Goal: Task Accomplishment & Management: Use online tool/utility

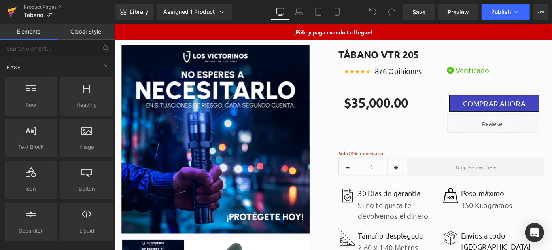
click at [14, 13] on icon at bounding box center [11, 12] width 9 height 20
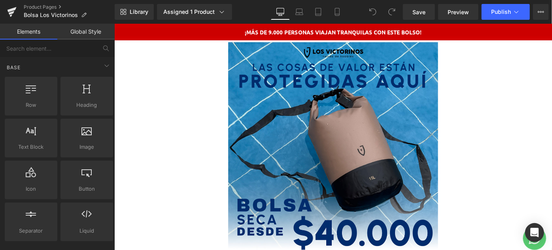
click at [320, 105] on img at bounding box center [353, 158] width 229 height 229
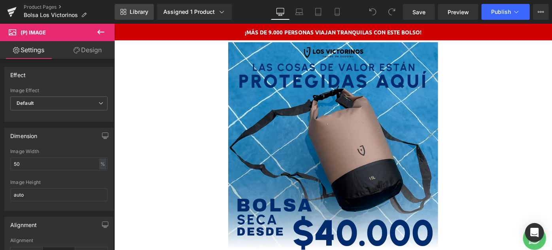
click at [141, 11] on span "Library" at bounding box center [139, 11] width 19 height 7
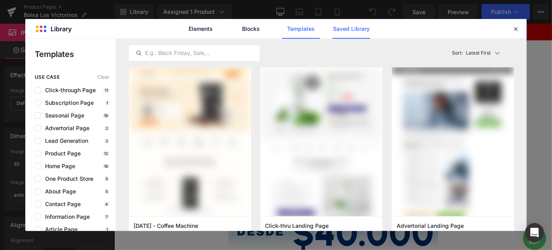
click at [356, 30] on link "Saved Library" at bounding box center [352, 29] width 38 height 20
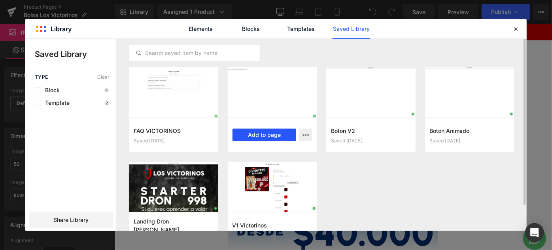
click at [267, 134] on button "Add to page" at bounding box center [265, 135] width 64 height 13
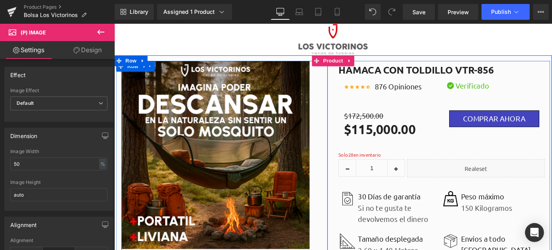
scroll to position [4088, 0]
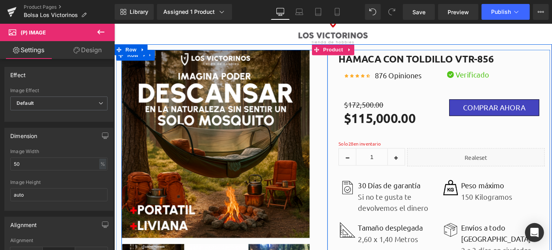
click at [275, 107] on img at bounding box center [225, 155] width 206 height 206
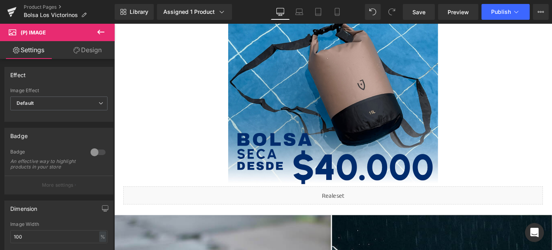
scroll to position [0, 0]
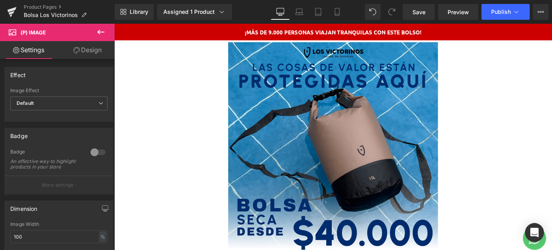
drag, startPoint x: 590, startPoint y: 246, endPoint x: 659, endPoint y: 47, distance: 211.1
click at [383, 101] on img at bounding box center [353, 158] width 229 height 229
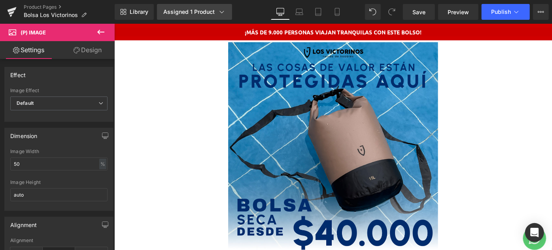
click at [202, 14] on div "Assigned 1 Product" at bounding box center [194, 12] width 63 height 8
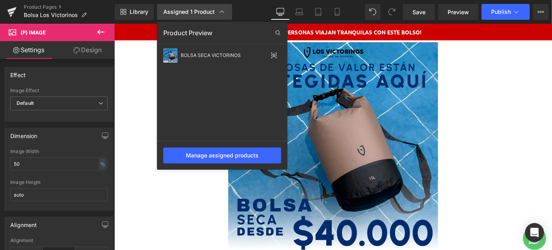
click at [202, 14] on div "Assigned 1 Product" at bounding box center [194, 12] width 63 height 8
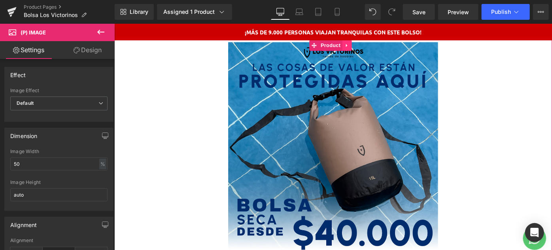
click at [370, 44] on link at bounding box center [369, 47] width 10 height 12
click at [373, 47] on icon at bounding box center [374, 47] width 6 height 6
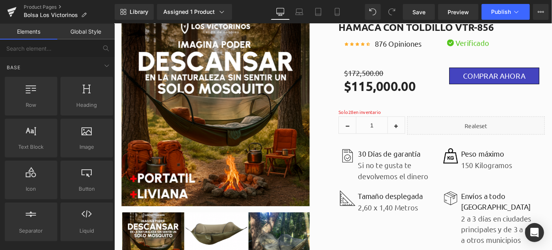
click at [250, 134] on img at bounding box center [225, 120] width 206 height 206
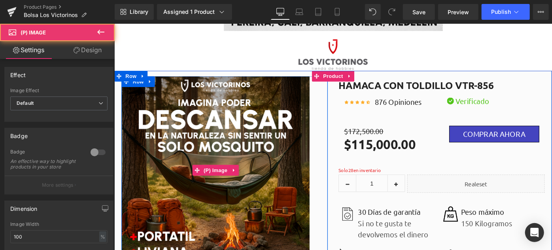
scroll to position [3751, 0]
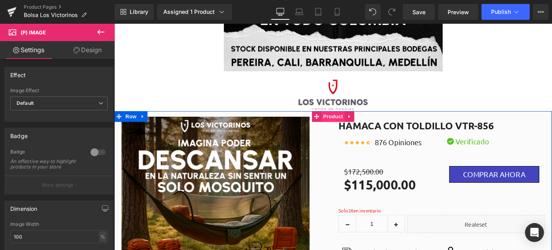
click at [353, 126] on span "Product" at bounding box center [354, 125] width 26 height 12
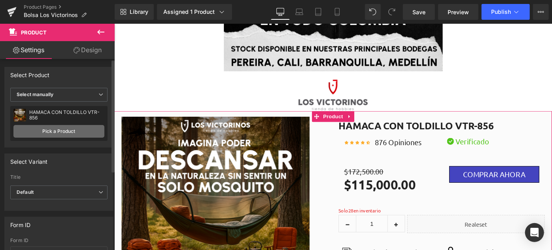
click at [48, 131] on link "Pick a Product" at bounding box center [58, 131] width 91 height 13
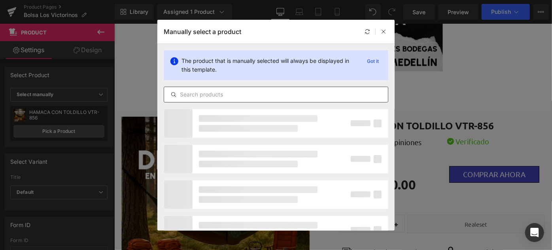
click at [203, 90] on input "text" at bounding box center [276, 94] width 224 height 9
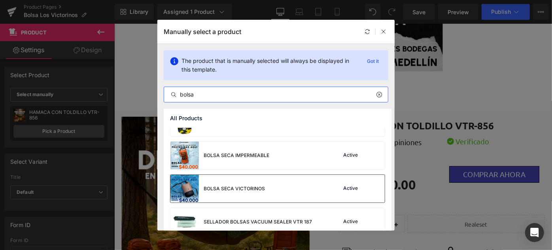
scroll to position [64, 0]
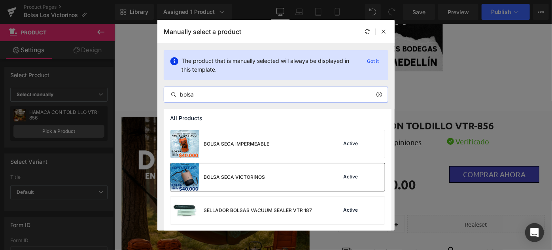
type input "bolsa"
click at [261, 181] on div "BOLSA SECA VICTORINOS" at bounding box center [217, 177] width 95 height 28
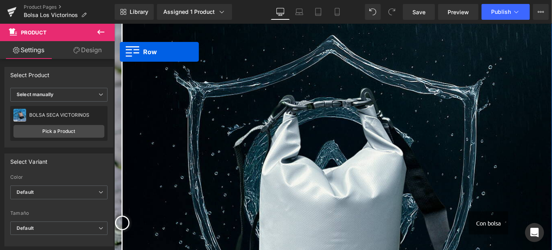
scroll to position [0, 0]
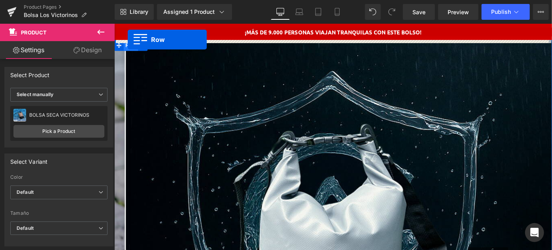
drag, startPoint x: 118, startPoint y: 52, endPoint x: 129, endPoint y: 41, distance: 15.4
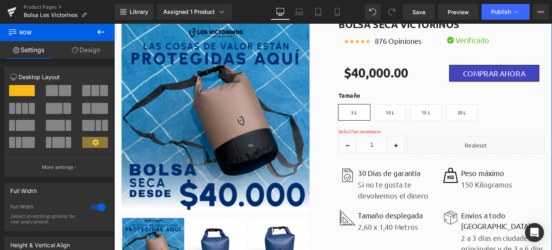
scroll to position [72, 0]
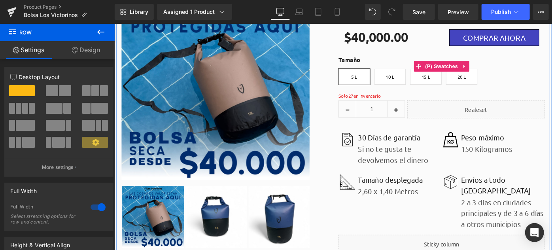
click at [411, 84] on span "10 L" at bounding box center [415, 81] width 9 height 17
click at [379, 81] on span "5 L" at bounding box center [376, 81] width 34 height 17
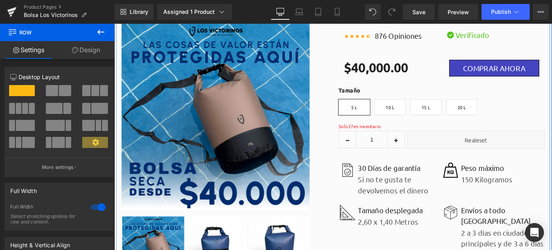
scroll to position [0, 0]
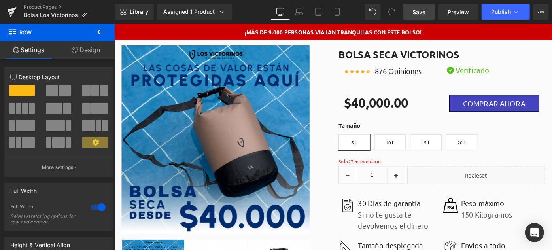
click at [417, 7] on link "Save" at bounding box center [419, 12] width 32 height 16
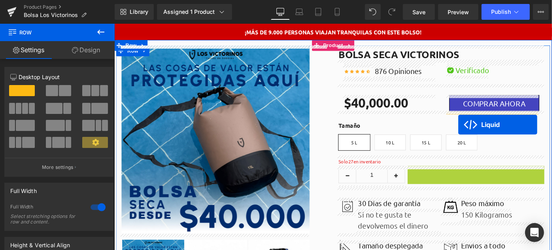
drag, startPoint x: 485, startPoint y: 187, endPoint x: 490, endPoint y: 134, distance: 53.2
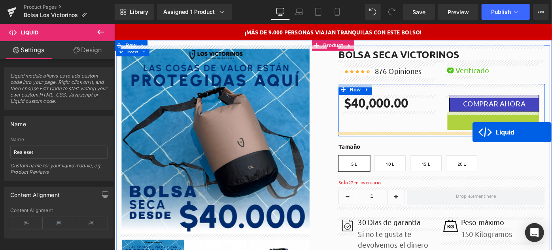
drag, startPoint x: 506, startPoint y: 126, endPoint x: 506, endPoint y: 142, distance: 15.4
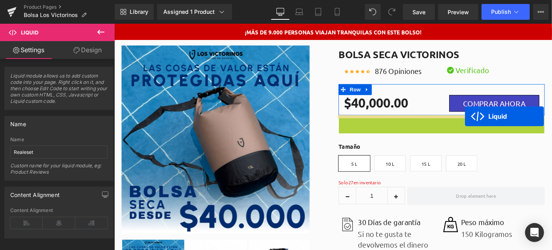
drag, startPoint x: 449, startPoint y: 131, endPoint x: 497, endPoint y: 125, distance: 48.7
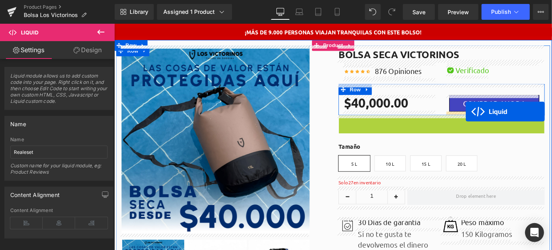
drag, startPoint x: 448, startPoint y: 131, endPoint x: 498, endPoint y: 119, distance: 51.1
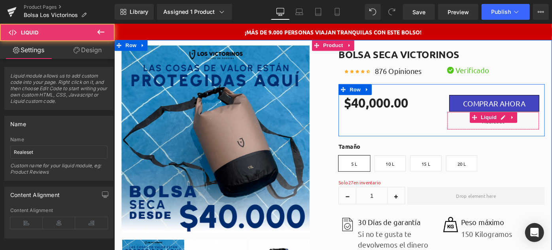
click at [490, 128] on div "Liquid" at bounding box center [528, 129] width 101 height 20
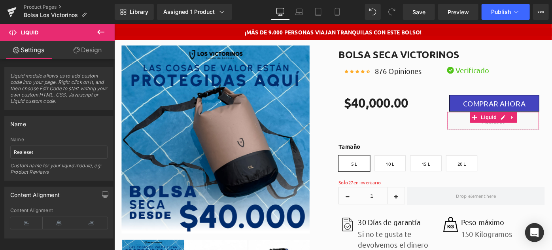
click at [84, 52] on link "Design" at bounding box center [87, 50] width 57 height 18
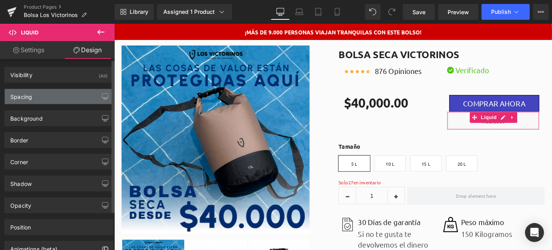
type input "0"
type input "XS"
type input "0"
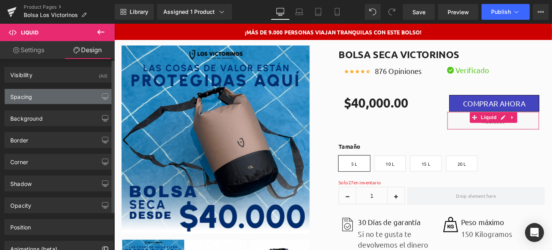
type input "0"
click at [44, 92] on div "Spacing" at bounding box center [59, 96] width 108 height 15
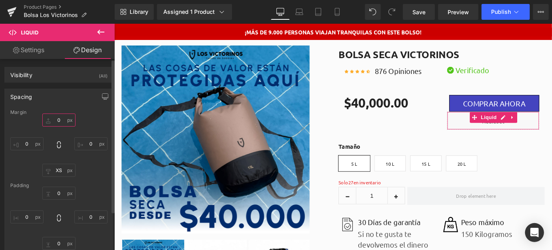
click at [59, 120] on input "0" at bounding box center [58, 120] width 33 height 13
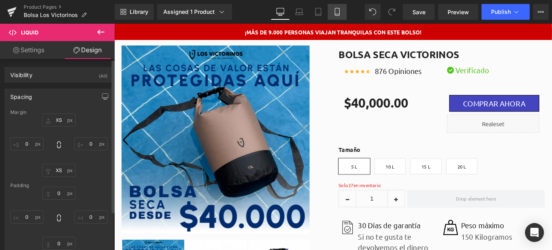
click at [336, 9] on icon at bounding box center [337, 12] width 8 height 8
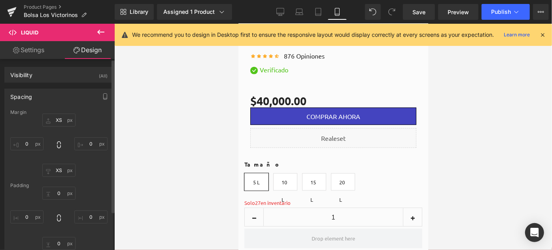
type input "XS"
type input "0"
type input "XS"
type input "0"
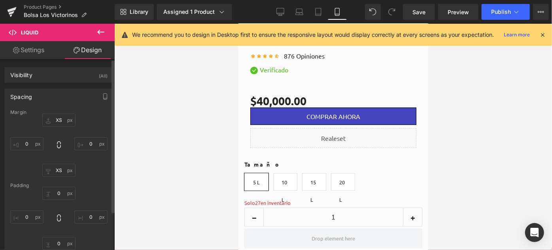
type input "0"
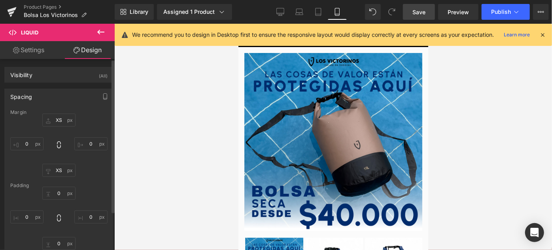
click at [421, 10] on span "Save" at bounding box center [419, 12] width 13 height 8
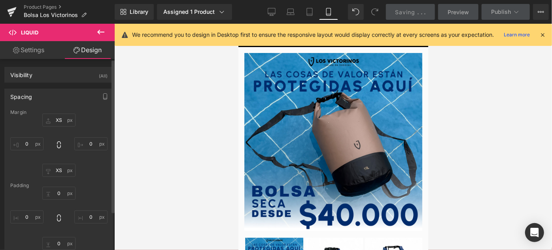
click at [543, 34] on icon at bounding box center [542, 34] width 7 height 7
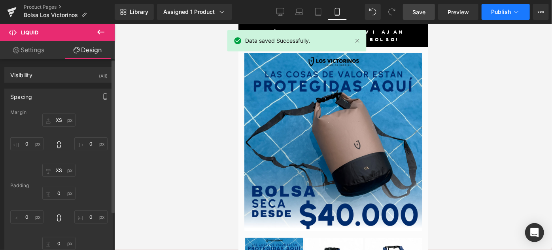
click at [493, 11] on span "Publish" at bounding box center [501, 12] width 20 height 6
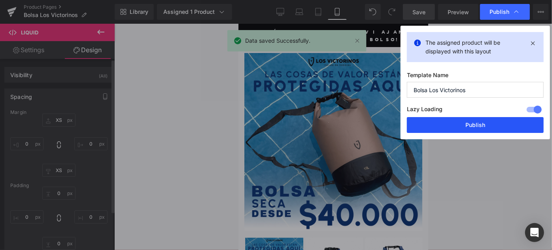
click at [459, 129] on button "Publish" at bounding box center [475, 125] width 137 height 16
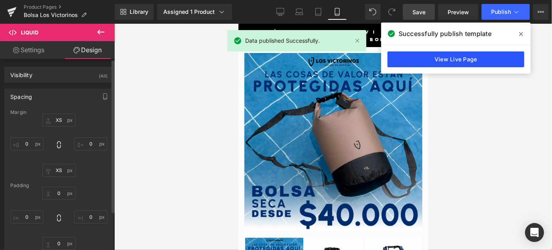
click at [446, 60] on link "View Live Page" at bounding box center [456, 59] width 137 height 16
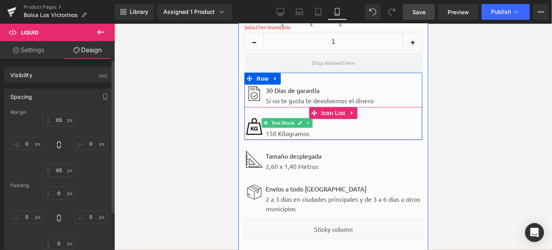
scroll to position [503, 0]
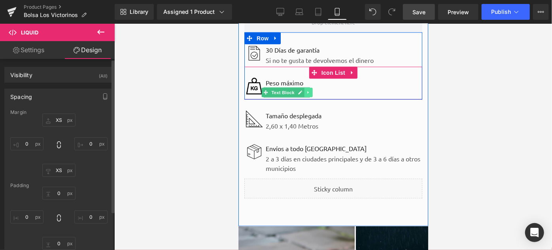
click at [306, 90] on icon at bounding box center [308, 92] width 4 height 5
click at [310, 90] on icon at bounding box center [312, 92] width 4 height 4
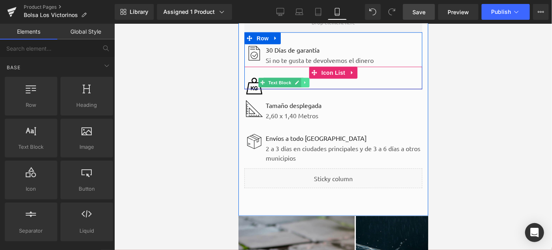
click at [303, 80] on icon at bounding box center [305, 82] width 4 height 5
click at [307, 80] on icon at bounding box center [309, 82] width 4 height 5
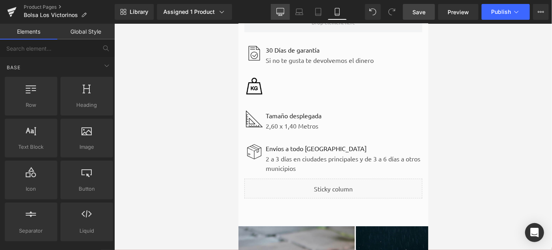
click at [284, 12] on icon at bounding box center [281, 12] width 8 height 8
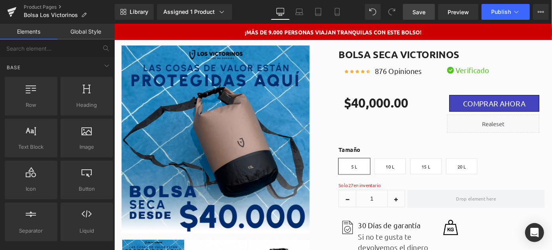
scroll to position [108, 0]
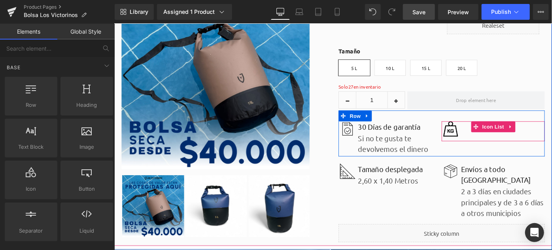
click at [493, 150] on div at bounding box center [528, 151] width 113 height 2
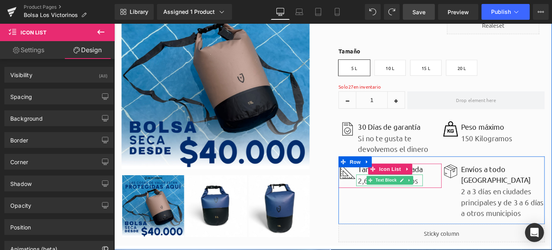
click at [381, 197] on p "2,60 x 1,40 Metros" at bounding box center [416, 195] width 71 height 12
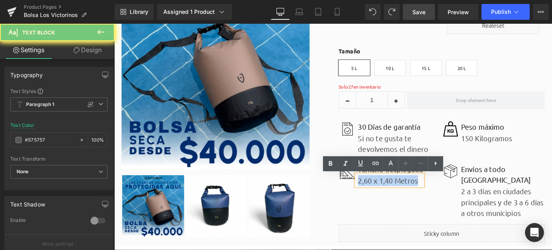
click at [381, 197] on p "2,60 x 1,40 Metros" at bounding box center [416, 195] width 71 height 12
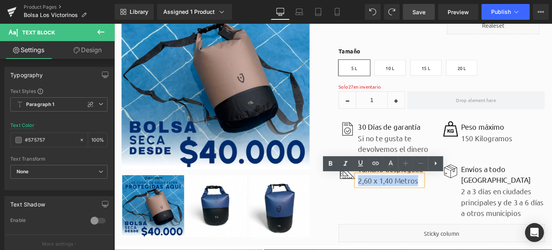
click at [392, 197] on p "2,60 x 1,40 Metros" at bounding box center [416, 195] width 71 height 12
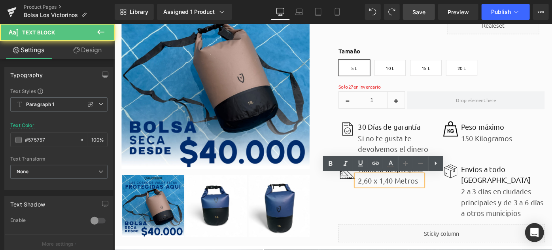
click at [401, 210] on div "Image Tamaño desplegada Text Block 2,60 x 1,40 Metros Text Block Icon List Imag…" at bounding box center [471, 206] width 225 height 74
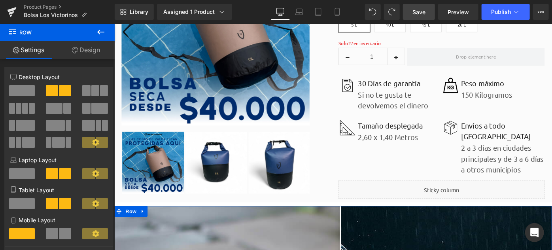
scroll to position [72, 0]
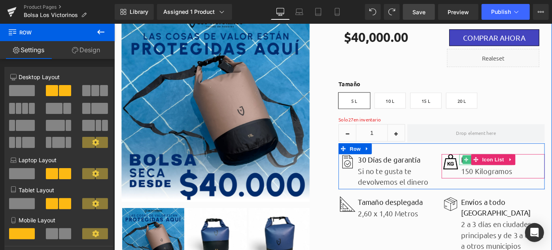
click at [495, 174] on span at bounding box center [499, 171] width 8 height 9
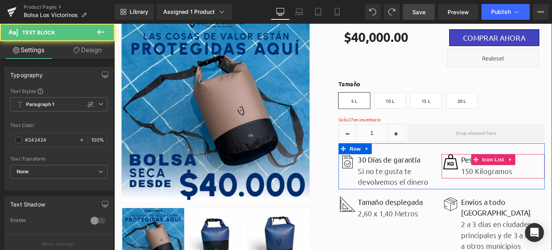
click at [474, 176] on div "Image" at bounding box center [481, 174] width 19 height 17
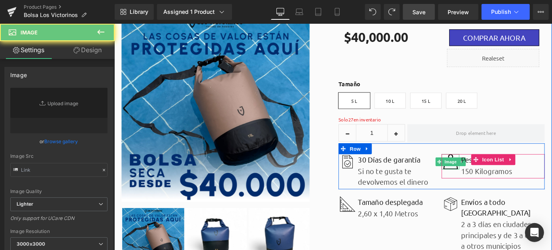
type input "https://ucarecdn.com/ac5513db-8191-46d7-9144-40dff0d2082d/-/format/auto/-/previ…"
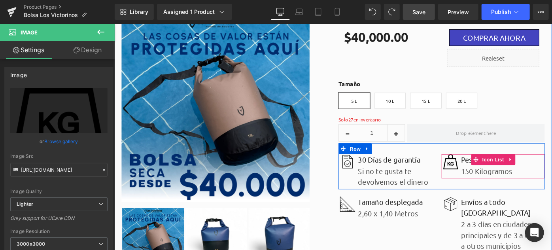
click at [480, 175] on div "Image" at bounding box center [481, 174] width 19 height 17
click at [506, 183] on span "Text Block" at bounding box center [516, 184] width 26 height 9
click at [495, 173] on div "Peso máximo Text Block" at bounding box center [520, 172] width 58 height 12
click at [495, 173] on p "Peso máximo" at bounding box center [521, 172] width 56 height 12
click at [498, 172] on p "Peso máximo" at bounding box center [521, 172] width 56 height 12
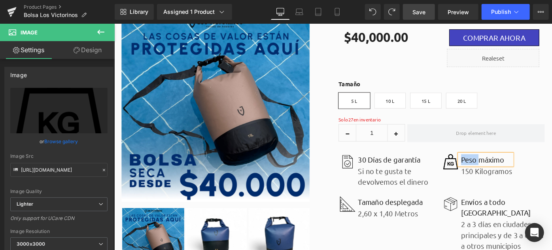
click at [498, 172] on p "Peso máximo" at bounding box center [521, 172] width 56 height 12
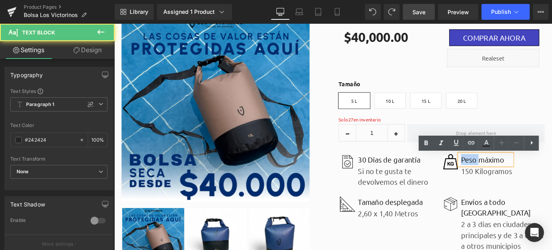
click at [498, 172] on p "Peso máximo" at bounding box center [521, 172] width 56 height 12
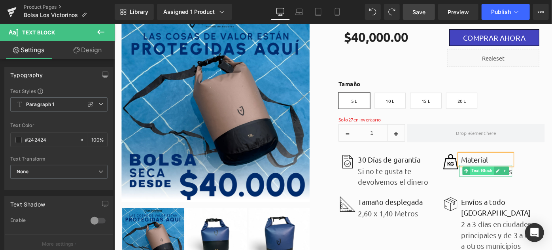
click at [507, 188] on span "Text Block" at bounding box center [516, 184] width 26 height 9
click at [531, 186] on icon at bounding box center [533, 184] width 4 height 4
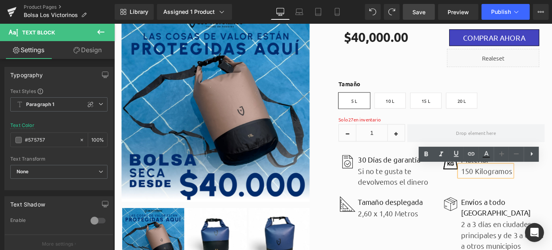
click at [513, 189] on p "150 Kilogramos" at bounding box center [521, 185] width 56 height 12
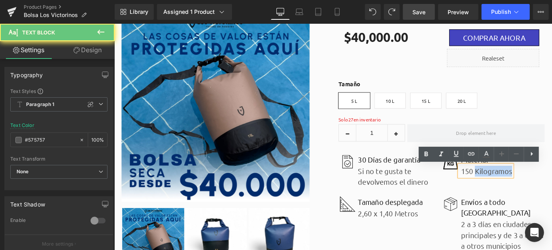
click at [513, 189] on p "150 Kilogramos" at bounding box center [521, 185] width 56 height 12
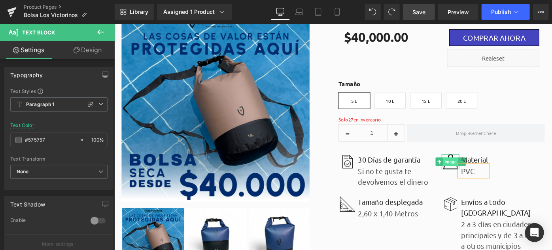
click at [477, 178] on span "Image" at bounding box center [482, 174] width 17 height 9
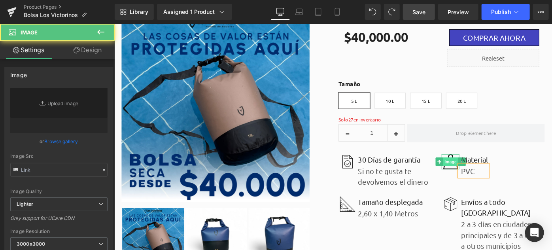
type input "https://ucarecdn.com/ac5513db-8191-46d7-9144-40dff0d2082d/-/format/auto/-/previ…"
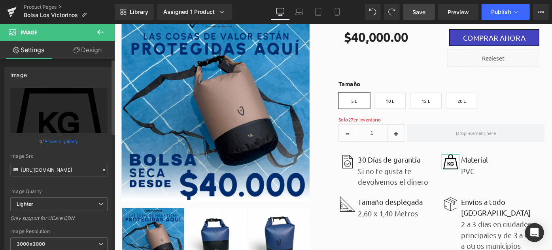
click at [63, 141] on link "Browse gallery" at bounding box center [62, 141] width 34 height 14
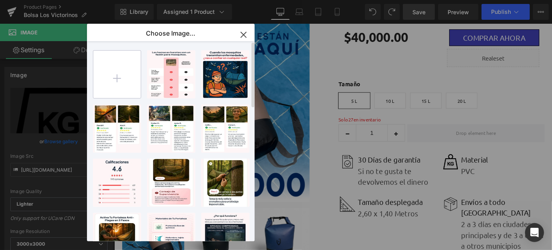
click at [121, 77] on input "file" at bounding box center [116, 74] width 47 height 47
type input "C:\fakepath\membrana.png"
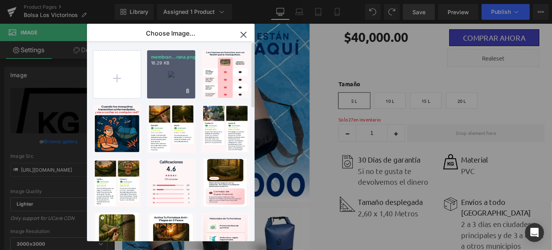
click at [178, 81] on div "membran...rana.png 16.29 KB" at bounding box center [171, 74] width 48 height 48
type input "https://ucarecdn.com/bd6f9df5-34bc-40c6-b5f8-7db160b84663/-/format/auto/-/previ…"
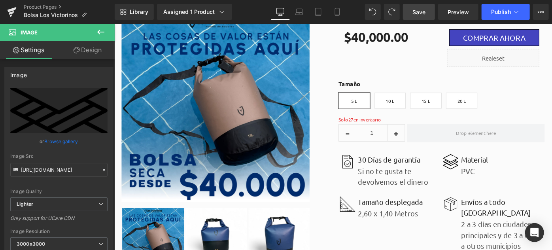
drag, startPoint x: 354, startPoint y: 227, endPoint x: 361, endPoint y: 224, distance: 7.6
click at [354, 227] on div "BOLSA SECA VICTORINOS (P) Title Icon Icon Icon Icon Icon Icon List Hoz 876 Opin…" at bounding box center [471, 136] width 237 height 323
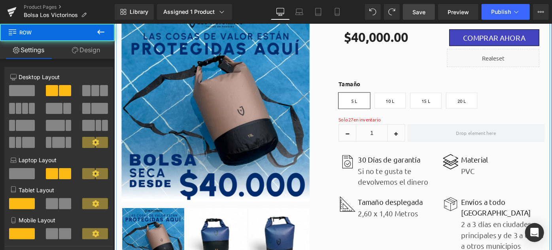
click at [361, 224] on span "Image" at bounding box center [369, 220] width 17 height 9
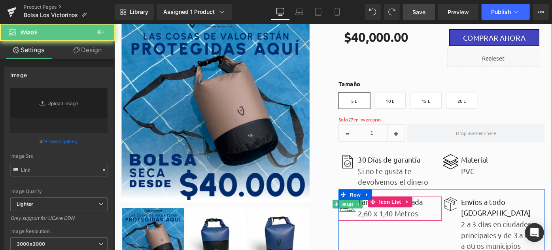
type input "https://ucarecdn.com/cf27c0d0-c86c-4d8b-ad1a-eedfc4a840e6/-/format/auto/-/previ…"
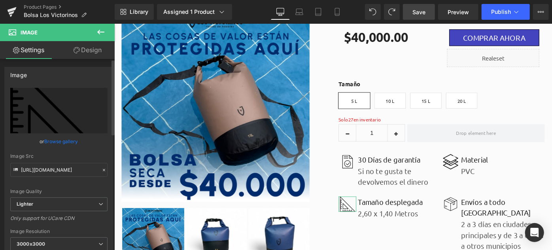
click at [60, 143] on link "Browse gallery" at bounding box center [62, 141] width 34 height 14
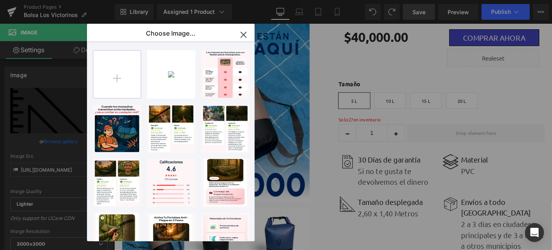
click at [106, 69] on input "file" at bounding box center [116, 74] width 47 height 47
type input "C:\fakepath\tela-impermeable.png"
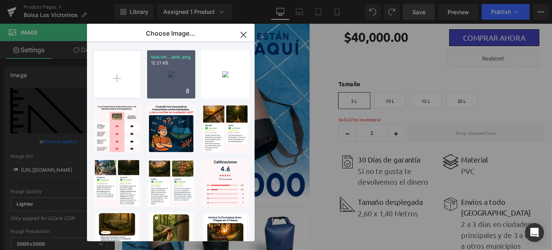
click at [165, 80] on div "tela-im...able.png 12.21 KB" at bounding box center [171, 74] width 48 height 48
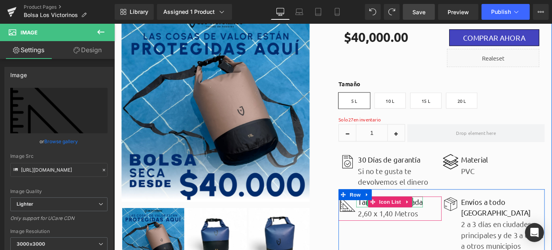
click at [445, 218] on p "Tamaño desplegada" at bounding box center [416, 218] width 71 height 12
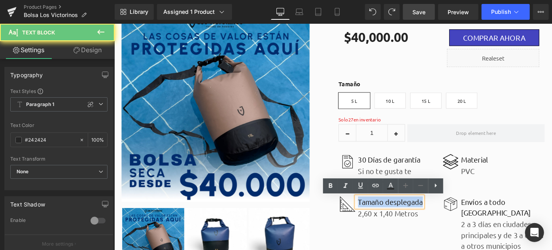
click at [445, 218] on p "Tamaño desplegada" at bounding box center [416, 218] width 71 height 12
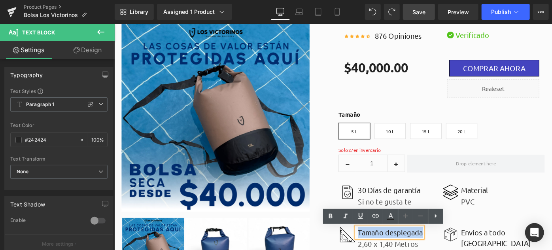
scroll to position [36, 0]
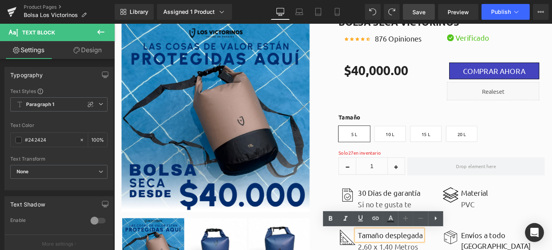
click at [385, 123] on label "Tamaño" at bounding box center [471, 128] width 225 height 14
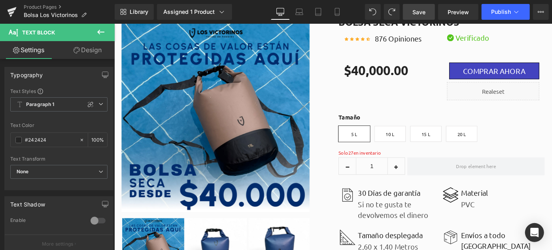
click at [367, 127] on label "Tamaño" at bounding box center [471, 128] width 225 height 14
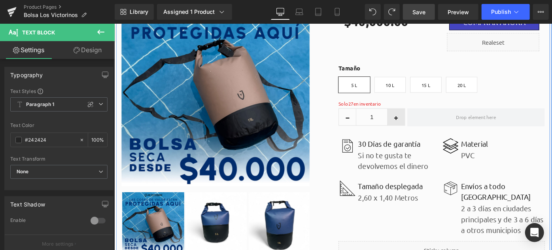
scroll to position [108, 0]
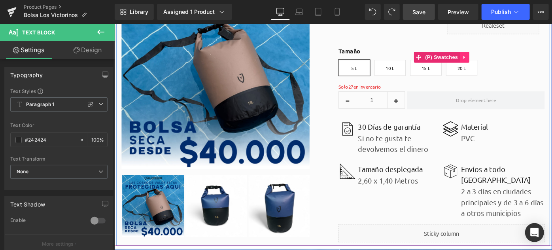
click at [494, 57] on icon at bounding box center [497, 60] width 6 height 6
click at [491, 61] on icon at bounding box center [492, 60] width 6 height 6
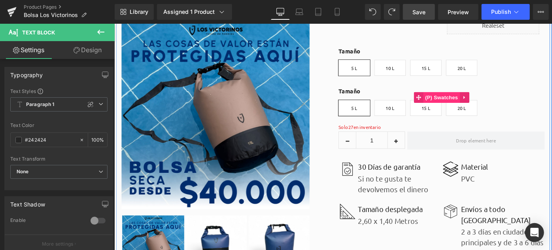
click at [467, 106] on span "(P) Swatches" at bounding box center [472, 104] width 40 height 12
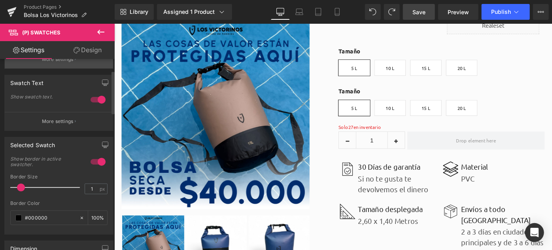
scroll to position [36, 0]
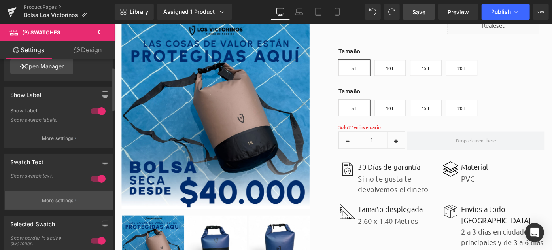
click at [58, 202] on p "More settings" at bounding box center [58, 200] width 32 height 7
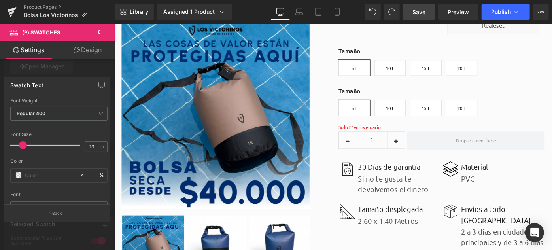
click at [100, 32] on icon at bounding box center [100, 32] width 7 height 5
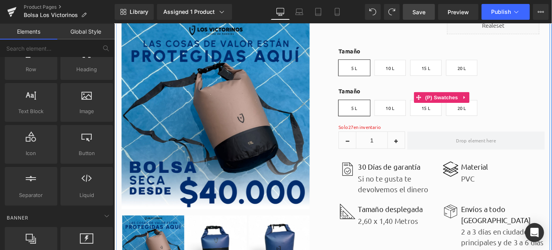
click at [386, 99] on label "Tamaño" at bounding box center [471, 100] width 225 height 14
click at [462, 102] on span "(P) Swatches" at bounding box center [472, 104] width 40 height 12
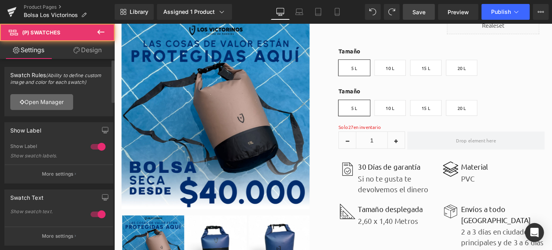
click at [41, 100] on link "Open Manager" at bounding box center [41, 102] width 63 height 16
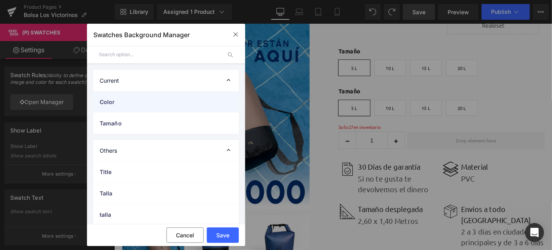
click at [165, 100] on span "Color" at bounding box center [158, 102] width 117 height 8
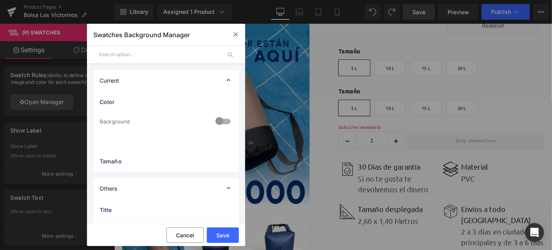
click at [216, 120] on div at bounding box center [223, 121] width 19 height 15
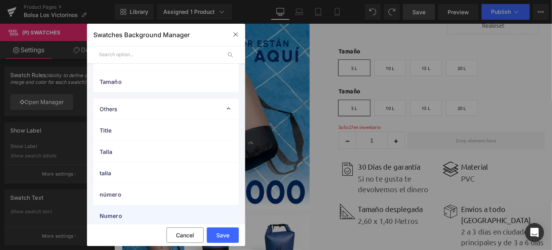
scroll to position [144, 0]
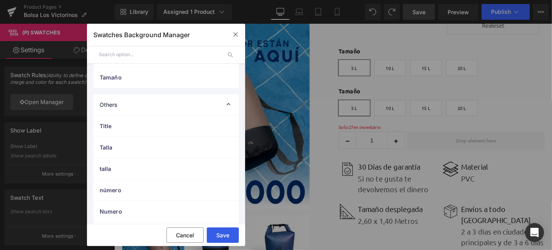
click at [220, 232] on button "Save" at bounding box center [223, 234] width 32 height 15
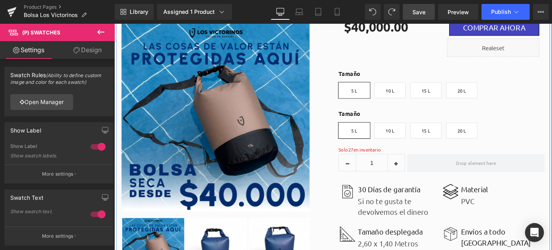
scroll to position [72, 0]
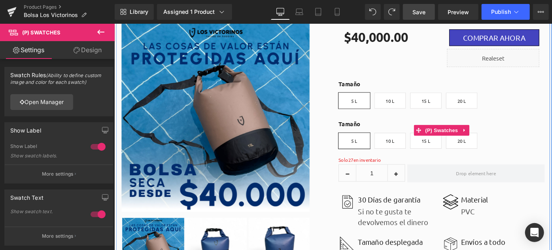
click at [398, 135] on label "Tamaño" at bounding box center [471, 136] width 225 height 14
click at [457, 138] on span "(P) Swatches" at bounding box center [472, 140] width 40 height 12
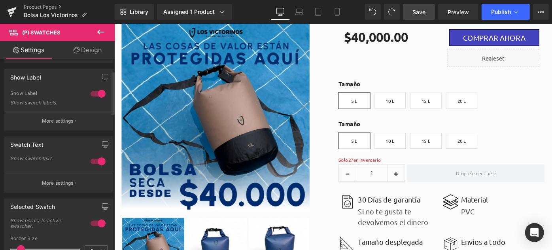
scroll to position [0, 0]
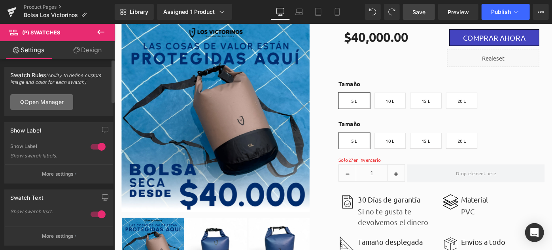
click at [47, 101] on link "Open Manager" at bounding box center [41, 102] width 63 height 16
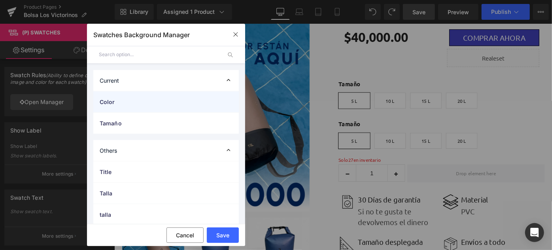
click at [145, 99] on span "Color" at bounding box center [158, 102] width 117 height 8
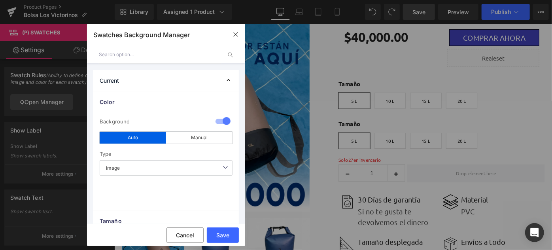
click at [151, 172] on span "Image" at bounding box center [166, 167] width 133 height 15
click at [151, 170] on span "Image" at bounding box center [166, 167] width 133 height 15
click at [225, 232] on button "Save" at bounding box center [223, 234] width 32 height 15
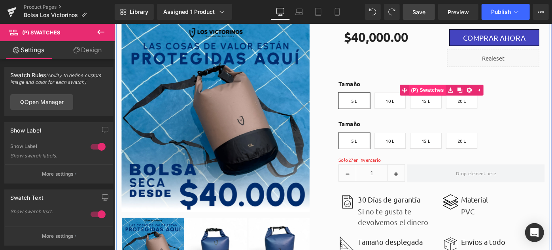
click at [456, 93] on span "(P) Swatches" at bounding box center [457, 96] width 40 height 12
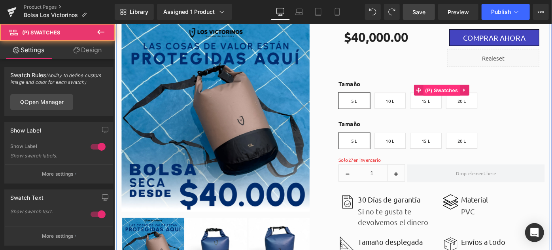
click at [464, 93] on span "(P) Swatches" at bounding box center [472, 97] width 40 height 12
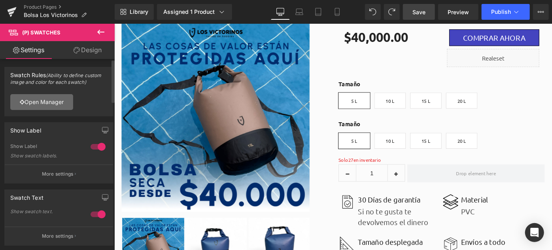
click at [30, 100] on link "Open Manager" at bounding box center [41, 102] width 63 height 16
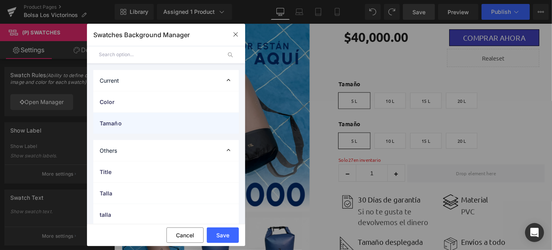
click at [138, 126] on span "Tamaño" at bounding box center [158, 123] width 117 height 8
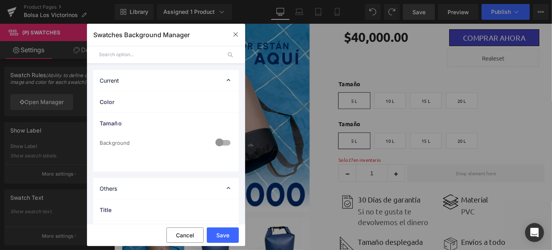
click at [221, 143] on div at bounding box center [223, 143] width 19 height 15
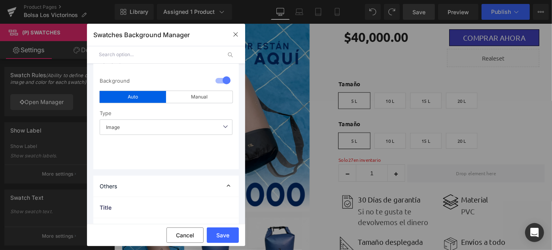
scroll to position [36, 0]
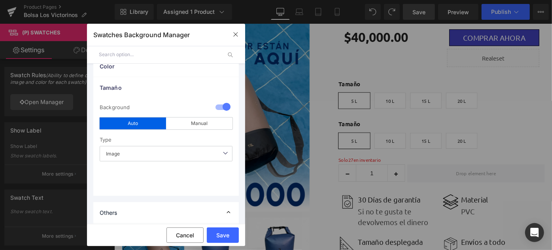
click at [127, 149] on span "Image" at bounding box center [166, 153] width 133 height 15
click at [219, 234] on button "Save" at bounding box center [223, 234] width 32 height 15
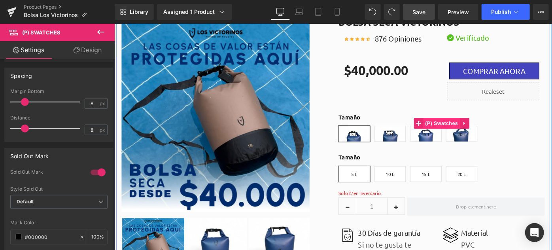
click at [465, 131] on span "(P) Swatches" at bounding box center [472, 132] width 40 height 12
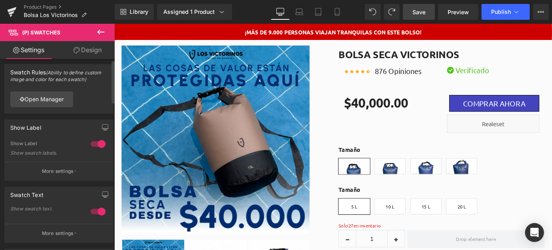
scroll to position [0, 0]
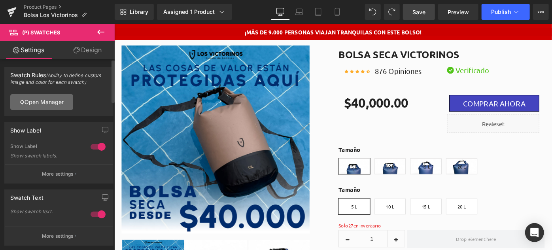
click at [31, 104] on link "Open Manager" at bounding box center [41, 102] width 63 height 16
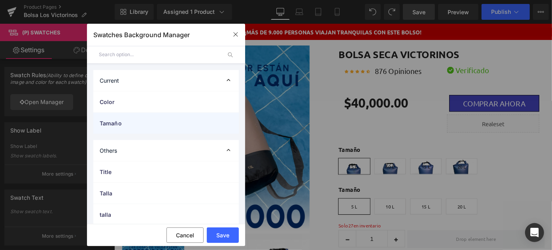
click at [126, 121] on span "Tamaño" at bounding box center [158, 123] width 117 height 8
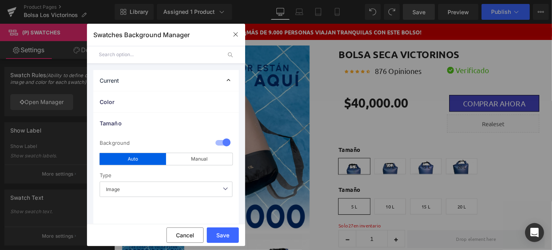
click at [219, 142] on div at bounding box center [223, 143] width 19 height 15
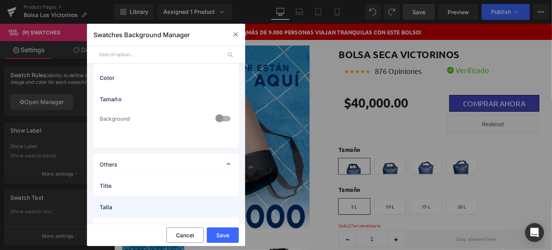
scroll to position [72, 0]
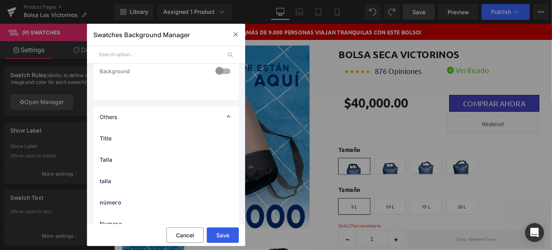
click at [219, 230] on button "Save" at bounding box center [223, 234] width 32 height 15
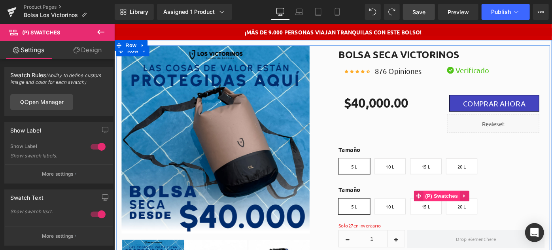
click at [453, 210] on span "(P) Swatches" at bounding box center [472, 212] width 40 height 12
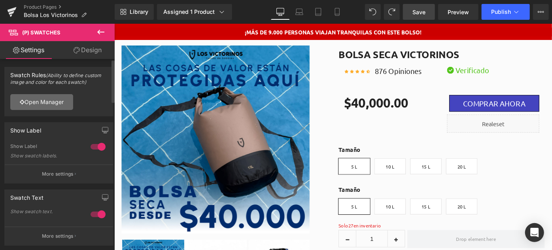
click at [43, 104] on link "Open Manager" at bounding box center [41, 102] width 63 height 16
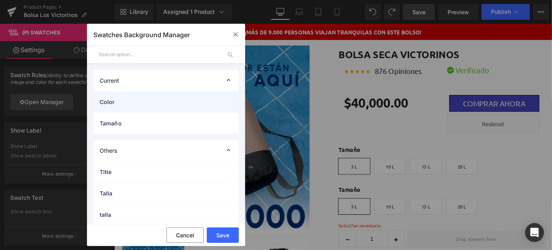
click at [133, 103] on span "Color" at bounding box center [158, 102] width 117 height 8
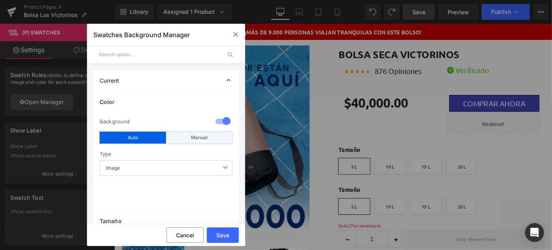
click at [199, 140] on div "Manual" at bounding box center [199, 138] width 66 height 12
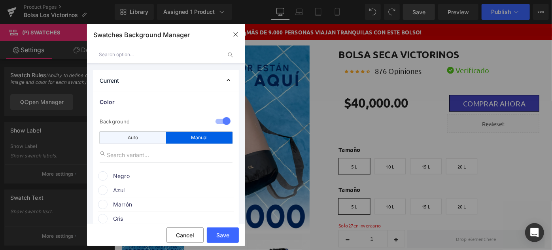
click at [148, 140] on div "Auto" at bounding box center [133, 138] width 66 height 12
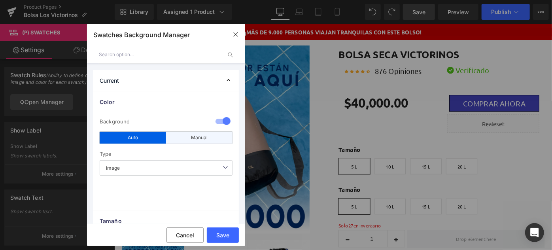
click at [184, 136] on div "Manual" at bounding box center [199, 138] width 66 height 12
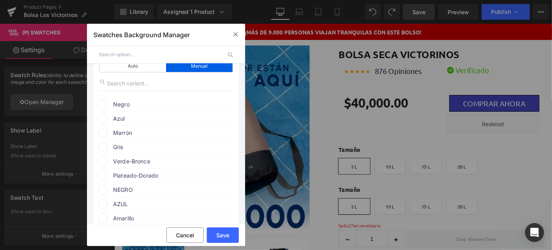
click at [113, 107] on span "Negro" at bounding box center [173, 104] width 120 height 9
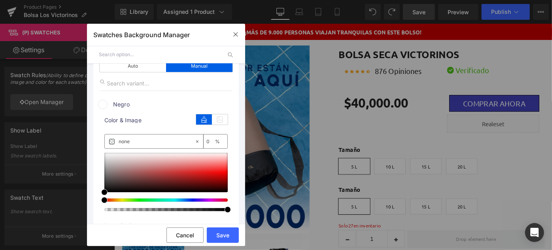
click at [106, 105] on span at bounding box center [102, 104] width 9 height 9
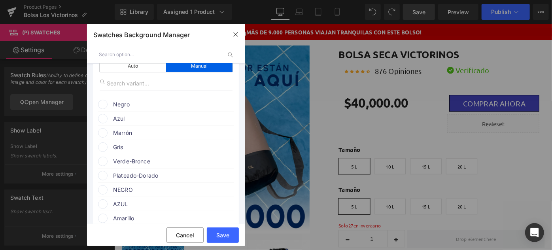
scroll to position [0, 0]
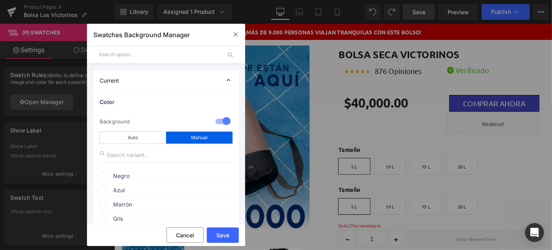
click at [132, 131] on div "Auto Manual" at bounding box center [166, 134] width 133 height 19
click at [132, 134] on div "Auto" at bounding box center [133, 138] width 66 height 12
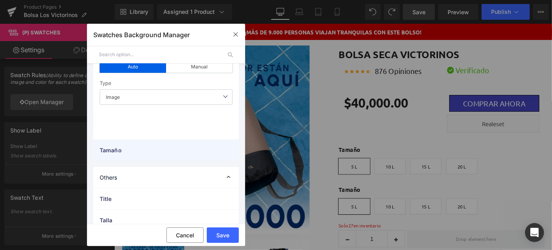
scroll to position [72, 0]
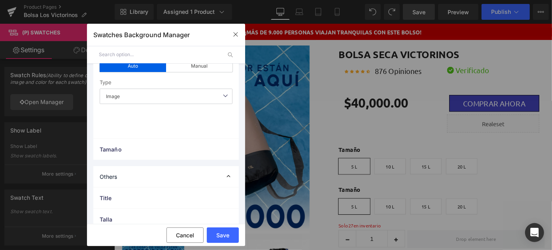
click at [148, 95] on span "Image" at bounding box center [166, 96] width 133 height 15
click at [221, 233] on button "Save" at bounding box center [223, 234] width 32 height 15
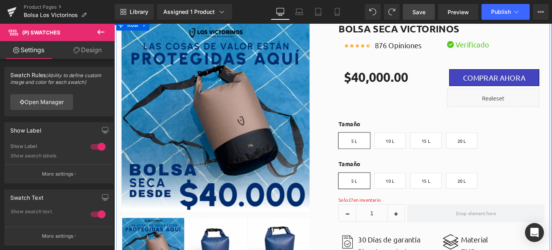
scroll to position [36, 0]
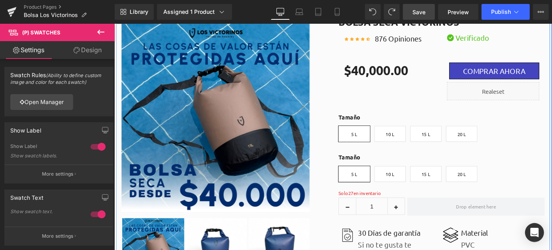
click at [366, 169] on label "Tamaño" at bounding box center [471, 172] width 225 height 14
click at [375, 170] on label "Tamaño" at bounding box center [471, 172] width 225 height 14
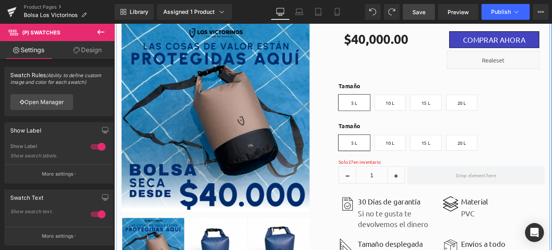
scroll to position [108, 0]
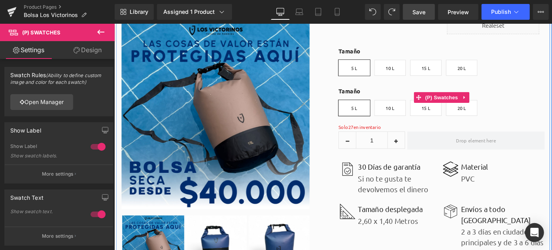
click at [373, 97] on label "Tamaño" at bounding box center [471, 100] width 225 height 14
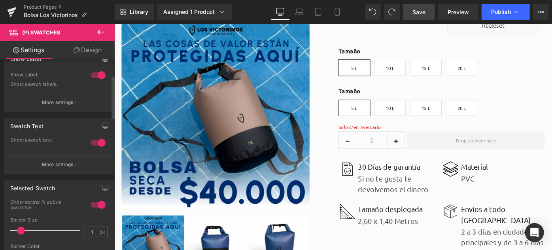
scroll to position [0, 0]
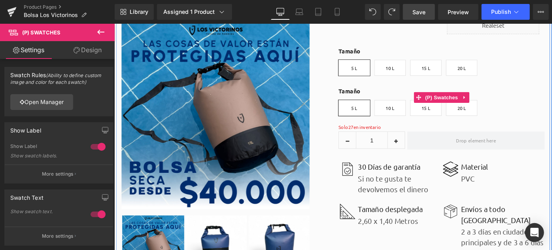
click at [367, 100] on label "Tamaño" at bounding box center [471, 100] width 225 height 14
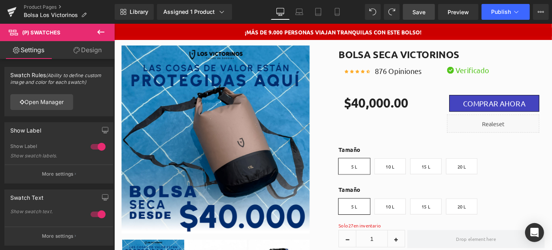
click at [421, 13] on span "Save" at bounding box center [419, 12] width 13 height 8
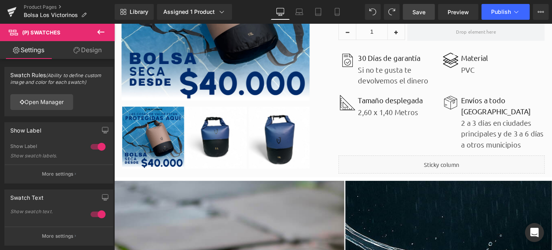
scroll to position [216, 0]
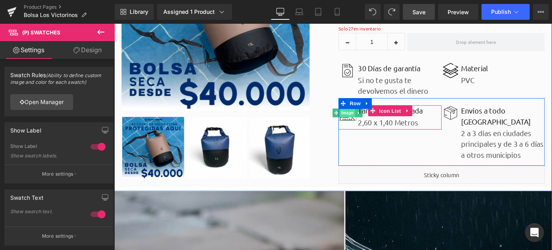
click at [366, 125] on span "Image" at bounding box center [369, 120] width 17 height 9
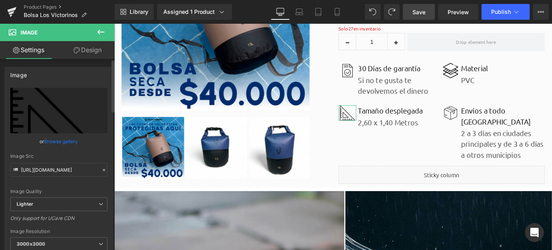
click at [49, 143] on link "Browse gallery" at bounding box center [62, 141] width 34 height 14
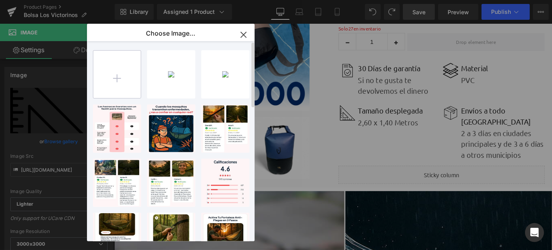
click at [111, 74] on input "file" at bounding box center [116, 74] width 47 height 47
type input "C:\fakepath\plegable.png"
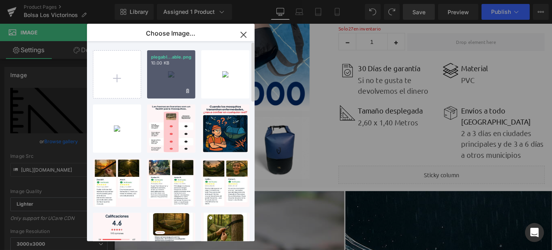
click at [179, 76] on div "plegabl...able.png 10.00 KB" at bounding box center [171, 74] width 48 height 48
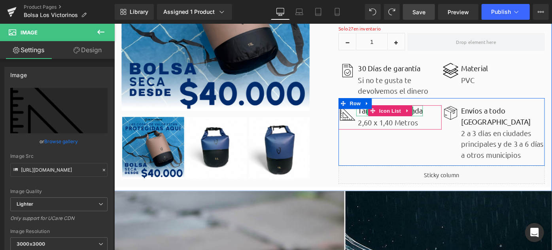
click at [382, 120] on p "Tamaño desplegada" at bounding box center [416, 118] width 71 height 12
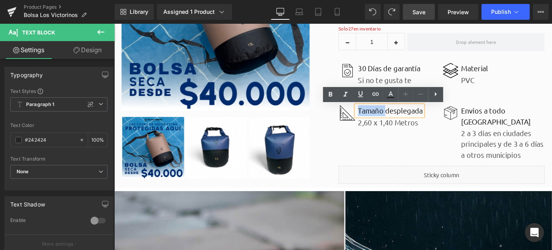
click at [382, 120] on p "Tamaño desplegada" at bounding box center [416, 118] width 71 height 12
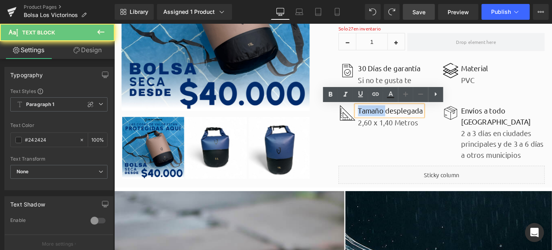
click at [382, 120] on p "Tamaño desplegada" at bounding box center [416, 118] width 71 height 12
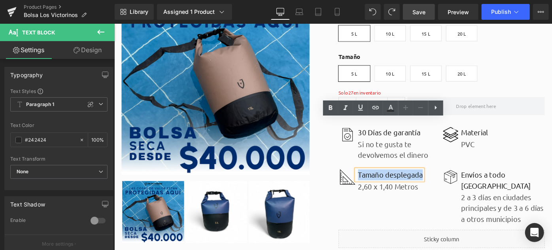
scroll to position [144, 0]
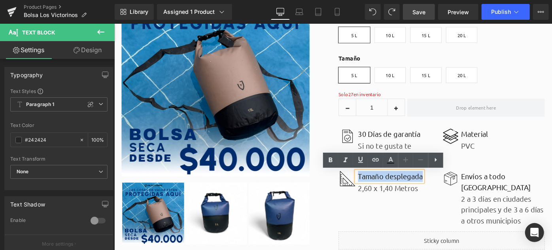
click at [362, 192] on span "Image" at bounding box center [369, 192] width 17 height 9
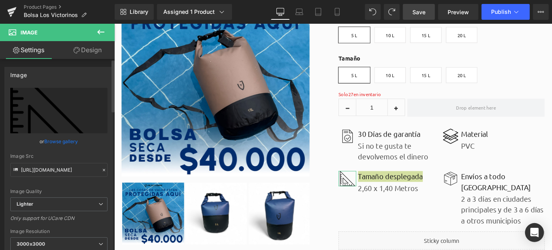
click at [66, 141] on link "Browse gallery" at bounding box center [62, 141] width 34 height 14
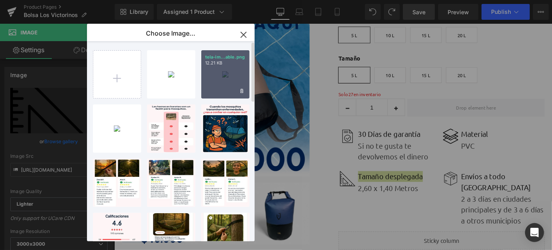
click at [215, 77] on div "tela-im...able.png 12.21 KB" at bounding box center [225, 74] width 48 height 48
type input "https://ucarecdn.com/6ba18d8f-ee3f-4af3-9a1a-a35887130254/-/format/auto/-/previ…"
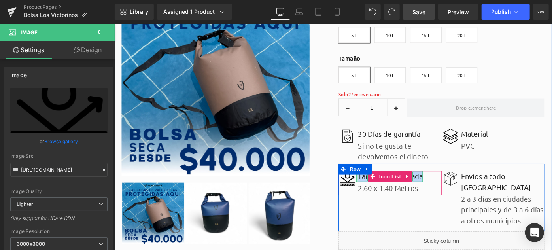
click at [383, 192] on p "Tamaño desplegada" at bounding box center [416, 190] width 71 height 12
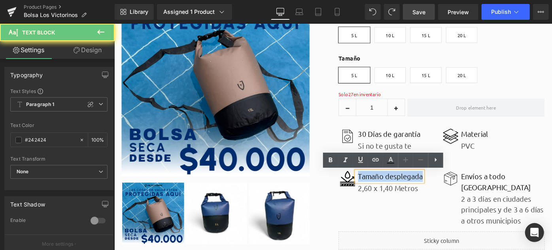
click at [383, 192] on p "Tamaño desplegada" at bounding box center [416, 190] width 71 height 12
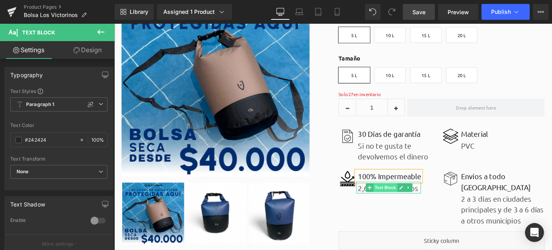
click at [400, 203] on span "Text Block" at bounding box center [410, 202] width 26 height 9
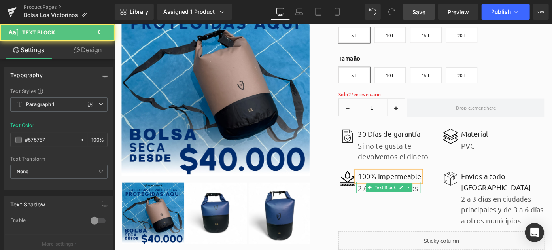
click at [383, 204] on p "2,60 x 1,40 Metros" at bounding box center [415, 203] width 69 height 12
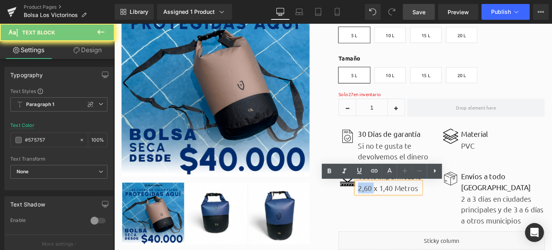
click at [383, 204] on p "2,60 x 1,40 Metros" at bounding box center [415, 203] width 69 height 12
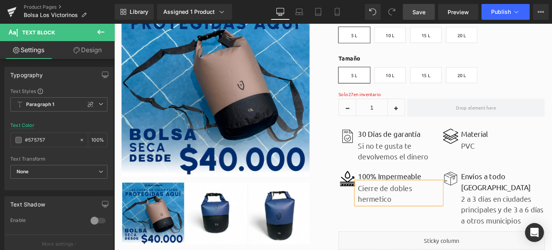
click at [396, 218] on p "Cierre de dobles hermetico" at bounding box center [426, 209] width 91 height 24
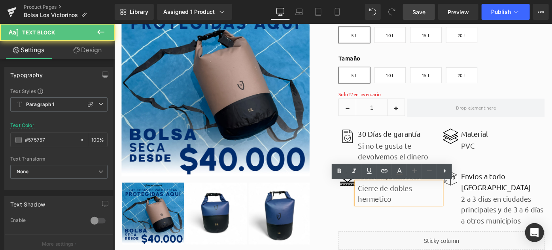
click at [448, 207] on p "Cierre de dobles hermetico" at bounding box center [426, 209] width 91 height 24
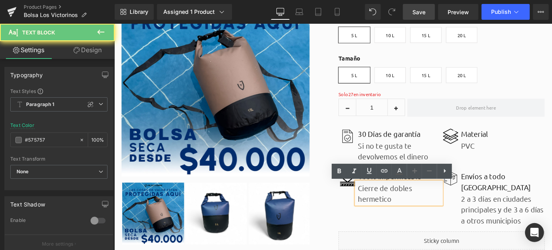
click at [403, 216] on p "Cierre de dobles hermetico" at bounding box center [426, 209] width 91 height 24
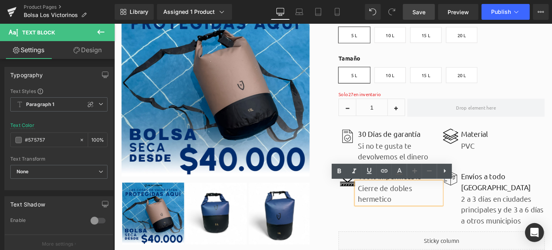
click at [403, 216] on p "Cierre de dobles hermetico" at bounding box center [426, 209] width 91 height 24
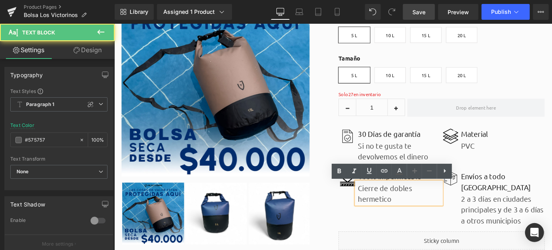
click at [447, 205] on p "Cierre de dobles hermetico" at bounding box center [426, 209] width 91 height 24
click at [388, 216] on p "Cierre de dobles hermetico" at bounding box center [426, 209] width 91 height 24
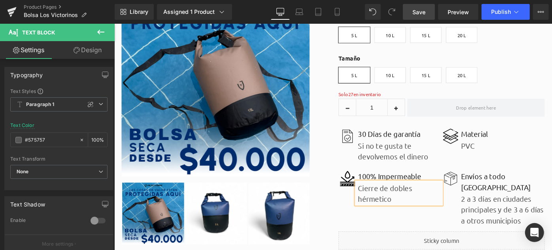
click at [430, 217] on p "Cierre de dobles hérmetico" at bounding box center [426, 209] width 91 height 24
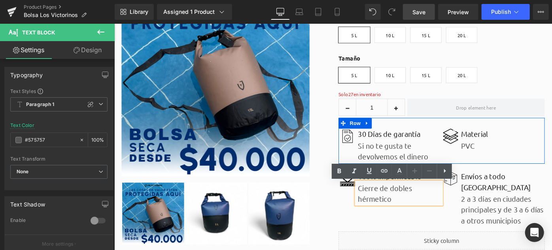
click at [545, 169] on div "Image 30 Días de garantía Text Block Si no te gusta te devolvemos el dinero Tex…" at bounding box center [471, 151] width 225 height 50
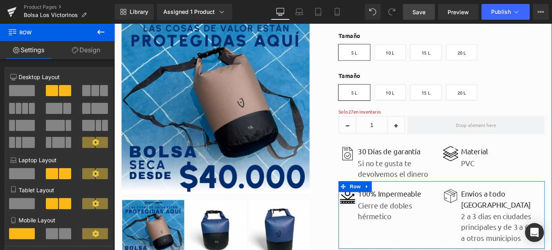
scroll to position [108, 0]
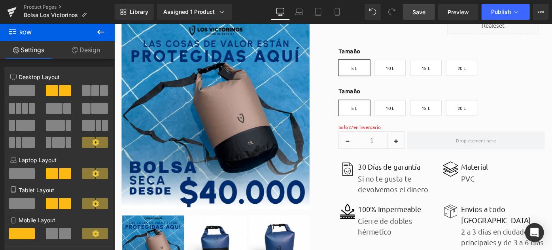
click at [423, 11] on span "Save" at bounding box center [419, 12] width 13 height 8
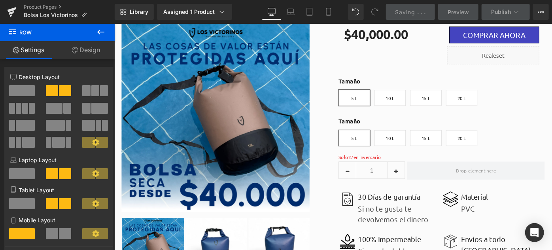
scroll to position [36, 0]
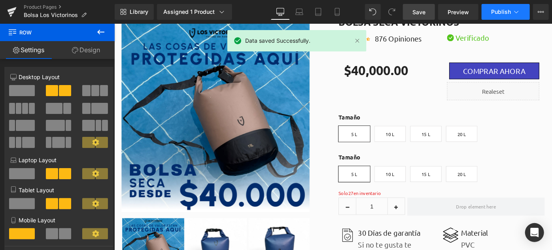
click at [494, 10] on span "Publish" at bounding box center [501, 12] width 20 height 6
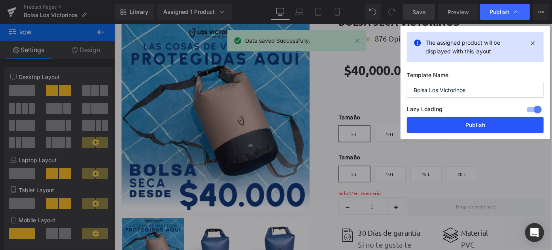
click at [455, 125] on button "Publish" at bounding box center [475, 125] width 137 height 16
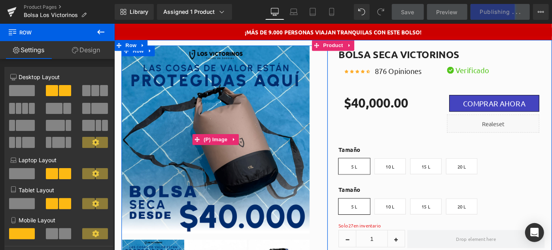
scroll to position [0, 0]
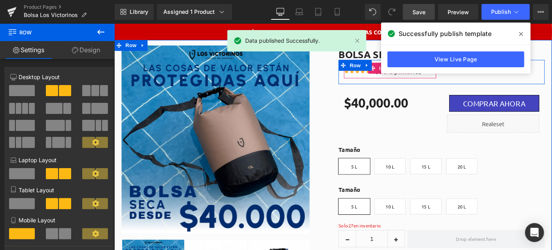
click at [392, 72] on div "View Live Page" at bounding box center [456, 59] width 150 height 28
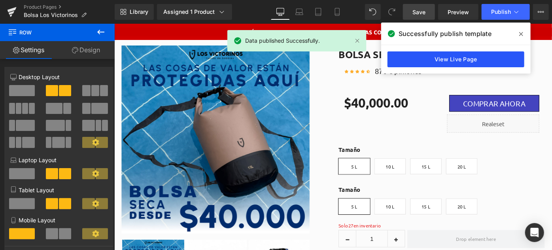
click at [418, 55] on link "View Live Page" at bounding box center [456, 59] width 137 height 16
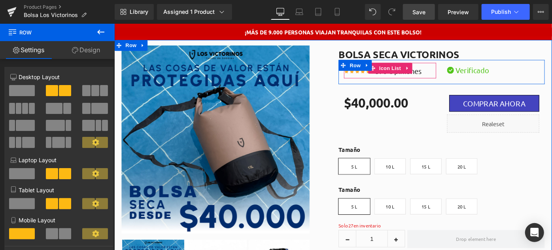
click at [439, 76] on div "876 Opiniones Text Block" at bounding box center [423, 75] width 53 height 12
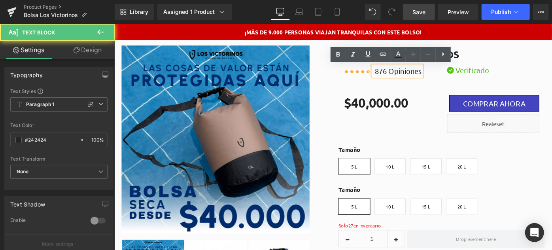
click at [399, 73] on p "876 Opiniones" at bounding box center [424, 75] width 51 height 12
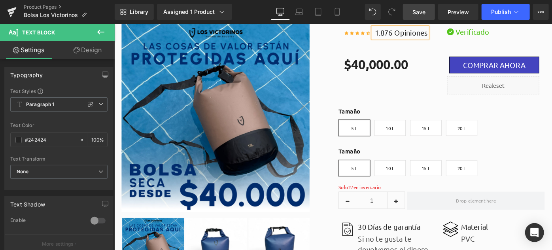
scroll to position [108, 0]
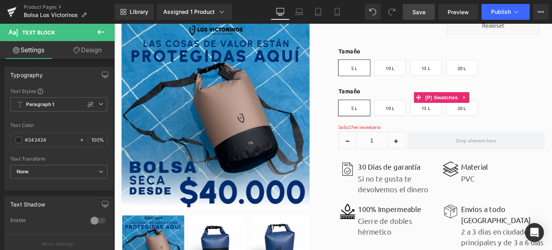
click at [369, 100] on label "Tamaño" at bounding box center [471, 100] width 225 height 14
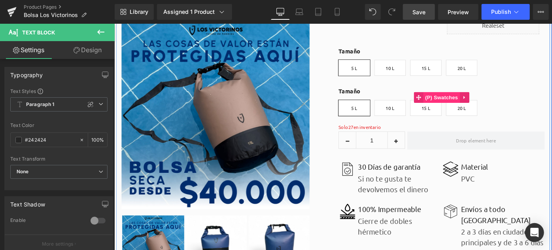
click at [460, 104] on span "(P) Swatches" at bounding box center [472, 104] width 40 height 12
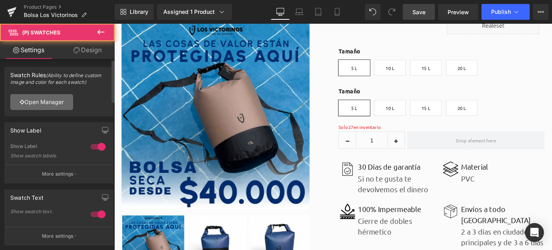
click at [43, 102] on link "Open Manager" at bounding box center [41, 102] width 63 height 16
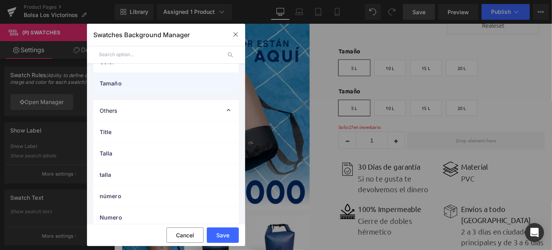
scroll to position [0, 0]
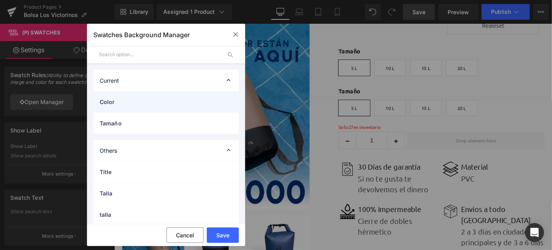
click at [126, 104] on span "Color" at bounding box center [158, 102] width 117 height 8
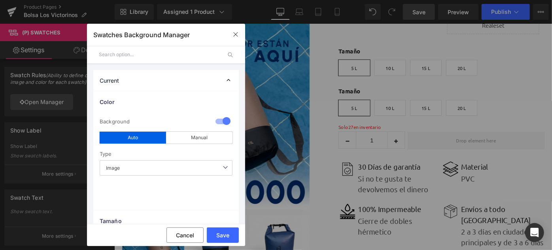
click at [139, 162] on span "Image" at bounding box center [166, 167] width 133 height 15
click at [217, 229] on button "Save" at bounding box center [223, 234] width 32 height 15
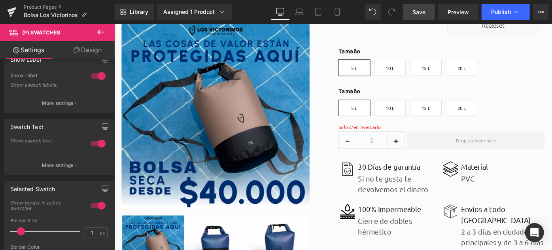
scroll to position [72, 0]
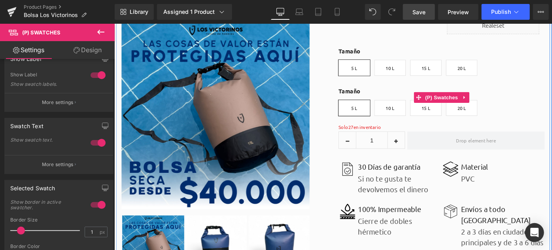
click at [375, 93] on label "Tamaño" at bounding box center [471, 100] width 225 height 14
click at [368, 99] on label "Tamaño" at bounding box center [471, 100] width 225 height 14
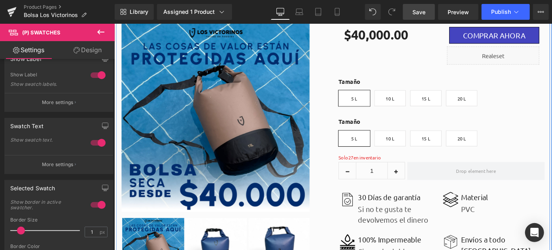
scroll to position [36, 0]
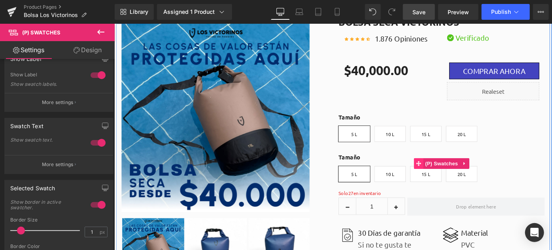
click at [443, 172] on span at bounding box center [447, 176] width 10 height 12
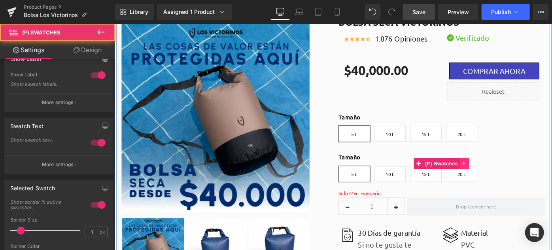
click at [494, 174] on icon at bounding box center [497, 176] width 6 height 6
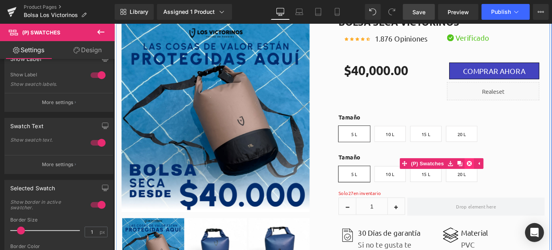
click at [499, 175] on icon at bounding box center [502, 176] width 6 height 6
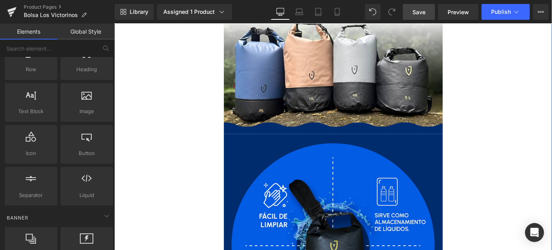
scroll to position [1798, 0]
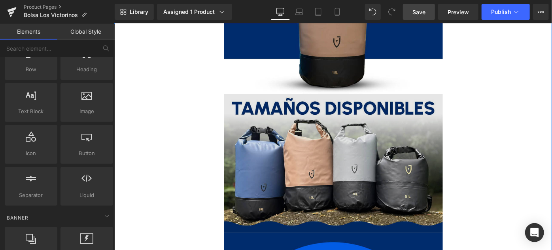
click at [326, 145] on img at bounding box center [353, 176] width 239 height 152
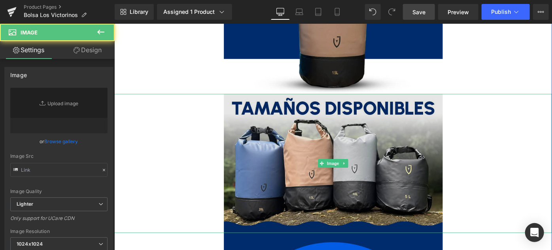
type input "https://ucarecdn.com/79ecd499-4acf-498d-b101-3402e88f636c/-/format/auto/-/previ…"
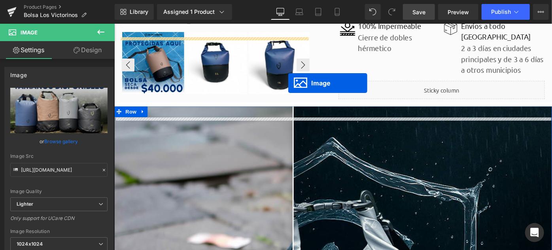
scroll to position [241, 0]
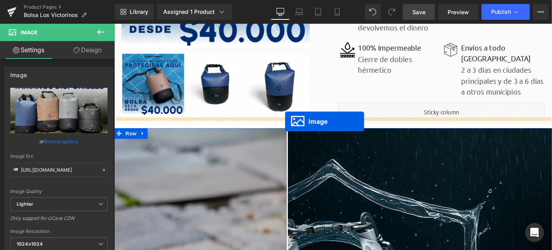
drag, startPoint x: 338, startPoint y: 163, endPoint x: 301, endPoint y: 130, distance: 50.2
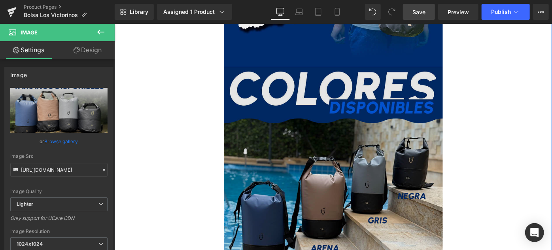
scroll to position [2830, 0]
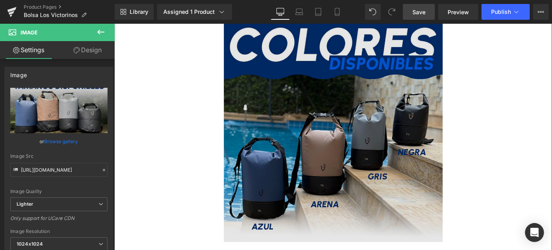
click at [345, 146] on img at bounding box center [353, 142] width 239 height 239
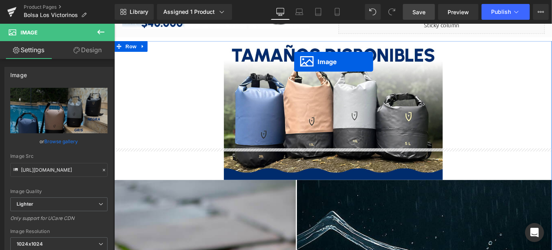
scroll to position [266, 0]
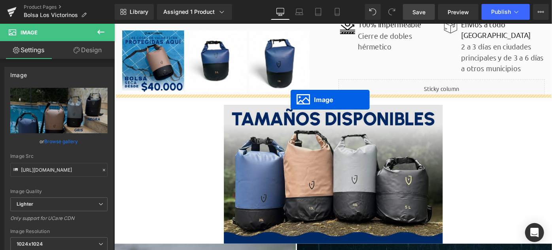
drag, startPoint x: 337, startPoint y: 133, endPoint x: 307, endPoint y: 106, distance: 39.8
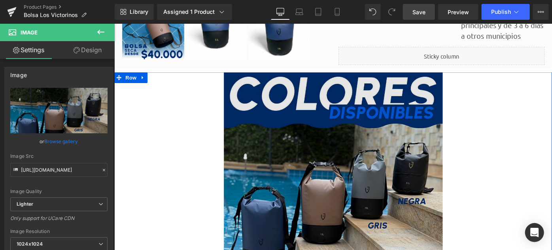
click at [328, 139] on img at bounding box center [353, 195] width 239 height 239
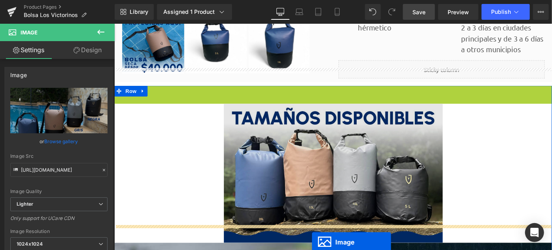
scroll to position [319, 0]
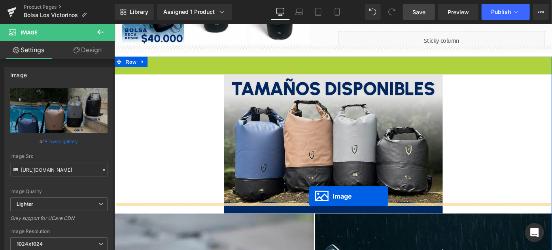
drag, startPoint x: 338, startPoint y: 74, endPoint x: 327, endPoint y: 212, distance: 138.1
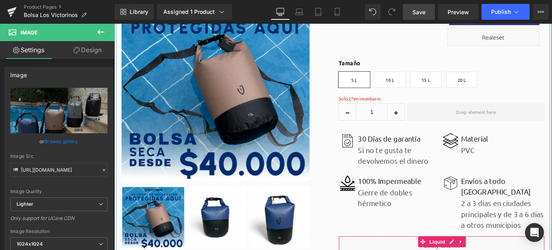
scroll to position [0, 0]
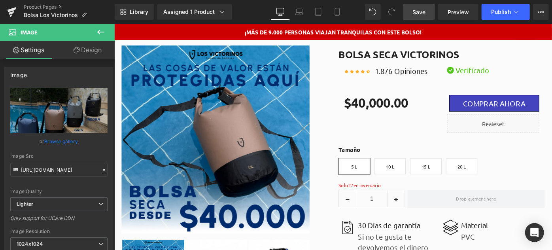
click at [417, 10] on span "Save" at bounding box center [419, 12] width 13 height 8
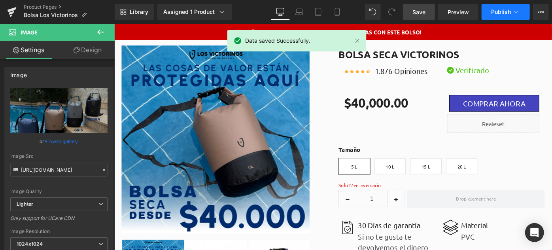
click at [497, 11] on span "Publish" at bounding box center [501, 12] width 20 height 6
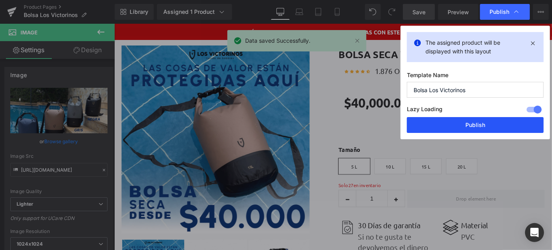
click at [438, 124] on button "Publish" at bounding box center [475, 125] width 137 height 16
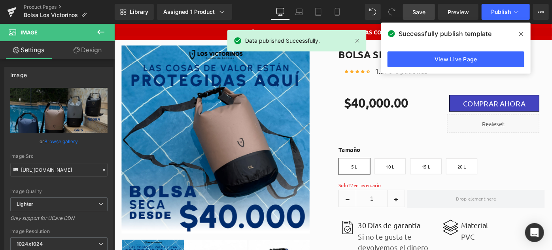
click at [261, 91] on img at bounding box center [225, 150] width 206 height 206
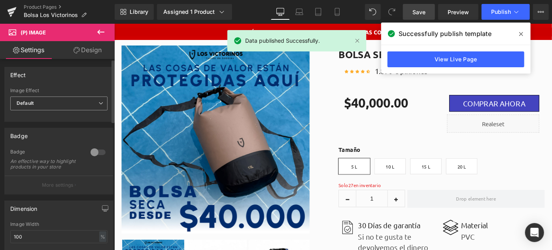
click at [58, 107] on span "Default" at bounding box center [58, 104] width 97 height 14
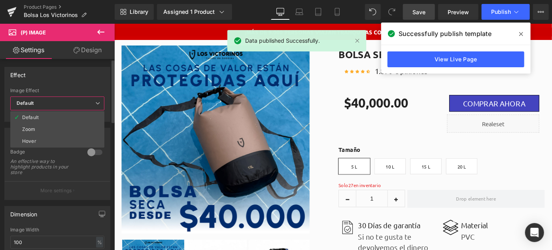
click at [57, 104] on span "Default" at bounding box center [57, 104] width 94 height 14
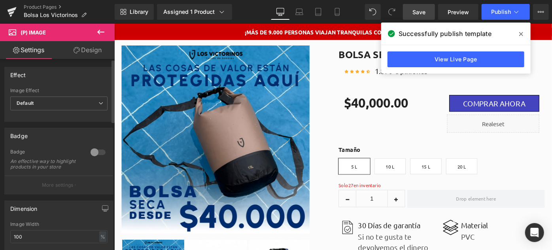
click at [62, 176] on div "Badge An effective way to highlight products in your store" at bounding box center [58, 162] width 97 height 27
click at [61, 185] on button "More settings" at bounding box center [59, 185] width 108 height 19
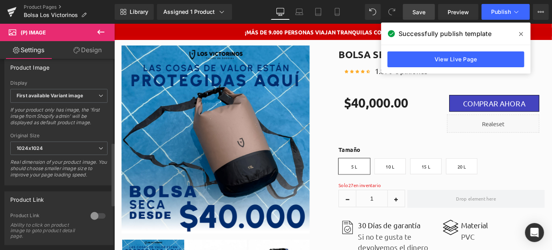
scroll to position [252, 0]
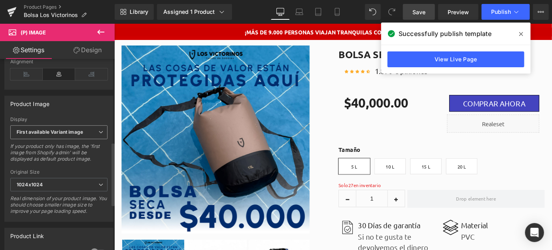
click at [61, 135] on b "First available Variant image" at bounding box center [50, 132] width 66 height 6
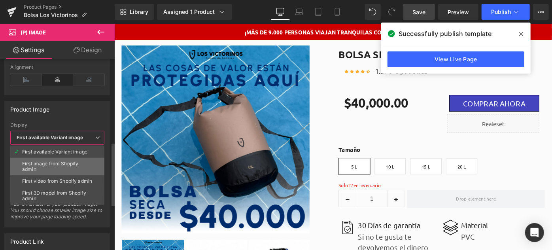
click at [60, 162] on div "First image from Shopify admin" at bounding box center [57, 166] width 70 height 11
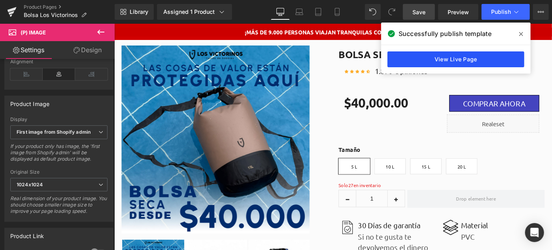
click at [447, 65] on link "View Live Page" at bounding box center [456, 59] width 137 height 16
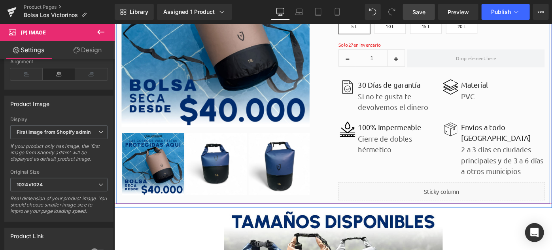
scroll to position [108, 0]
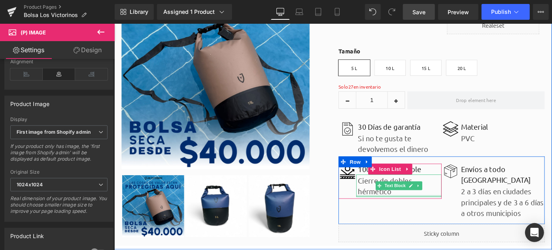
click at [394, 208] on p "Cierre de dobles hérmetico" at bounding box center [426, 201] width 91 height 24
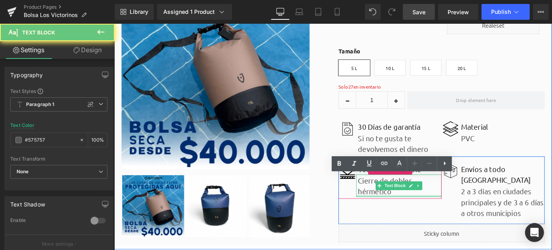
click at [392, 208] on p "Cierre de dobles hérmetico" at bounding box center [426, 201] width 91 height 24
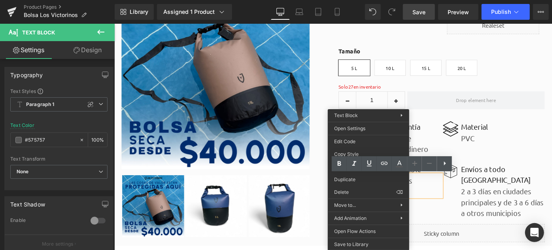
click at [441, 204] on p "Cierre de dobles hérmetico" at bounding box center [426, 201] width 91 height 24
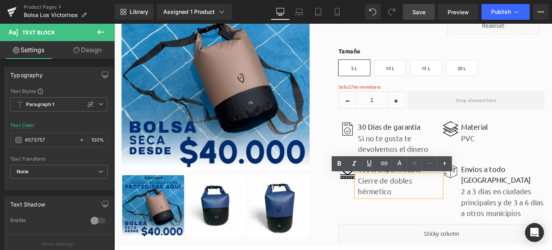
click at [385, 209] on p "Cierre de dobles hérmetico" at bounding box center [426, 201] width 91 height 24
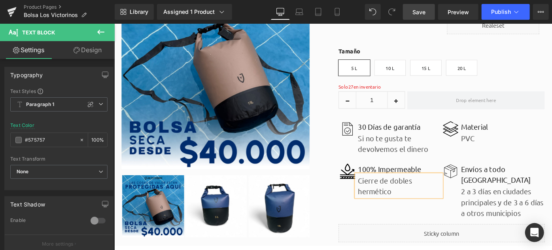
click at [399, 226] on div "Image 100% Impermeable Text Block Cierre de dobles hermético Text Block Icon Li…" at bounding box center [471, 206] width 225 height 74
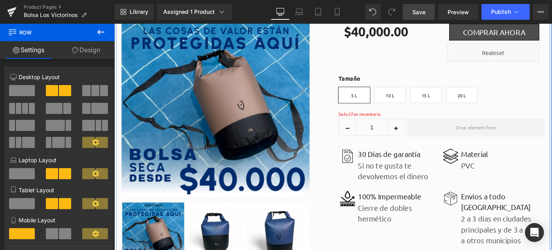
scroll to position [0, 0]
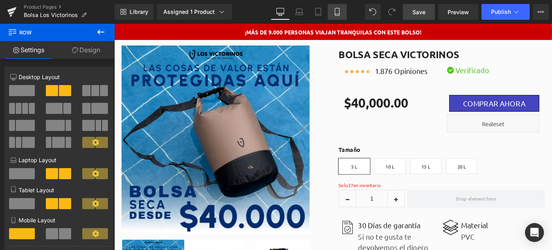
click at [337, 12] on icon at bounding box center [337, 12] width 8 height 8
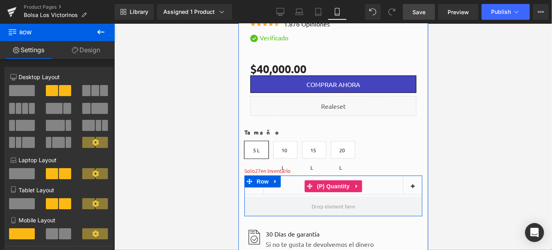
scroll to position [355, 0]
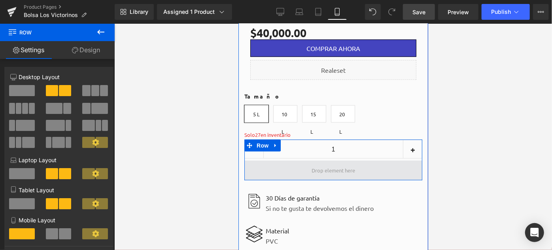
click at [337, 164] on span at bounding box center [333, 169] width 49 height 13
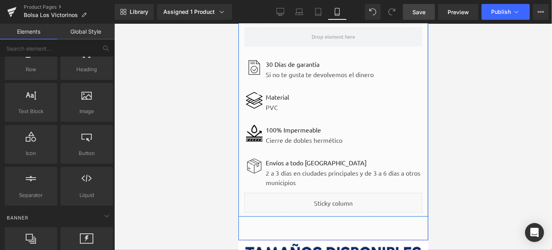
scroll to position [499, 0]
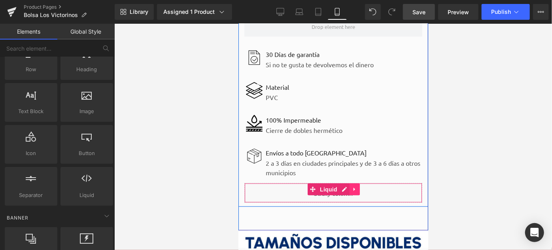
click at [352, 186] on icon at bounding box center [355, 189] width 6 height 6
click at [354, 183] on link at bounding box center [359, 189] width 10 height 12
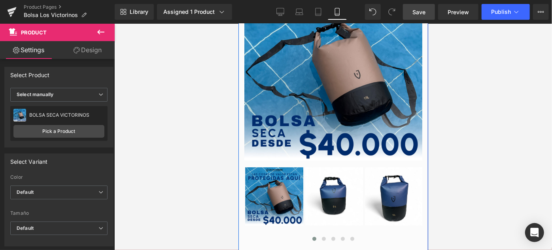
scroll to position [32, 0]
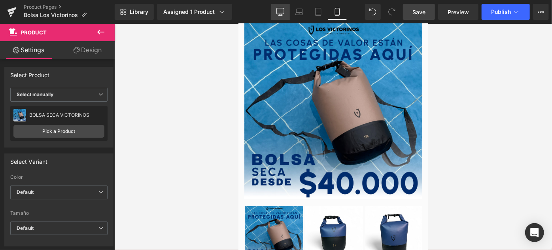
click at [277, 8] on icon at bounding box center [281, 12] width 8 height 8
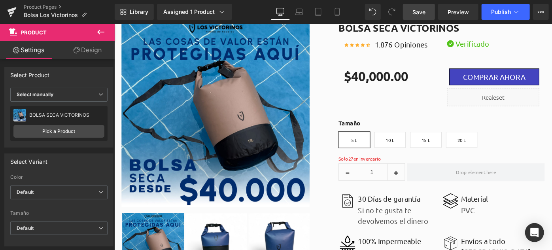
scroll to position [0, 0]
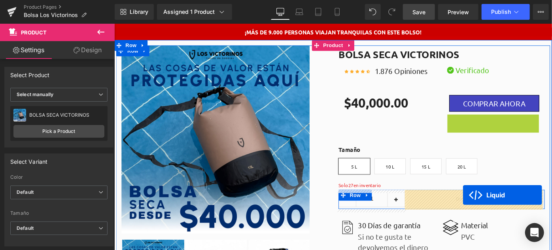
drag, startPoint x: 508, startPoint y: 131, endPoint x: 494, endPoint y: 210, distance: 81.1
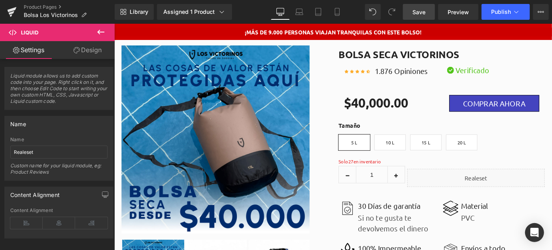
click at [423, 12] on span "Save" at bounding box center [419, 12] width 13 height 8
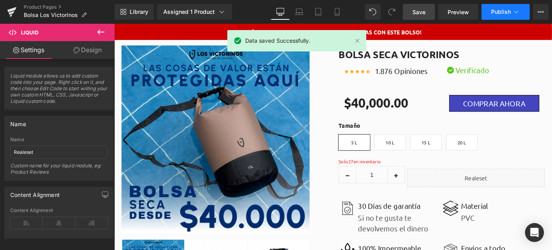
click at [500, 13] on span "Publish" at bounding box center [501, 12] width 20 height 6
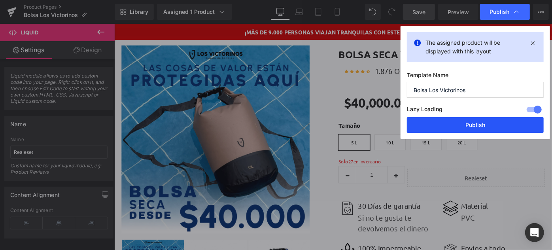
click at [464, 128] on button "Publish" at bounding box center [475, 125] width 137 height 16
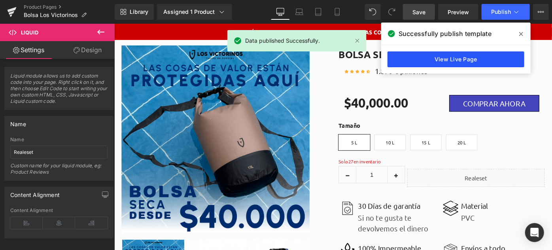
click at [432, 62] on link "View Live Page" at bounding box center [456, 59] width 137 height 16
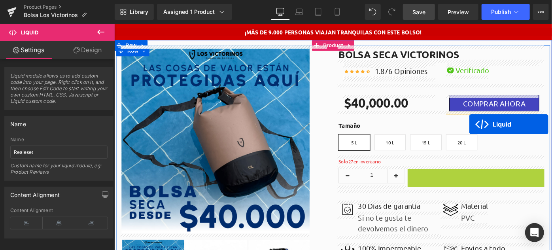
drag, startPoint x: 487, startPoint y: 190, endPoint x: 502, endPoint y: 133, distance: 58.9
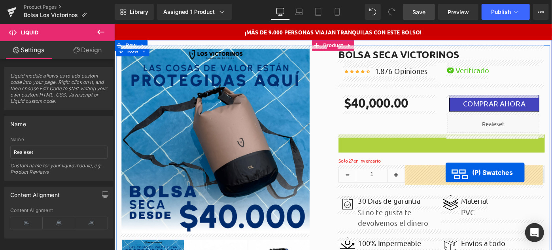
drag, startPoint x: 443, startPoint y: 169, endPoint x: 476, endPoint y: 186, distance: 36.8
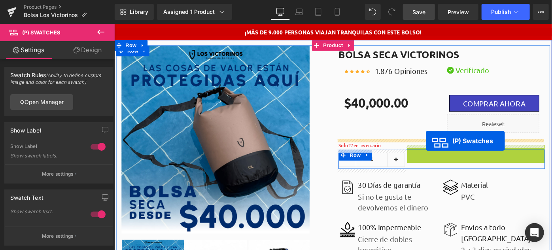
drag, startPoint x: 479, startPoint y: 189, endPoint x: 455, endPoint y: 151, distance: 45.5
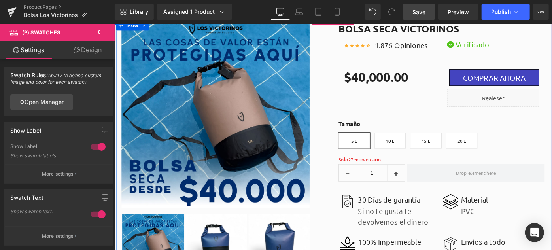
scroll to position [36, 0]
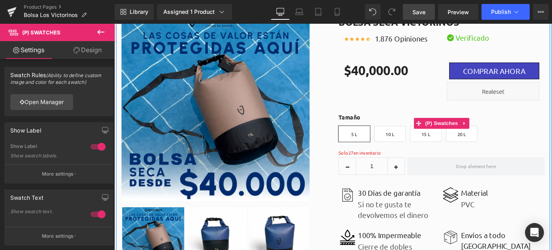
click at [460, 116] on div "Color Azul Marrón Negro Gris Tamaño 5 L 10 L 15 L 20 L" at bounding box center [471, 132] width 225 height 47
click at [386, 126] on label "Tamaño" at bounding box center [471, 128] width 225 height 14
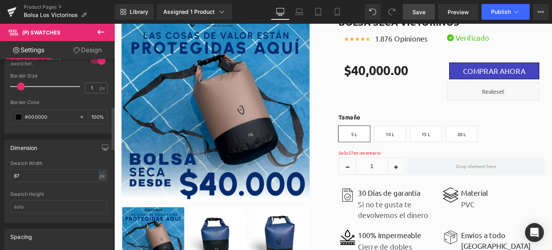
scroll to position [144, 0]
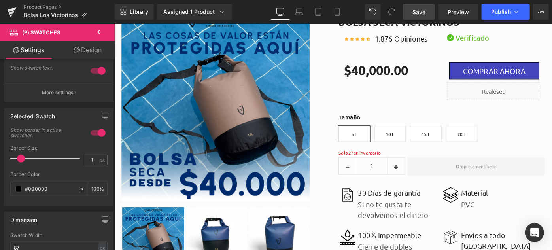
click at [103, 31] on icon at bounding box center [100, 31] width 9 height 9
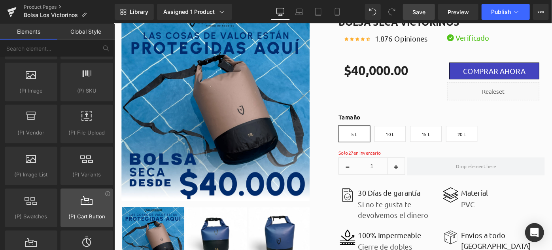
scroll to position [899, 0]
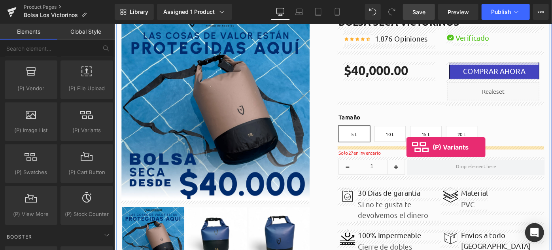
drag, startPoint x: 194, startPoint y: 147, endPoint x: 433, endPoint y: 158, distance: 239.6
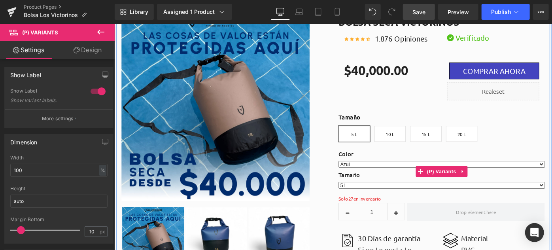
click at [387, 166] on label "Color" at bounding box center [471, 166] width 225 height 9
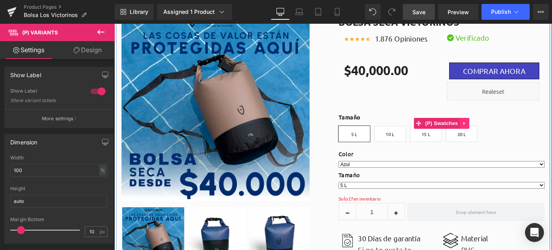
click at [494, 132] on icon at bounding box center [497, 132] width 6 height 6
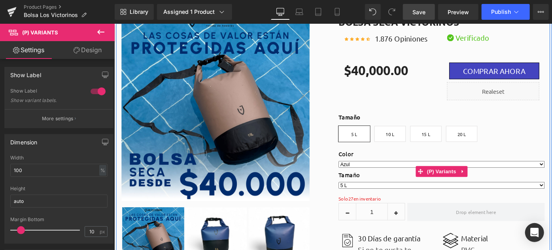
click at [446, 175] on select "Azul Marrón Negro Gris" at bounding box center [471, 177] width 225 height 8
click at [433, 163] on label "Color" at bounding box center [471, 166] width 225 height 9
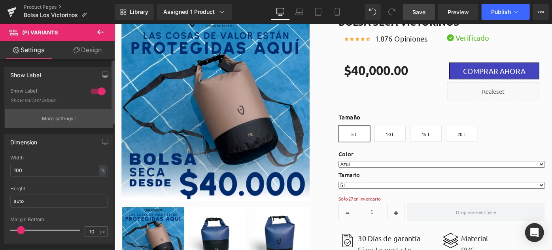
click at [58, 117] on p "More settings" at bounding box center [58, 118] width 32 height 7
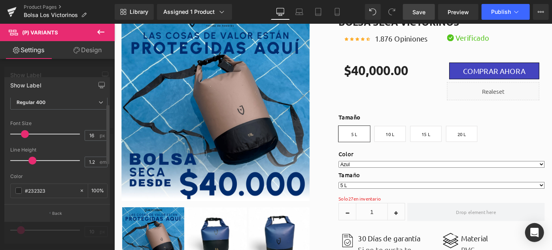
scroll to position [0, 0]
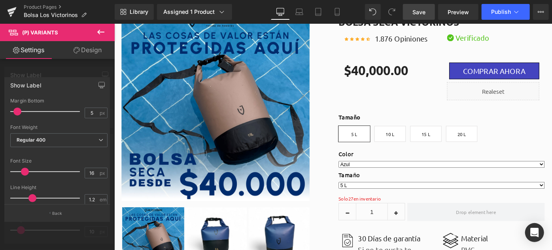
click at [57, 63] on div at bounding box center [57, 139] width 115 height 230
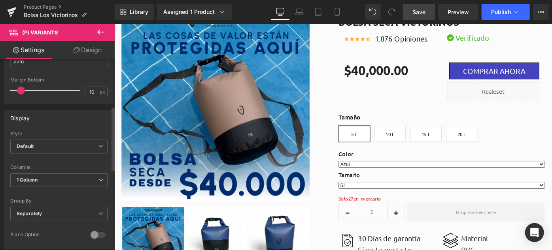
scroll to position [144, 0]
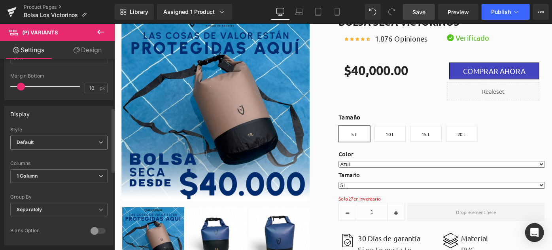
click at [65, 140] on span "Default" at bounding box center [58, 143] width 97 height 14
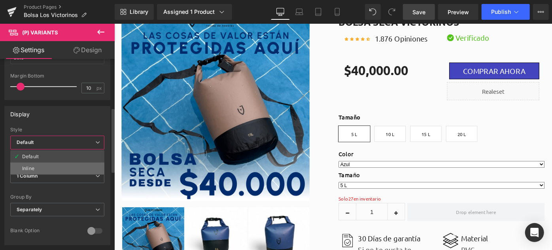
click at [60, 165] on li "Inline" at bounding box center [57, 169] width 94 height 12
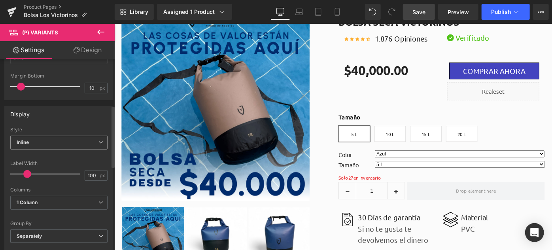
click at [61, 145] on span "Inline" at bounding box center [58, 143] width 97 height 14
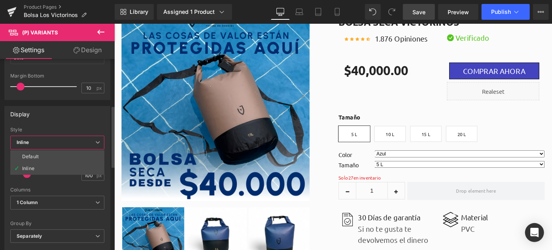
click at [60, 148] on div "Inline Default Inline" at bounding box center [57, 145] width 94 height 18
click at [58, 152] on li "Default" at bounding box center [57, 157] width 94 height 12
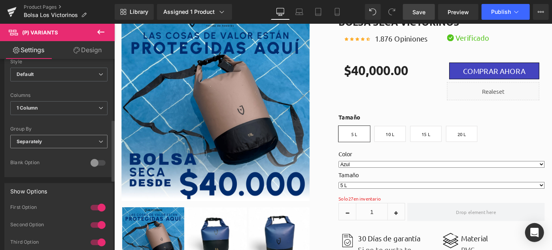
scroll to position [180, 0]
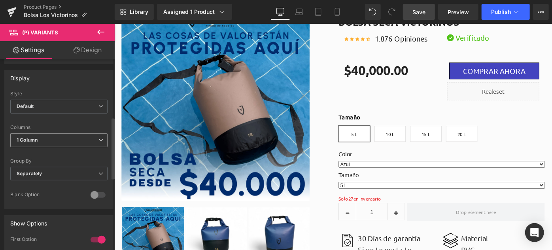
click at [53, 133] on span "1 Column" at bounding box center [58, 140] width 97 height 14
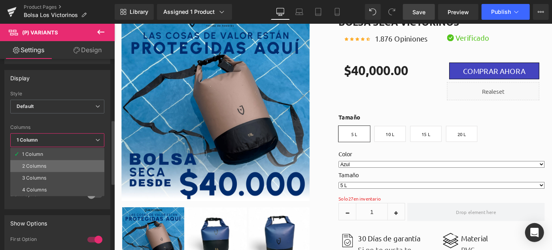
click at [49, 164] on li "2 Columns" at bounding box center [57, 166] width 94 height 12
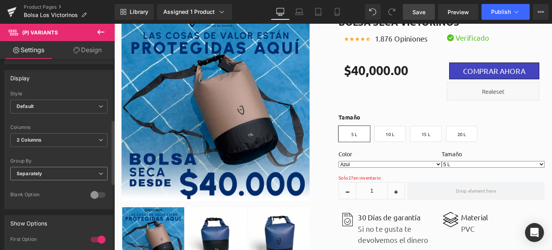
click at [49, 169] on span "Separately" at bounding box center [58, 174] width 97 height 14
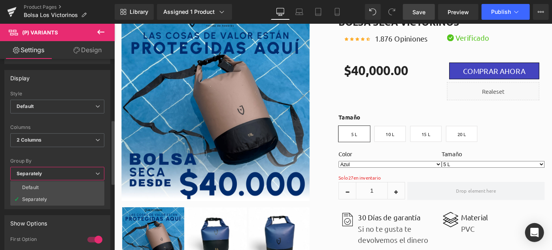
click at [49, 172] on span "Separately" at bounding box center [57, 174] width 94 height 14
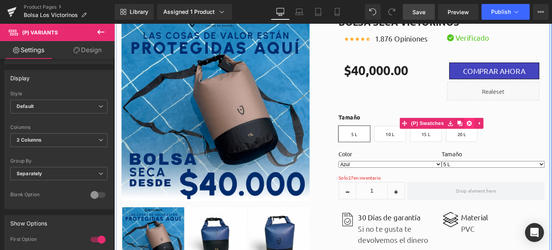
click at [499, 133] on icon at bounding box center [502, 132] width 6 height 6
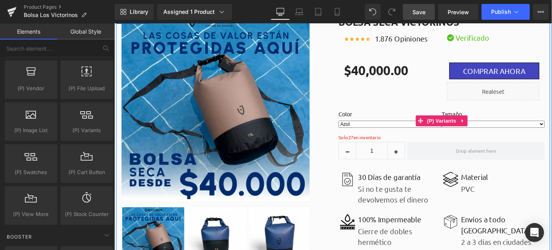
click at [429, 125] on label "Color" at bounding box center [415, 122] width 113 height 9
click at [462, 127] on span "(P) Variants" at bounding box center [472, 129] width 36 height 12
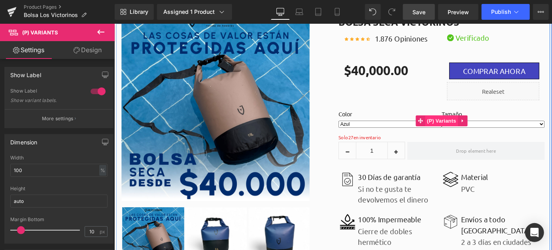
click at [466, 132] on span "(P) Variants" at bounding box center [472, 129] width 36 height 12
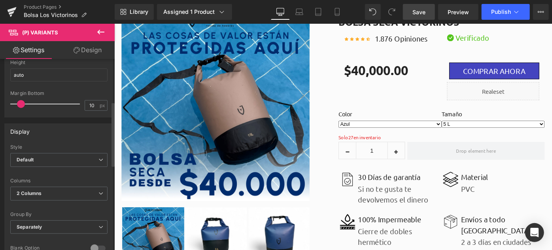
scroll to position [198, 0]
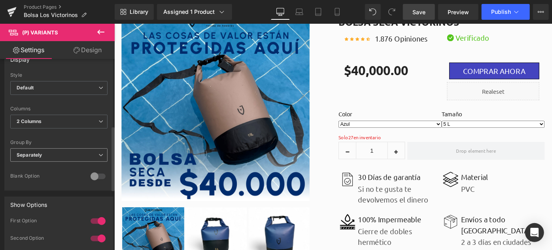
click at [51, 150] on span "Separately" at bounding box center [58, 155] width 97 height 14
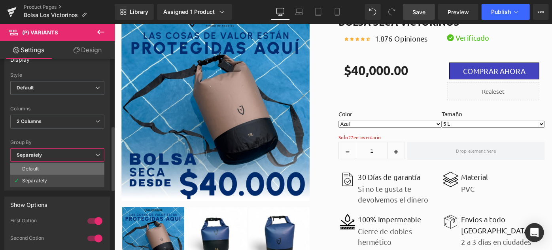
click at [45, 168] on li "Default" at bounding box center [57, 169] width 94 height 12
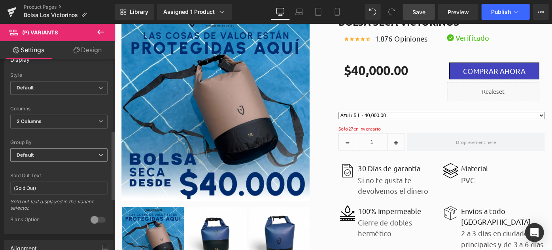
click at [56, 151] on span "Default" at bounding box center [58, 155] width 97 height 14
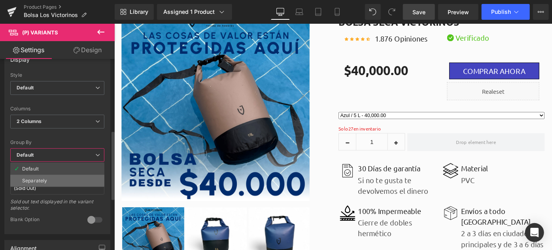
click at [51, 176] on li "Separately" at bounding box center [57, 181] width 94 height 12
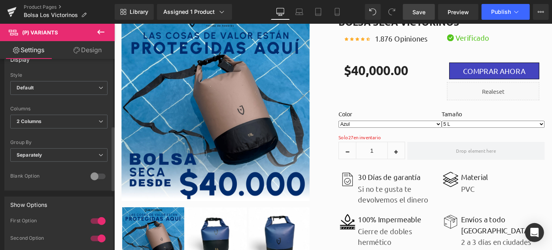
click at [92, 176] on div at bounding box center [98, 176] width 19 height 13
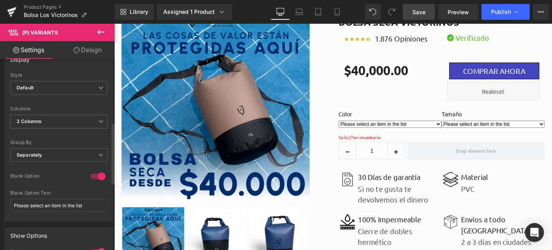
click at [92, 176] on div at bounding box center [98, 176] width 19 height 13
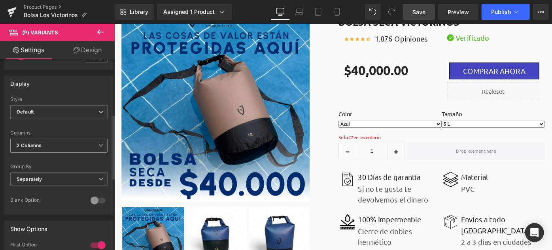
scroll to position [162, 0]
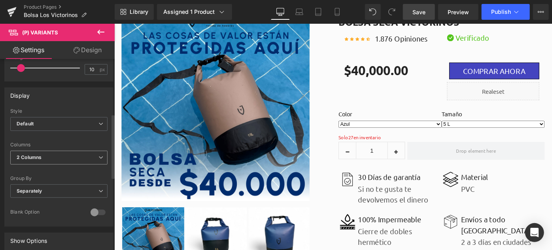
click at [61, 161] on span "2 Columns" at bounding box center [58, 158] width 97 height 14
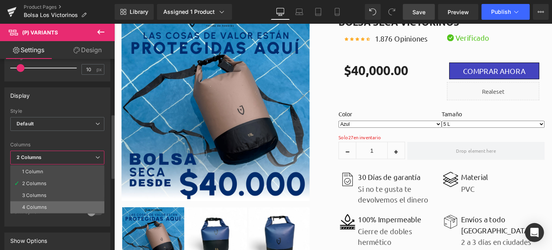
click at [49, 202] on li "4 Columns" at bounding box center [57, 207] width 94 height 12
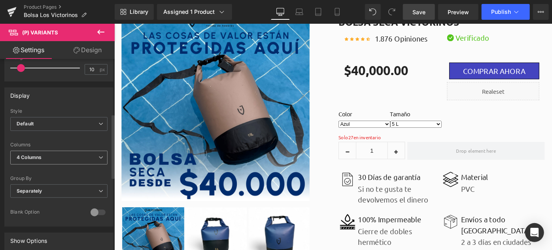
click at [67, 157] on span "4 Columns" at bounding box center [58, 158] width 97 height 14
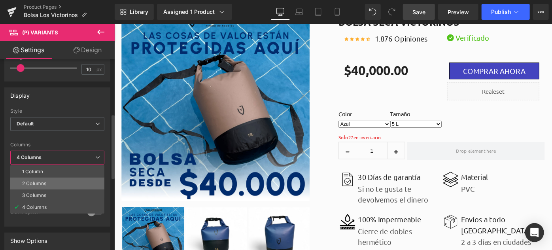
click at [54, 181] on li "2 Columns" at bounding box center [57, 184] width 94 height 12
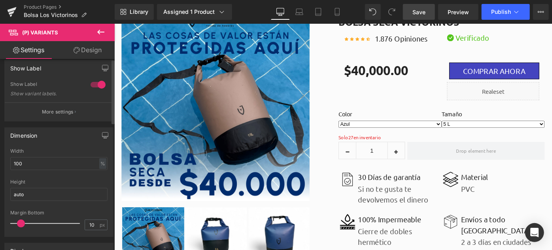
scroll to position [0, 0]
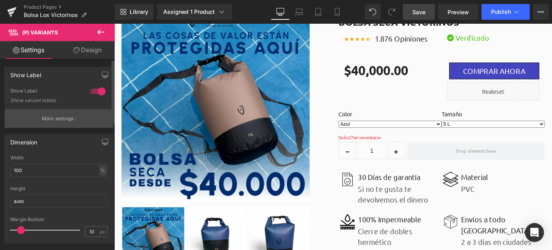
click at [61, 115] on p "More settings" at bounding box center [58, 118] width 32 height 7
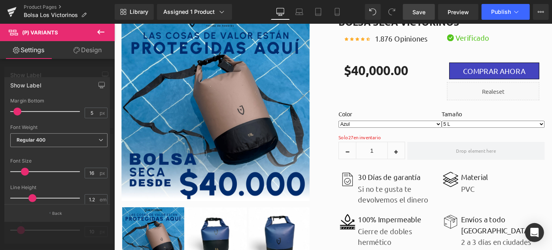
click at [49, 139] on span "Regular 400" at bounding box center [58, 140] width 97 height 14
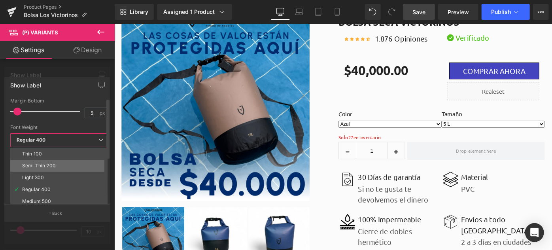
click at [48, 164] on div "Semi Thin 200" at bounding box center [39, 166] width 34 height 6
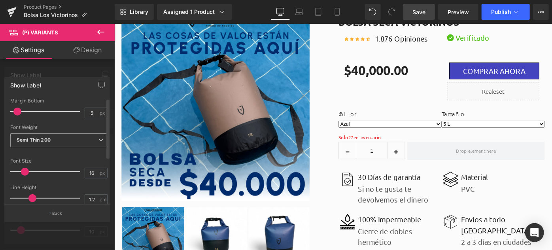
click at [51, 141] on span "Semi Thin 200" at bounding box center [58, 140] width 97 height 14
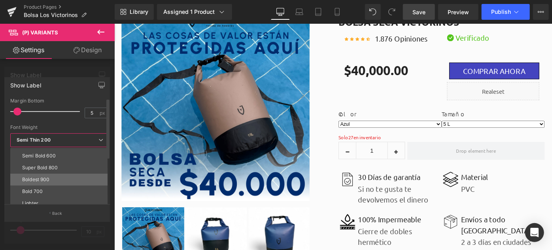
scroll to position [65, 0]
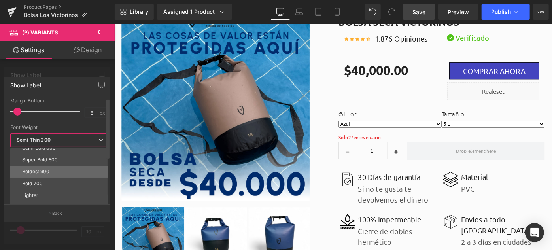
click at [47, 170] on div "Boldest 900" at bounding box center [36, 172] width 28 height 6
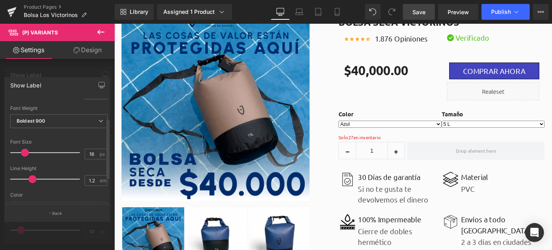
scroll to position [36, 0]
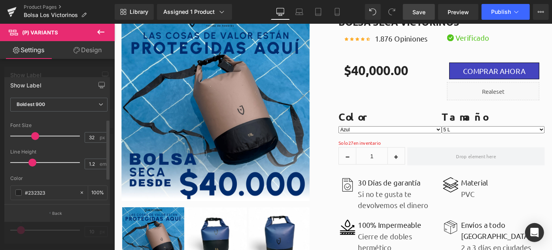
drag, startPoint x: 25, startPoint y: 134, endPoint x: 35, endPoint y: 134, distance: 9.9
click at [35, 134] on span at bounding box center [35, 136] width 8 height 8
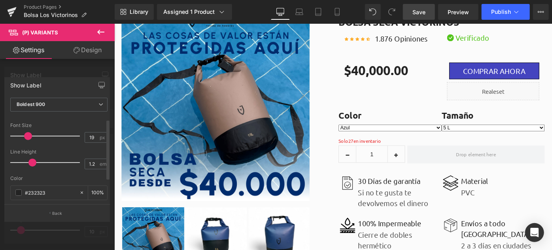
type input "18"
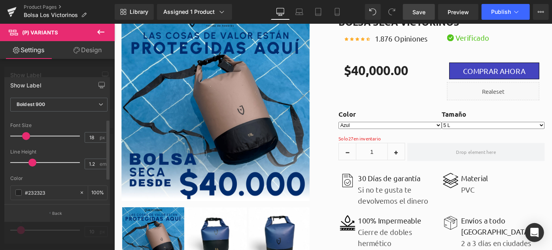
drag, startPoint x: 35, startPoint y: 134, endPoint x: 26, endPoint y: 134, distance: 8.7
click at [26, 134] on span at bounding box center [26, 136] width 8 height 8
click at [30, 163] on span at bounding box center [32, 163] width 8 height 8
type input "1"
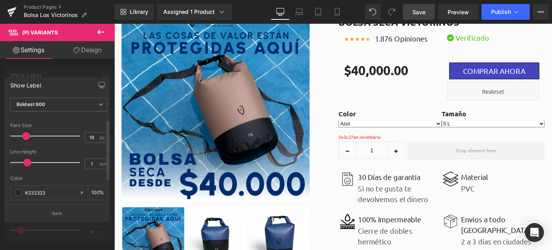
drag, startPoint x: 30, startPoint y: 163, endPoint x: 25, endPoint y: 163, distance: 5.1
click at [25, 163] on span at bounding box center [27, 163] width 8 height 8
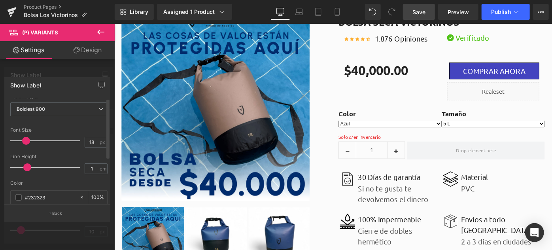
scroll to position [0, 0]
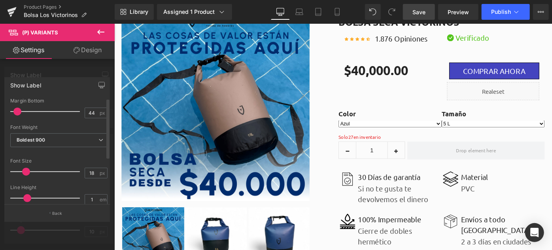
click at [42, 112] on div at bounding box center [47, 112] width 66 height 16
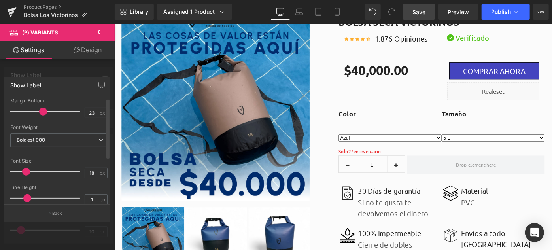
click at [28, 112] on div at bounding box center [47, 112] width 66 height 16
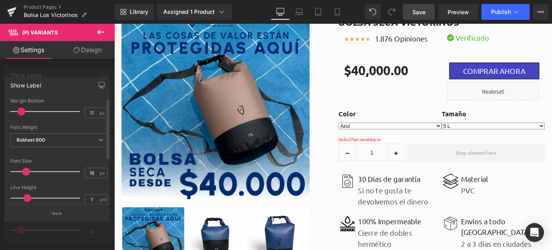
drag, startPoint x: 29, startPoint y: 112, endPoint x: 21, endPoint y: 112, distance: 7.9
click at [21, 112] on span at bounding box center [21, 112] width 8 height 8
type input "10"
click at [20, 112] on span at bounding box center [21, 112] width 8 height 8
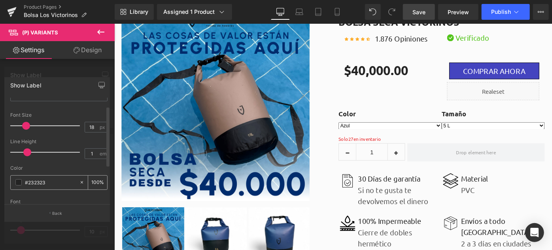
scroll to position [75, 0]
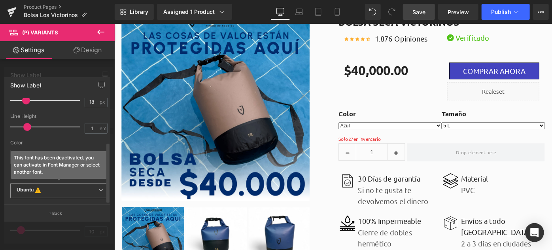
click at [58, 187] on b "Ubuntu This font has been deactivated, you can activate in Font Manager or sele…" at bounding box center [58, 191] width 82 height 8
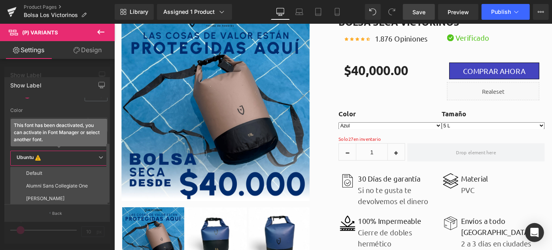
scroll to position [135, 0]
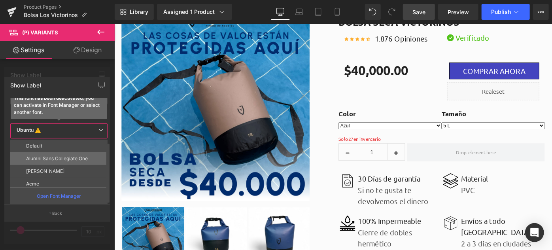
click at [61, 159] on li "Alumni Sans Collegiate One" at bounding box center [60, 158] width 101 height 13
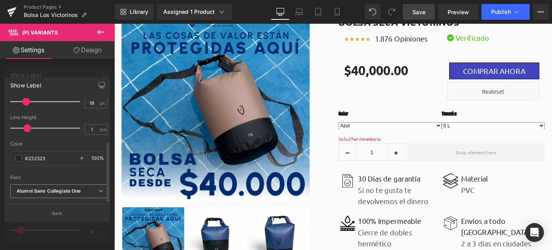
scroll to position [74, 0]
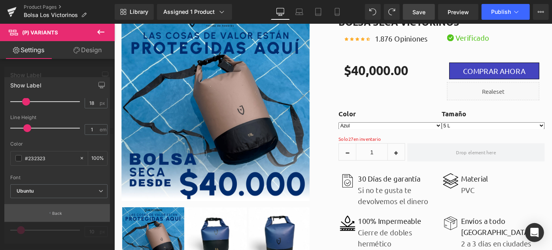
click at [51, 216] on button "Back" at bounding box center [57, 213] width 106 height 18
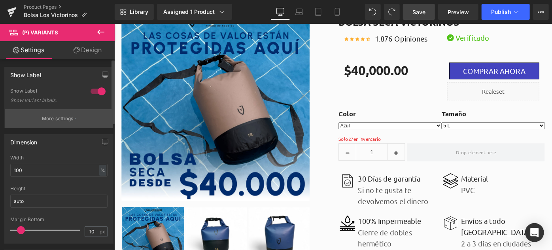
click at [52, 120] on p "More settings" at bounding box center [58, 118] width 32 height 7
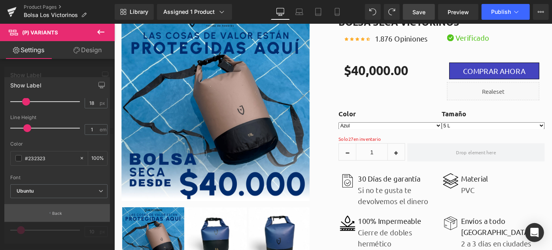
click at [57, 212] on p "Back" at bounding box center [57, 213] width 10 height 6
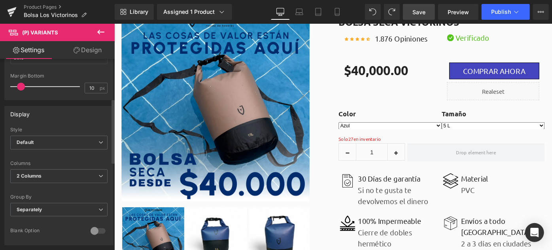
scroll to position [72, 0]
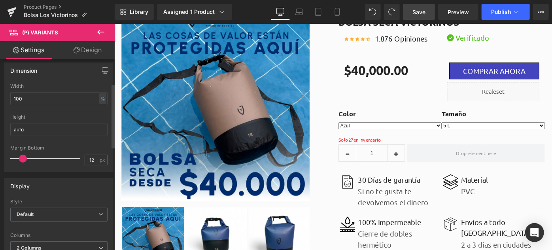
type input "11"
click at [21, 157] on span at bounding box center [21, 159] width 8 height 8
click at [61, 97] on input "100" at bounding box center [58, 98] width 97 height 13
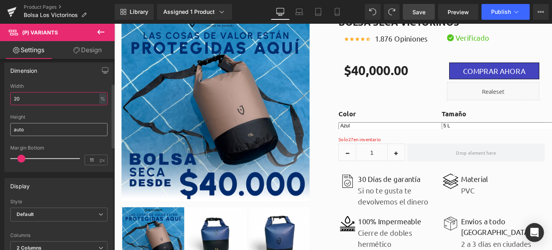
type input "2"
type input "80"
click at [52, 115] on div "Height" at bounding box center [58, 117] width 97 height 6
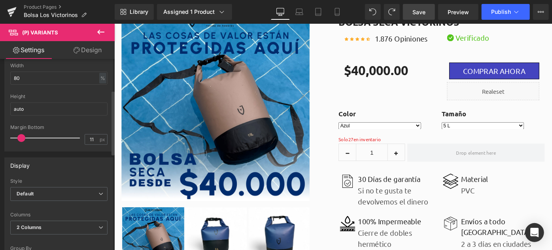
scroll to position [108, 0]
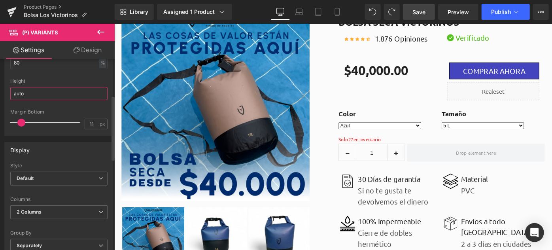
click at [57, 93] on input "auto" at bounding box center [58, 93] width 97 height 13
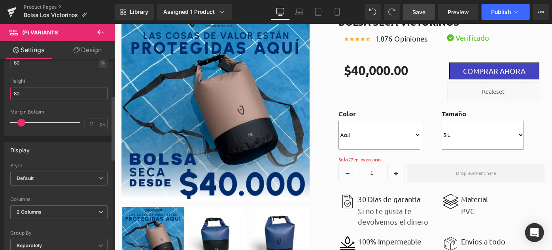
type input "8"
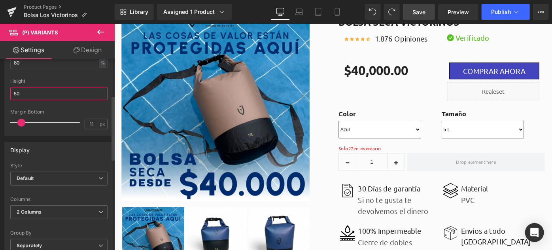
type input "50"
click at [54, 109] on div "Margin Bottom" at bounding box center [58, 112] width 97 height 6
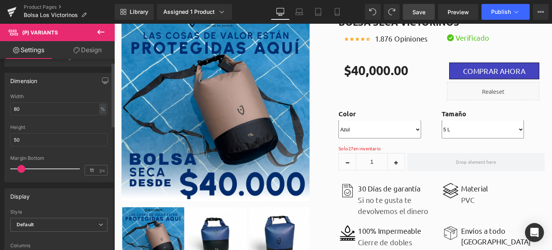
scroll to position [0, 0]
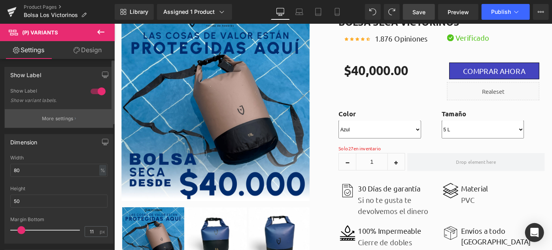
click at [59, 116] on p "More settings" at bounding box center [58, 118] width 32 height 7
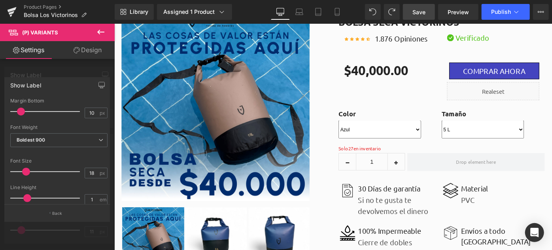
click at [77, 70] on div at bounding box center [57, 139] width 115 height 230
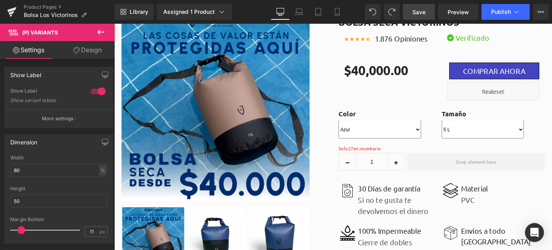
click at [80, 50] on link "Design" at bounding box center [87, 50] width 57 height 18
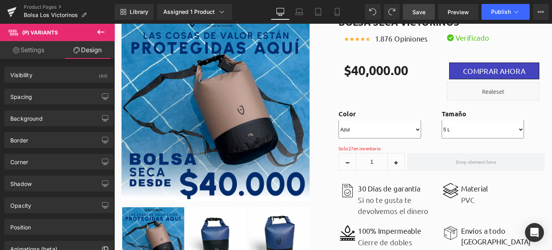
click at [36, 52] on link "Settings" at bounding box center [28, 50] width 57 height 18
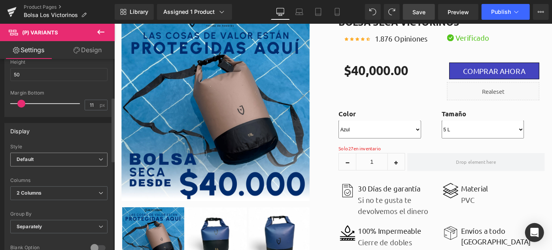
scroll to position [144, 0]
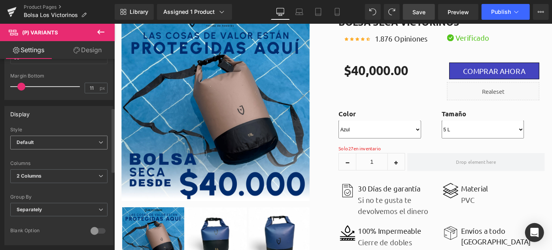
click at [58, 140] on span "Default" at bounding box center [58, 143] width 97 height 14
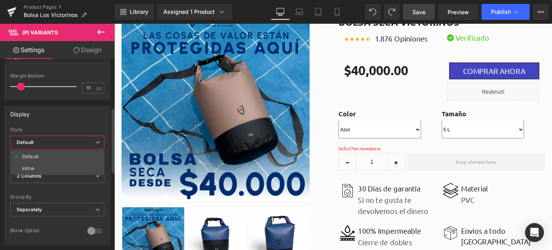
click at [58, 140] on span "Default" at bounding box center [57, 143] width 94 height 14
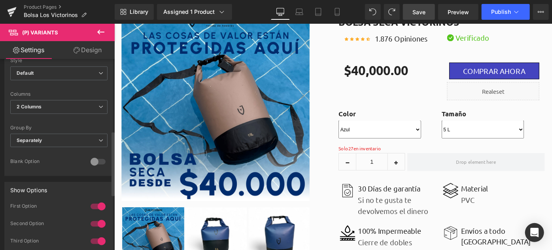
scroll to position [216, 0]
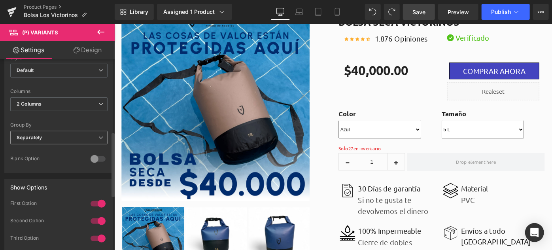
click at [54, 136] on span "Separately" at bounding box center [58, 138] width 97 height 14
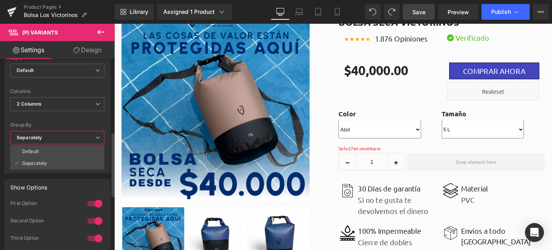
click at [54, 136] on span "Separately" at bounding box center [57, 138] width 94 height 14
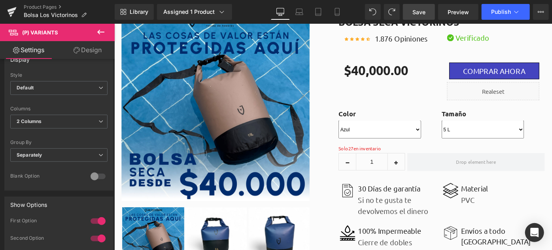
scroll to position [91, 0]
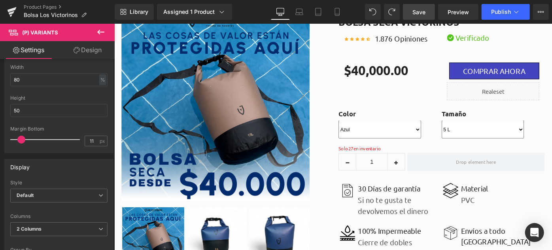
click at [423, 9] on span "Save" at bounding box center [419, 12] width 13 height 8
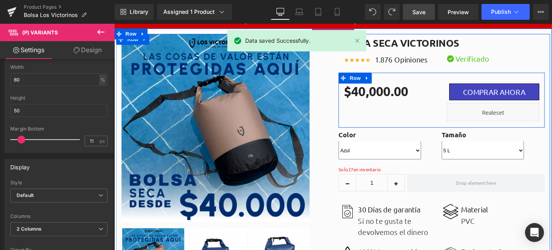
scroll to position [0, 0]
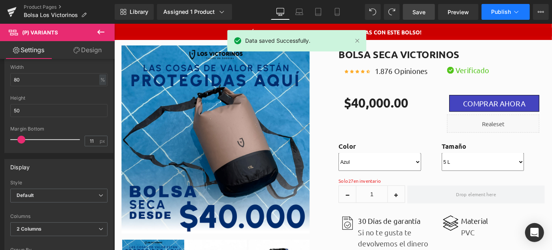
click at [515, 10] on icon at bounding box center [517, 12] width 8 height 8
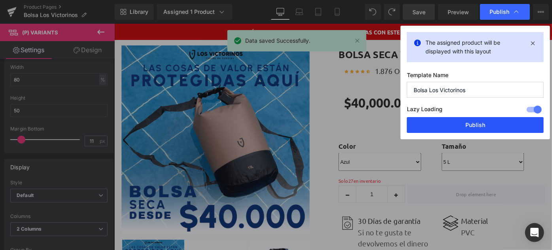
click at [475, 121] on button "Publish" at bounding box center [475, 125] width 137 height 16
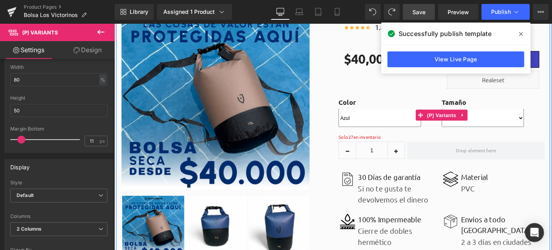
scroll to position [72, 0]
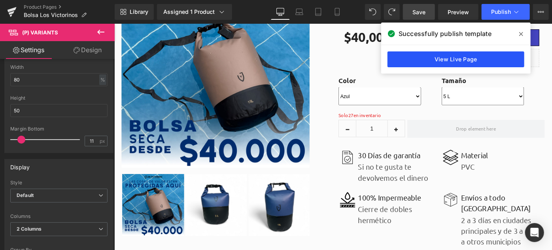
click at [498, 57] on link "View Live Page" at bounding box center [456, 59] width 137 height 16
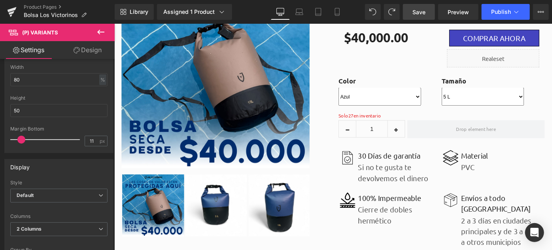
scroll to position [0, 0]
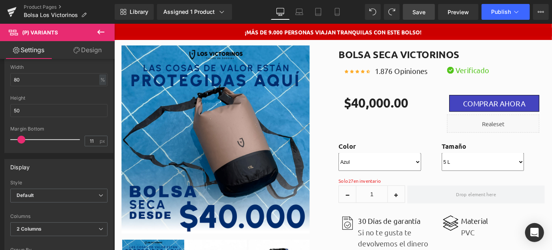
click at [516, 138] on div "Liquid" at bounding box center [528, 133] width 101 height 20
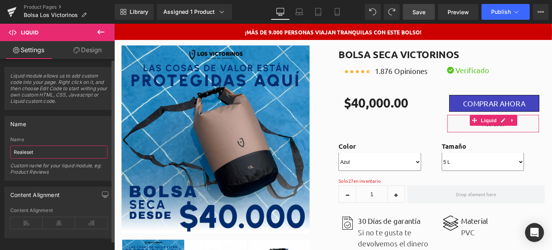
click at [21, 154] on input "Realeset" at bounding box center [58, 152] width 97 height 13
type input "Releasit"
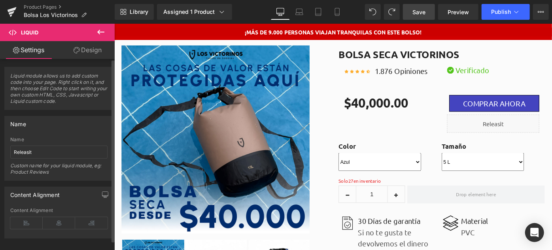
click at [61, 129] on div "Name" at bounding box center [59, 123] width 108 height 15
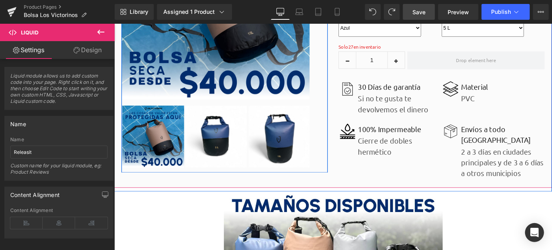
scroll to position [180, 0]
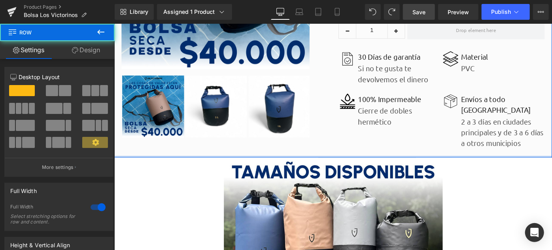
drag, startPoint x: 360, startPoint y: 161, endPoint x: 362, endPoint y: 152, distance: 9.1
click at [362, 152] on div "Sale Off (P) Image ‹ ›" at bounding box center [353, 16] width 479 height 308
click at [359, 144] on div "Image 100% Impermeable Text Block Cierre de dobles hermético Text Block Icon Li…" at bounding box center [471, 129] width 225 height 74
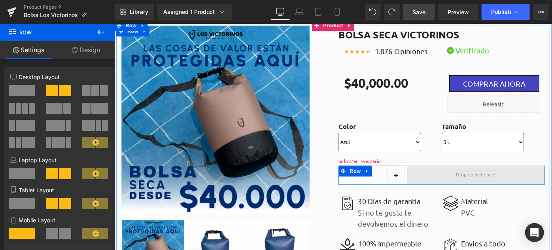
scroll to position [0, 0]
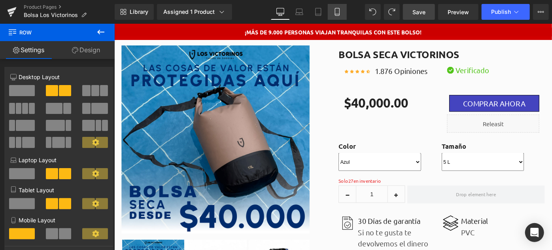
click at [336, 8] on icon at bounding box center [337, 12] width 4 height 8
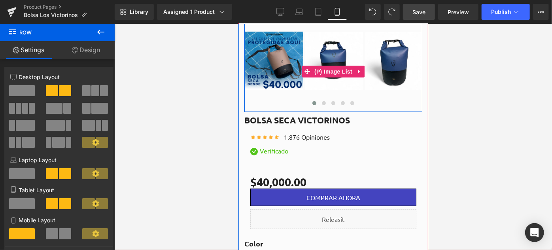
scroll to position [285, 0]
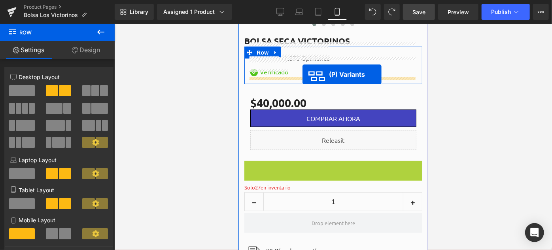
drag, startPoint x: 305, startPoint y: 187, endPoint x: 302, endPoint y: 74, distance: 113.2
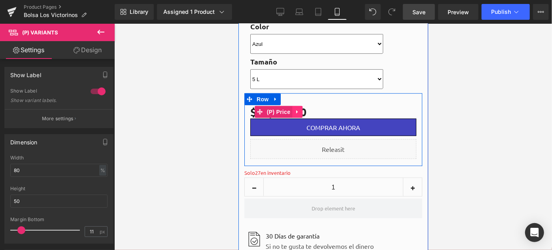
scroll to position [357, 0]
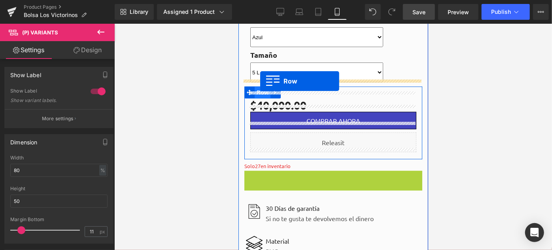
drag, startPoint x: 247, startPoint y: 168, endPoint x: 260, endPoint y: 81, distance: 87.9
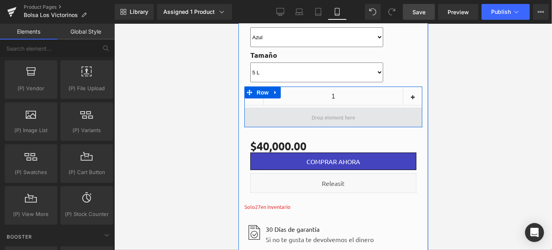
click at [322, 111] on span at bounding box center [333, 116] width 49 height 13
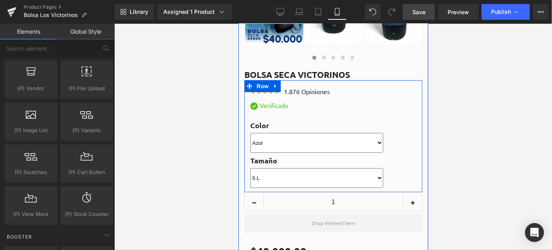
scroll to position [213, 0]
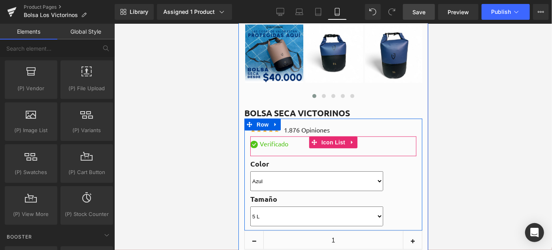
click at [294, 140] on div "Image Verificado Text Block" at bounding box center [333, 143] width 166 height 11
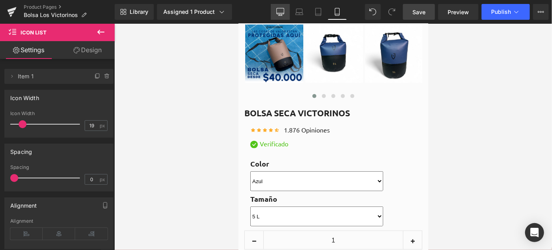
click at [280, 9] on icon at bounding box center [281, 12] width 8 height 8
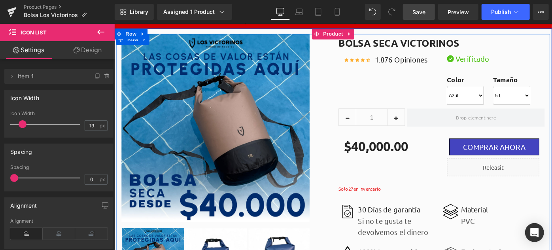
scroll to position [0, 0]
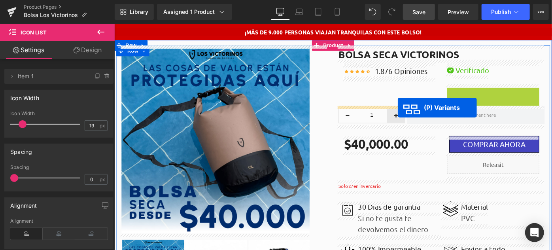
drag, startPoint x: 503, startPoint y: 110, endPoint x: 424, endPoint y: 115, distance: 79.3
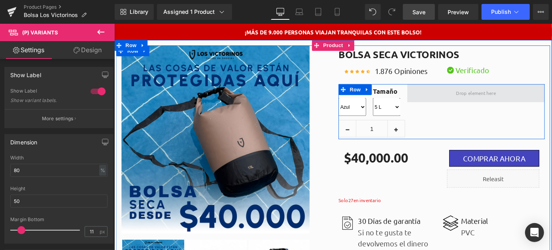
click at [462, 104] on span at bounding box center [509, 99] width 150 height 20
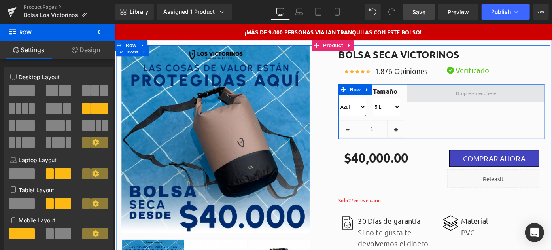
click at [460, 106] on span at bounding box center [509, 99] width 150 height 20
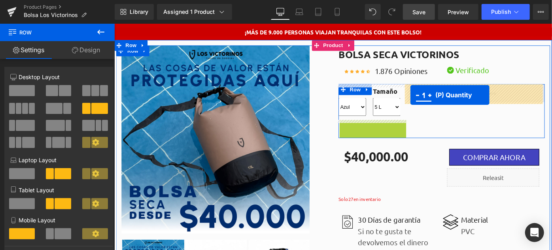
drag, startPoint x: 366, startPoint y: 138, endPoint x: 438, endPoint y: 101, distance: 80.7
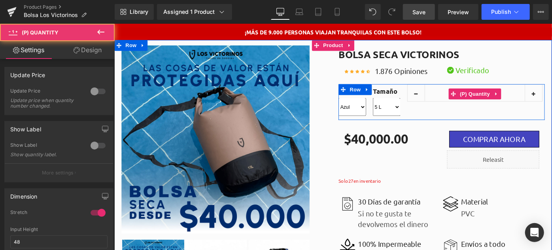
click at [471, 105] on input "1" at bounding box center [508, 99] width 109 height 19
click at [491, 101] on span "(P) Quantity" at bounding box center [508, 101] width 37 height 12
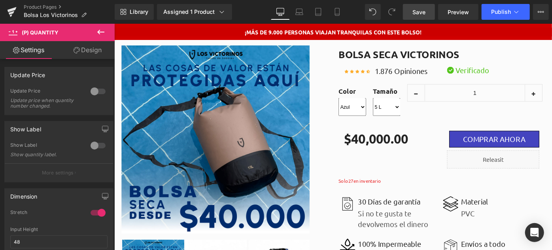
click at [79, 53] on link "Design" at bounding box center [87, 50] width 57 height 18
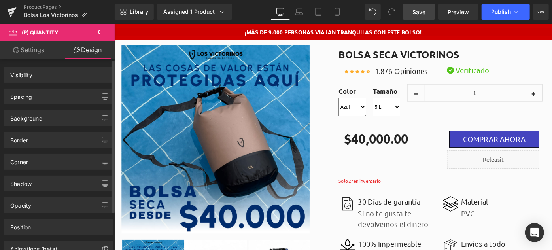
click at [38, 91] on div "Spacing" at bounding box center [59, 96] width 108 height 15
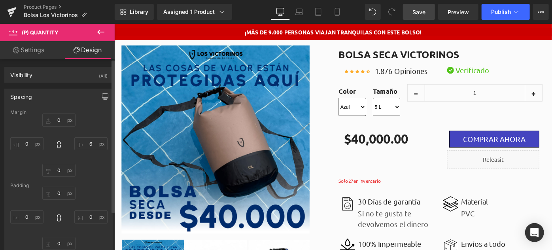
type input "0"
type input "6"
type input "0"
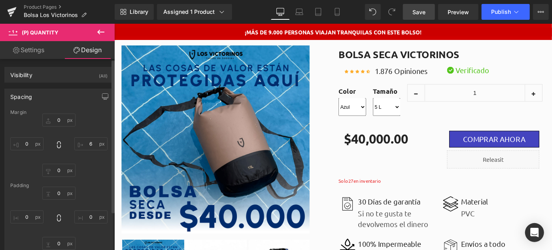
type input "0"
click at [42, 97] on div "Spacing" at bounding box center [59, 96] width 108 height 15
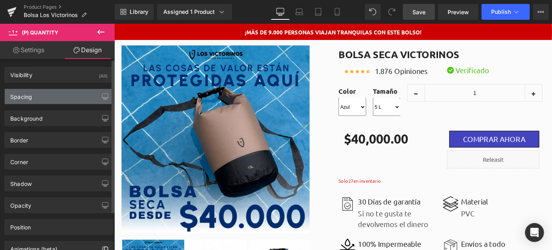
click at [44, 95] on div "Spacing" at bounding box center [59, 96] width 108 height 15
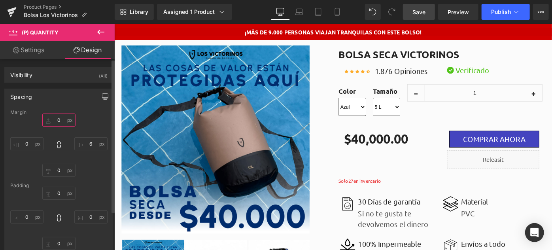
click at [56, 123] on input "0" at bounding box center [58, 120] width 33 height 13
click at [57, 119] on input "M" at bounding box center [58, 120] width 33 height 13
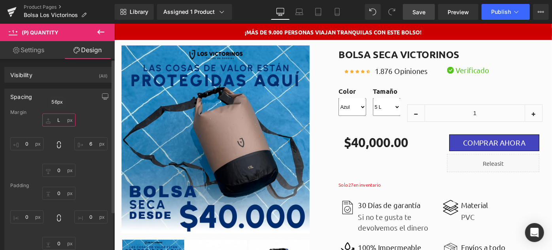
click at [62, 121] on input "L" at bounding box center [58, 120] width 33 height 13
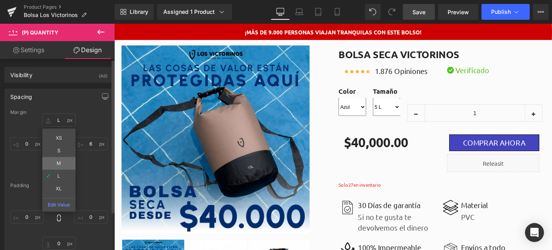
type input "M"
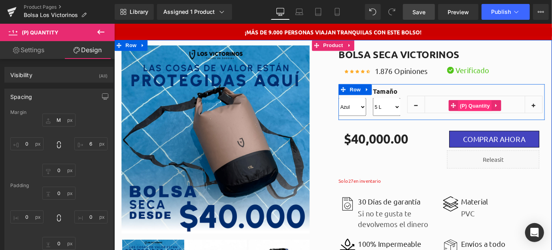
click at [501, 112] on span "(P) Quantity" at bounding box center [508, 113] width 37 height 12
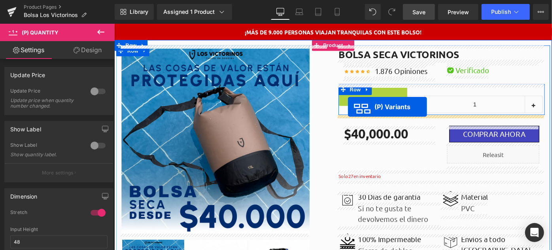
drag, startPoint x: 373, startPoint y: 111, endPoint x: 369, endPoint y: 114, distance: 4.5
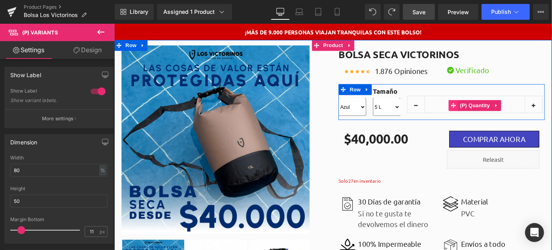
click at [482, 114] on icon at bounding box center [485, 113] width 6 height 6
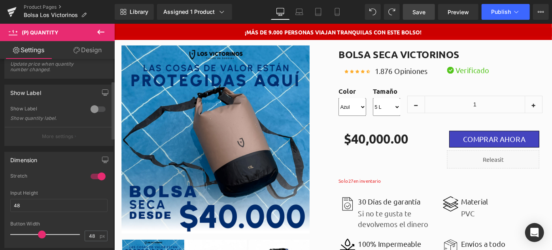
scroll to position [72, 0]
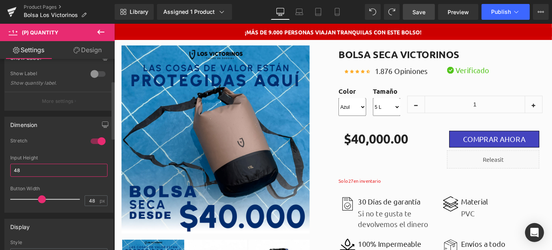
click at [36, 166] on input "48" at bounding box center [58, 170] width 97 height 13
type input "3"
click at [30, 197] on div at bounding box center [47, 199] width 66 height 16
drag, startPoint x: 35, startPoint y: 197, endPoint x: 44, endPoint y: 197, distance: 8.7
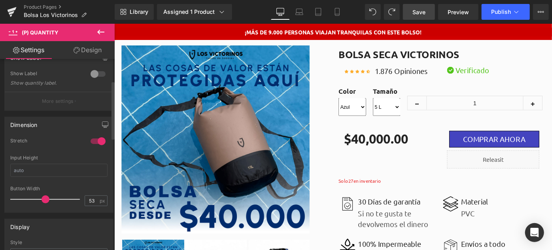
click at [44, 197] on div at bounding box center [47, 199] width 66 height 16
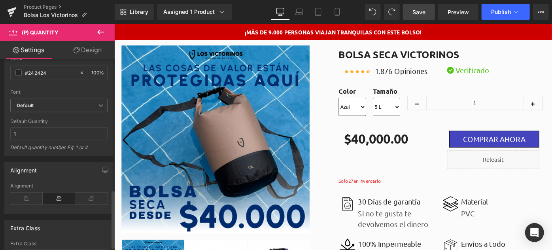
scroll to position [431, 0]
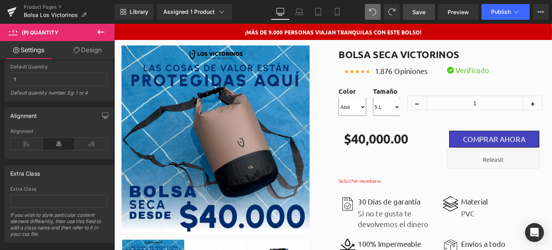
type input "33"
type input "48"
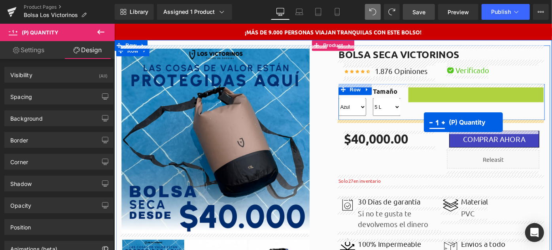
drag, startPoint x: 480, startPoint y: 99, endPoint x: 452, endPoint y: 131, distance: 42.6
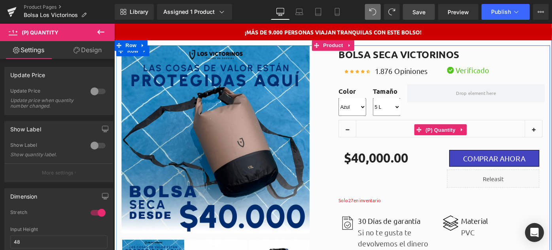
click at [462, 146] on input "1" at bounding box center [471, 138] width 184 height 19
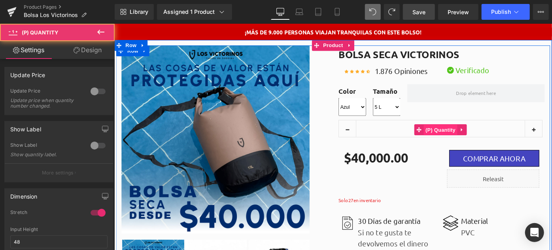
click at [471, 140] on span "(P) Quantity" at bounding box center [471, 139] width 37 height 12
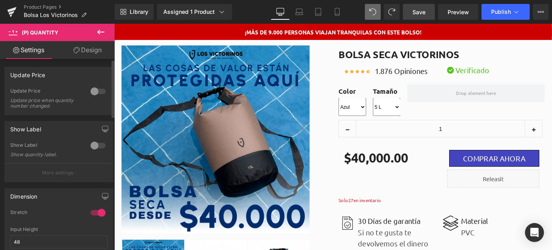
click at [91, 91] on div at bounding box center [98, 91] width 19 height 13
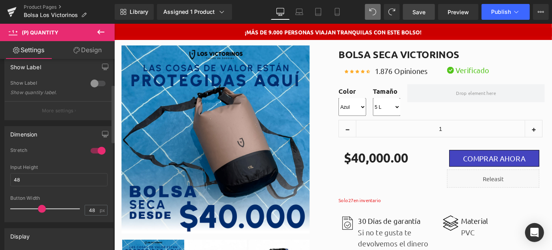
scroll to position [108, 0]
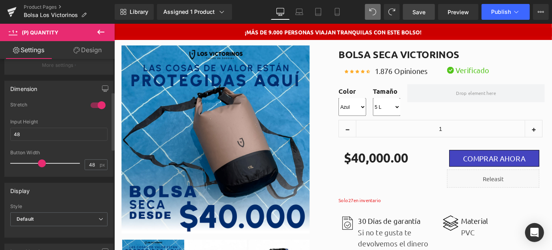
click at [93, 105] on div at bounding box center [98, 105] width 19 height 13
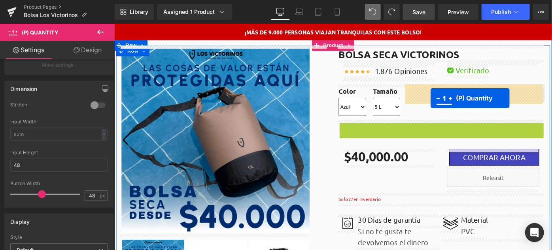
drag, startPoint x: 444, startPoint y: 140, endPoint x: 460, endPoint y: 105, distance: 38.6
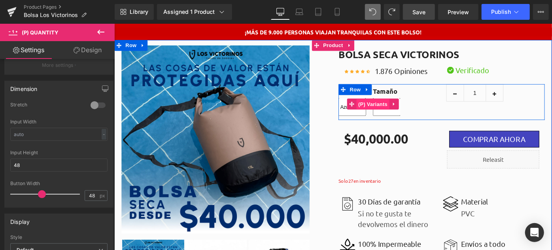
click at [387, 113] on span "(P) Variants" at bounding box center [397, 111] width 36 height 12
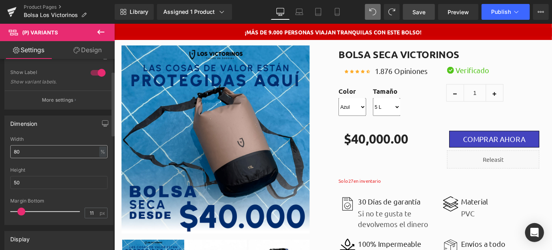
scroll to position [36, 0]
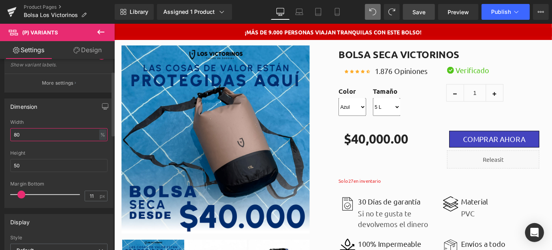
click at [40, 129] on input "80" at bounding box center [58, 134] width 97 height 13
type input "1"
type input "90"
click at [40, 166] on input "50" at bounding box center [58, 165] width 97 height 13
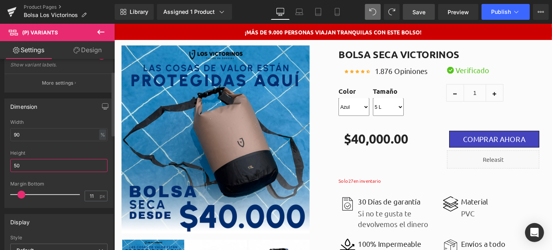
click at [40, 166] on input "50" at bounding box center [58, 165] width 97 height 13
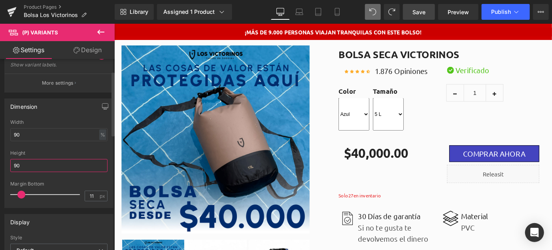
type input "9"
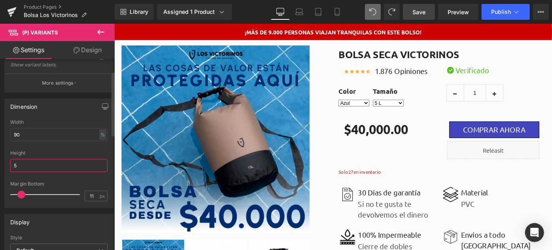
type input "50"
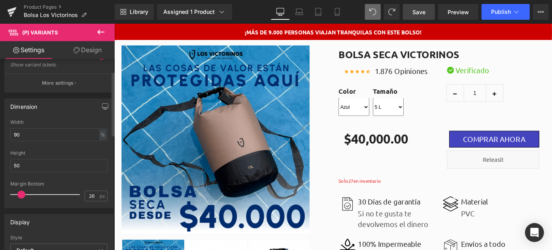
click at [30, 193] on div at bounding box center [47, 195] width 66 height 16
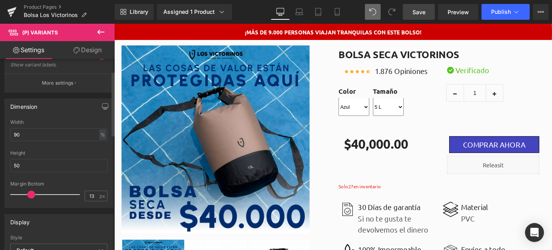
click at [22, 193] on div at bounding box center [47, 195] width 66 height 16
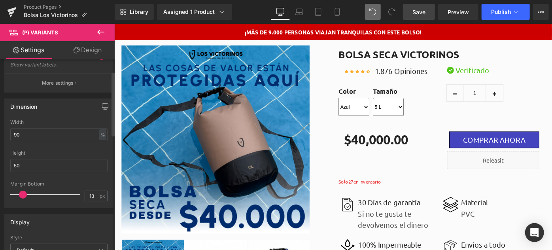
click at [21, 193] on span at bounding box center [23, 195] width 8 height 8
type input "3"
click at [16, 193] on div at bounding box center [47, 195] width 66 height 16
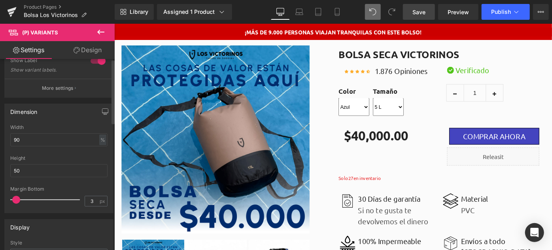
scroll to position [0, 0]
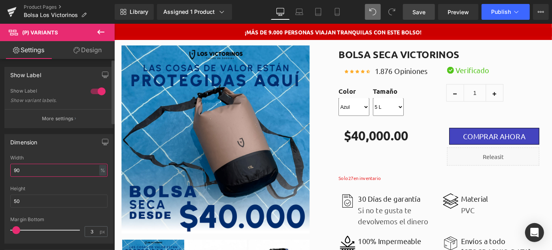
click at [43, 167] on input "90" at bounding box center [58, 170] width 97 height 13
type input "1"
type input "90"
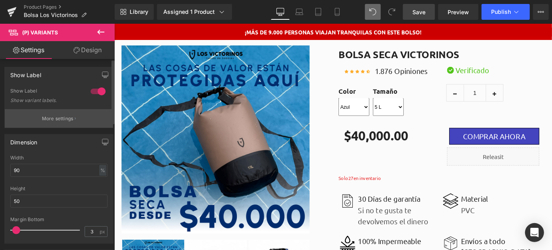
click at [63, 119] on p "More settings" at bounding box center [58, 118] width 32 height 7
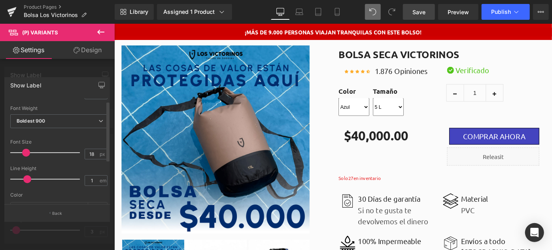
scroll to position [36, 0]
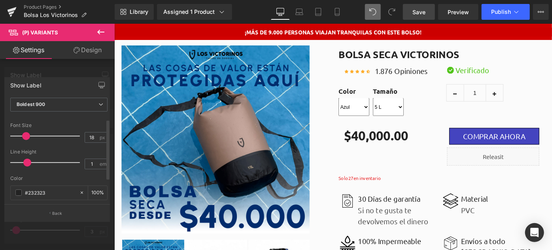
type input "0.9"
click at [24, 161] on span at bounding box center [25, 163] width 8 height 8
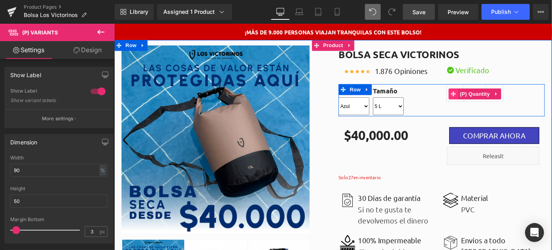
click at [482, 102] on icon at bounding box center [485, 100] width 6 height 6
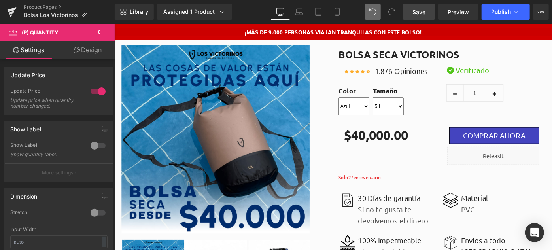
click at [79, 50] on link "Design" at bounding box center [87, 50] width 57 height 18
click at [0, 0] on div "Spacing" at bounding box center [0, 0] width 0 height 0
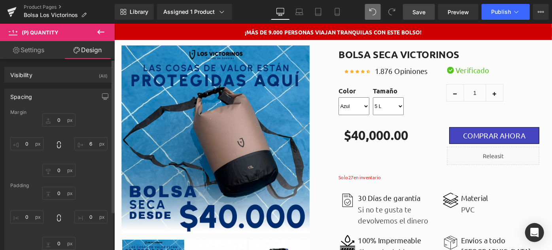
type input "0"
type input "6"
type input "0"
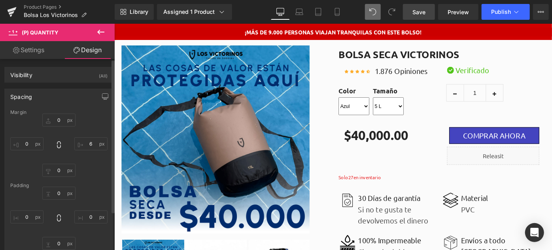
type input "0"
click at [51, 118] on input "0" at bounding box center [58, 120] width 33 height 13
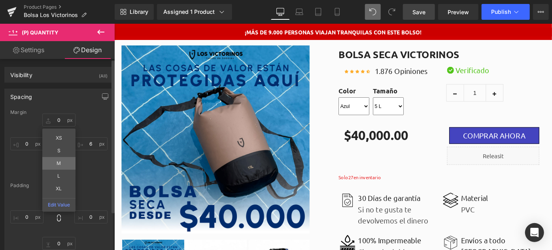
type input "M"
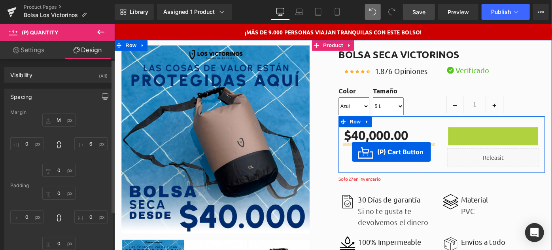
drag, startPoint x: 496, startPoint y: 144, endPoint x: 374, endPoint y: 163, distance: 124.2
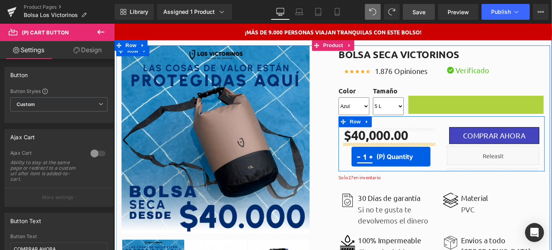
drag, startPoint x: 482, startPoint y: 114, endPoint x: 373, endPoint y: 169, distance: 121.9
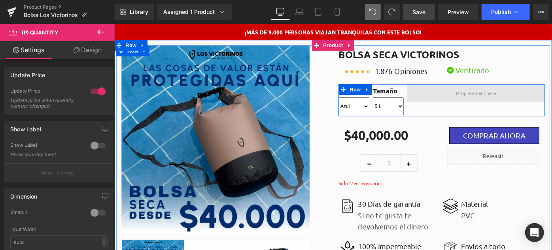
click at [479, 103] on span at bounding box center [509, 99] width 150 height 20
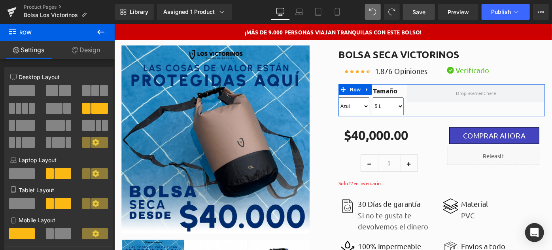
click at [17, 90] on span at bounding box center [22, 90] width 26 height 11
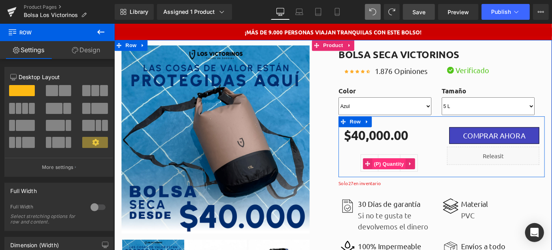
click at [415, 176] on span "(P) Quantity" at bounding box center [414, 176] width 37 height 12
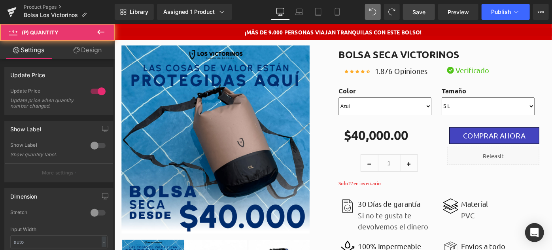
click at [79, 47] on link "Design" at bounding box center [87, 50] width 57 height 18
click at [0, 0] on div "Spacing" at bounding box center [0, 0] width 0 height 0
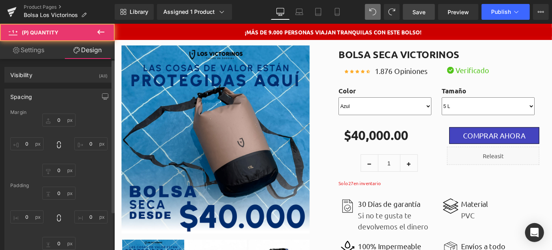
type input "M"
type input "6"
type input "0"
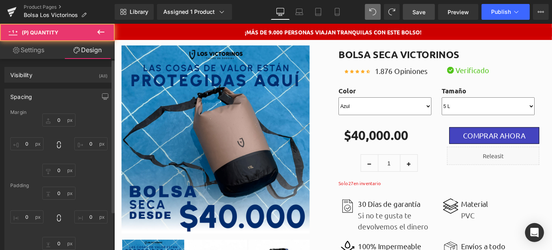
type input "0"
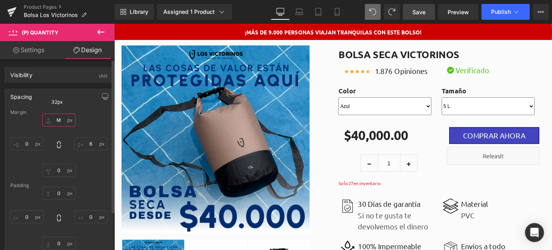
click at [55, 121] on input "M" at bounding box center [58, 120] width 33 height 13
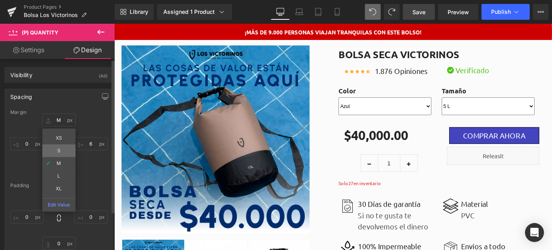
type input "S"
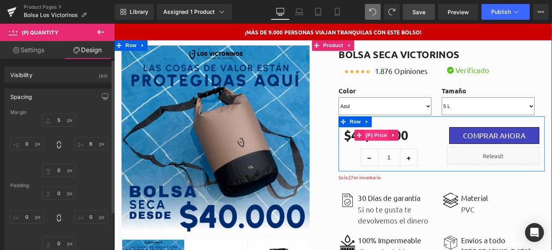
click at [398, 144] on span "(P) Price" at bounding box center [401, 145] width 28 height 12
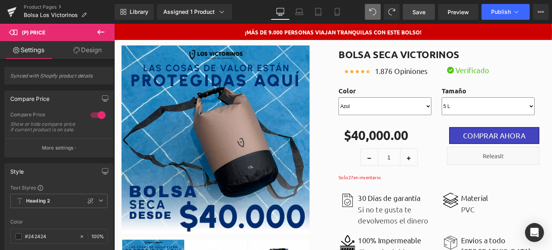
click at [81, 58] on link "Design" at bounding box center [87, 50] width 57 height 18
click at [0, 0] on div "Spacing" at bounding box center [0, 0] width 0 height 0
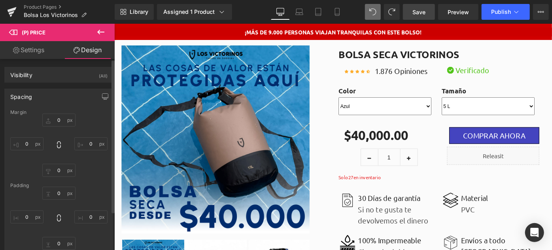
type input "0"
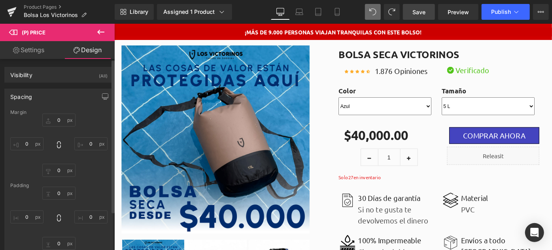
type input "0"
click at [49, 96] on div "Spacing" at bounding box center [59, 96] width 108 height 15
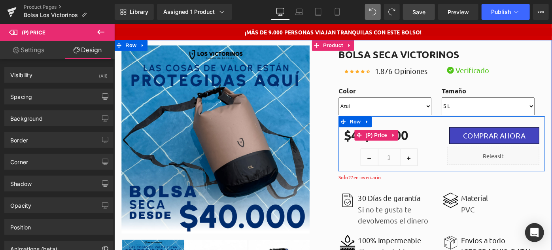
click at [398, 144] on span "(P) Price" at bounding box center [401, 145] width 28 height 12
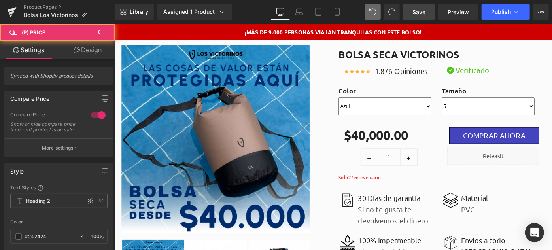
click at [31, 53] on link "Settings" at bounding box center [28, 50] width 57 height 18
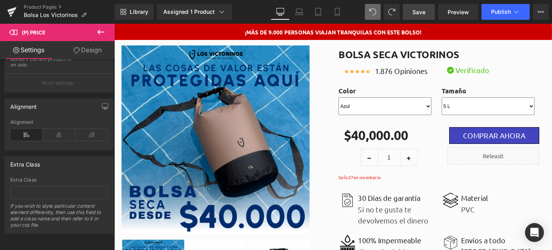
scroll to position [0, 0]
click at [424, 11] on span "Save" at bounding box center [419, 12] width 13 height 8
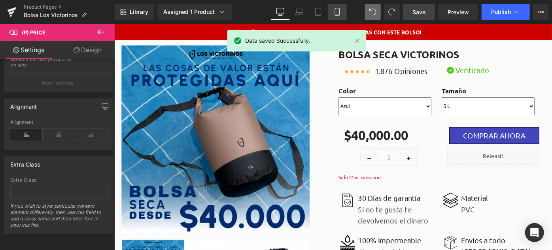
click at [332, 11] on link "Mobile" at bounding box center [337, 12] width 19 height 16
type input "100"
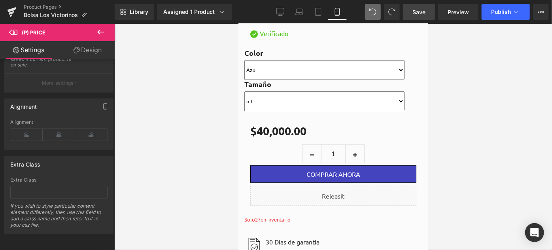
scroll to position [431, 0]
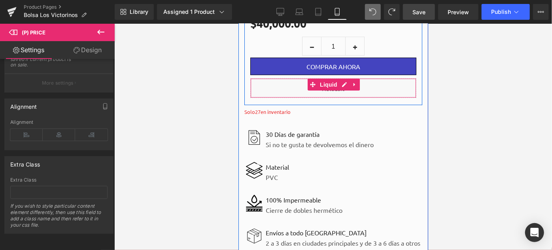
click at [362, 80] on div "Liquid" at bounding box center [333, 88] width 166 height 20
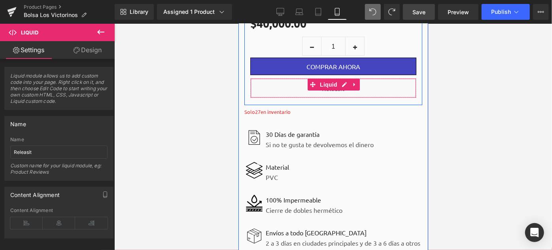
click at [365, 80] on div "Liquid" at bounding box center [333, 88] width 166 height 20
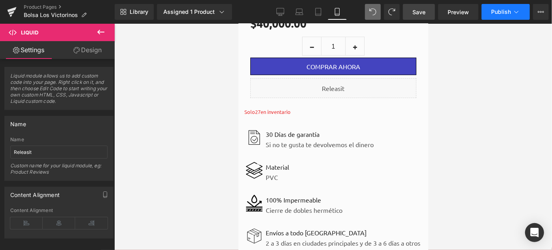
click at [504, 13] on span "Publish" at bounding box center [501, 12] width 20 height 6
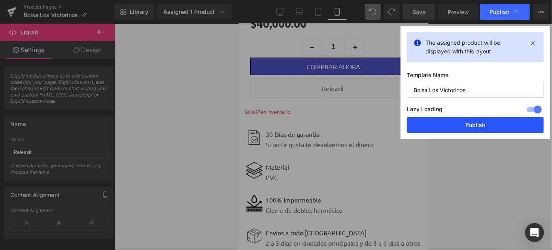
click at [461, 125] on button "Publish" at bounding box center [475, 125] width 137 height 16
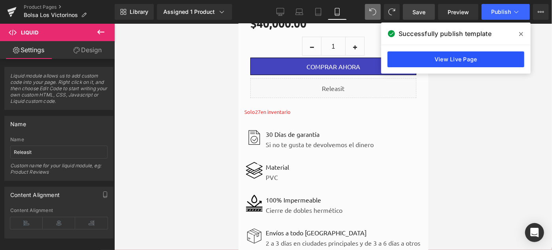
click at [468, 59] on link "View Live Page" at bounding box center [456, 59] width 137 height 16
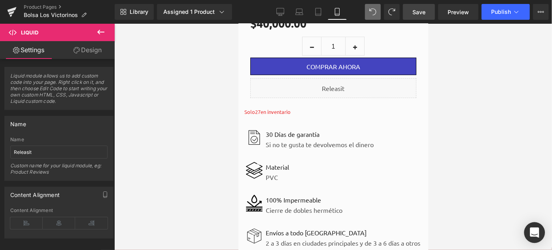
click at [532, 231] on icon "Open Intercom Messenger" at bounding box center [534, 232] width 9 height 10
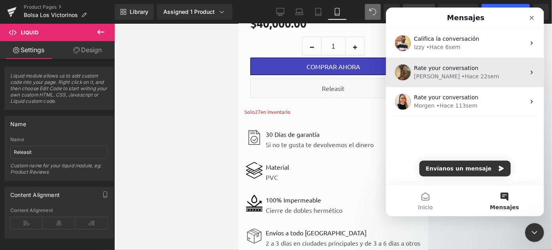
scroll to position [0, 0]
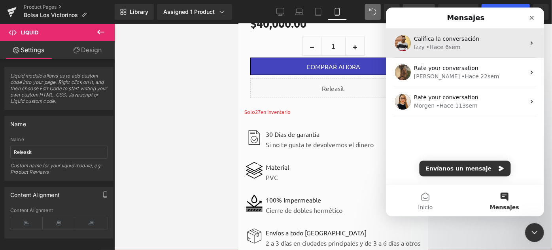
click at [477, 50] on div "Izzy • Hace 6sem" at bounding box center [470, 47] width 112 height 8
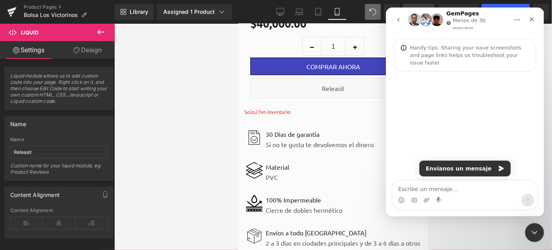
click at [440, 186] on textarea "Escribe un mensaje..." at bounding box center [464, 186] width 145 height 13
click at [280, 9] on div at bounding box center [276, 113] width 552 height 226
click at [280, 14] on div at bounding box center [276, 113] width 552 height 226
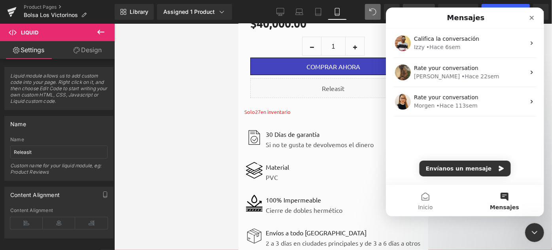
click at [532, 20] on icon "Cerrar" at bounding box center [532, 18] width 6 height 6
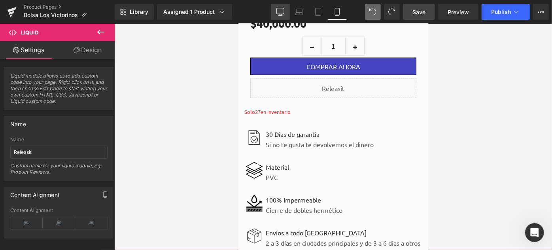
click at [282, 9] on icon at bounding box center [281, 12] width 8 height 8
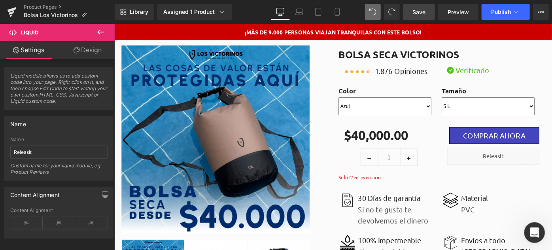
click at [536, 233] on icon "Abrir Intercom Messenger" at bounding box center [533, 231] width 13 height 13
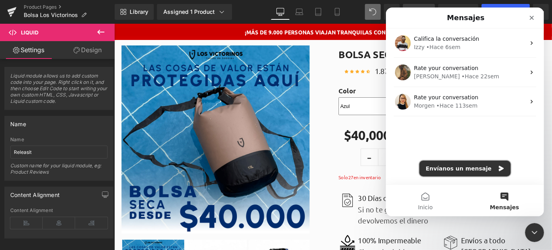
click at [467, 176] on button "Envíanos un mensaje" at bounding box center [464, 169] width 91 height 16
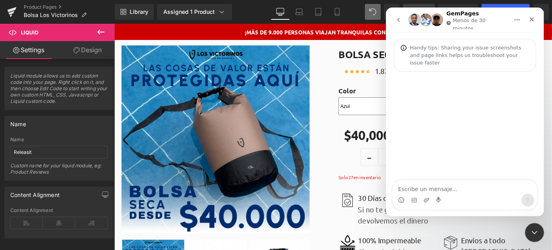
click at [432, 188] on textarea "Escribe un mensaje..." at bounding box center [464, 186] width 145 height 13
click at [427, 189] on textarea "Escribe un mensaje..." at bounding box center [464, 186] width 145 height 13
click at [426, 188] on textarea "Escribe un mensaje..." at bounding box center [464, 186] width 145 height 13
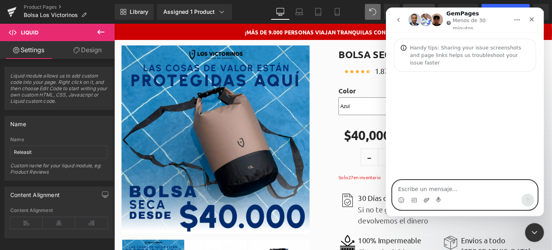
click at [426, 199] on icon "Adjuntar un archivo" at bounding box center [427, 200] width 6 height 4
click at [429, 199] on icon "Adjuntar un archivo" at bounding box center [426, 200] width 6 height 6
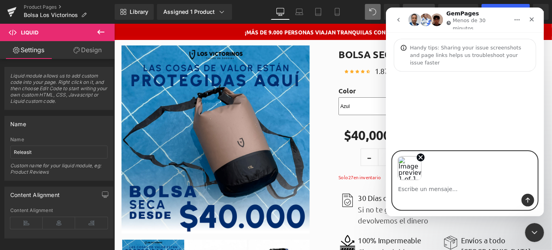
click at [419, 188] on textarea "Escribe un mensaje..." at bounding box center [464, 186] width 145 height 13
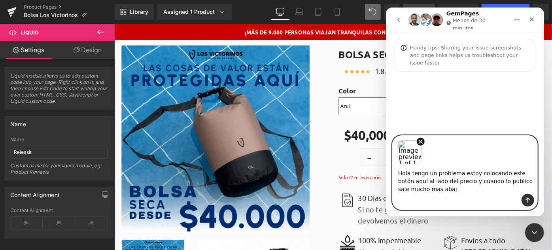
type textarea "Hola tengo un problema estoy colocando este botón aquí al lado del precio y cua…"
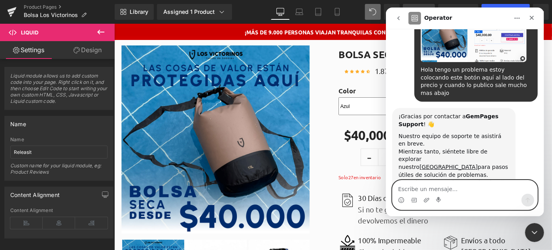
scroll to position [78, 0]
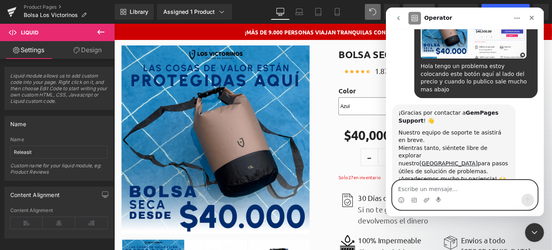
click at [426, 189] on textarea "Escribe un mensaje..." at bounding box center [464, 186] width 145 height 13
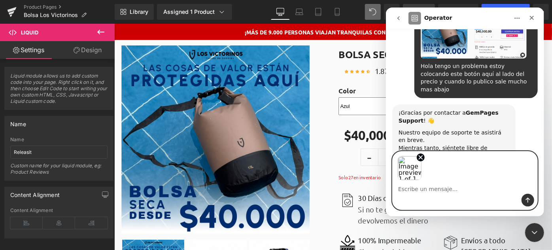
scroll to position [107, 0]
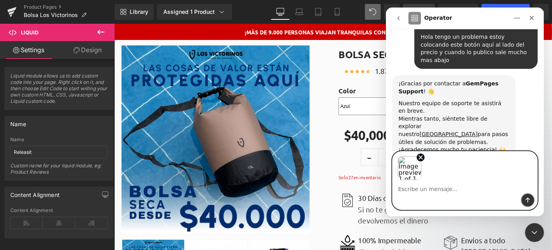
click at [528, 198] on icon "Enviar un mensaje…" at bounding box center [528, 200] width 6 height 6
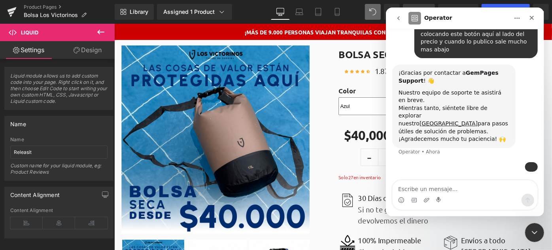
scroll to position [142, 0]
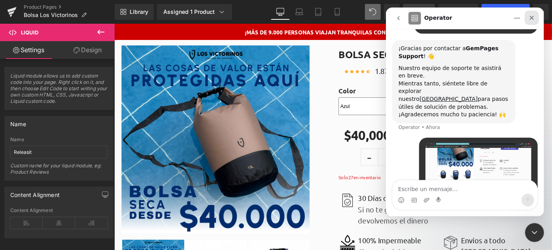
click at [530, 19] on icon "Cerrar" at bounding box center [532, 18] width 4 height 4
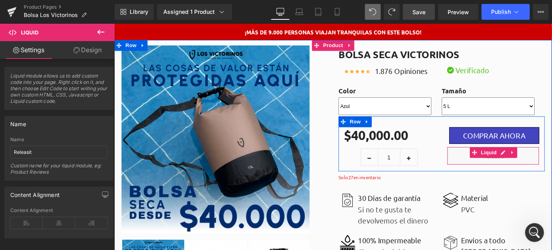
click at [502, 173] on div "Liquid" at bounding box center [528, 168] width 101 height 20
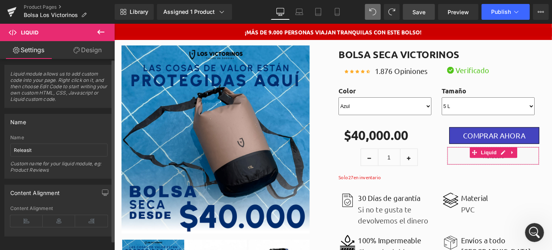
scroll to position [0, 0]
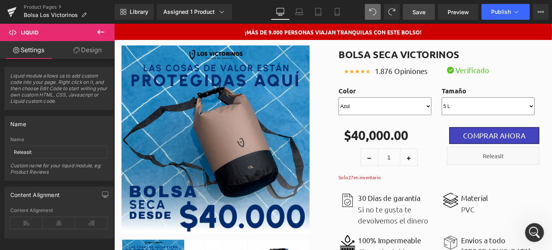
click at [98, 32] on icon at bounding box center [100, 32] width 7 height 5
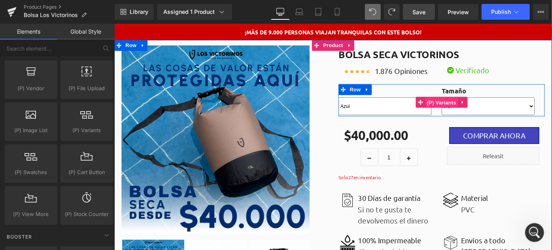
click at [463, 109] on span "(P) Variants" at bounding box center [472, 110] width 36 height 12
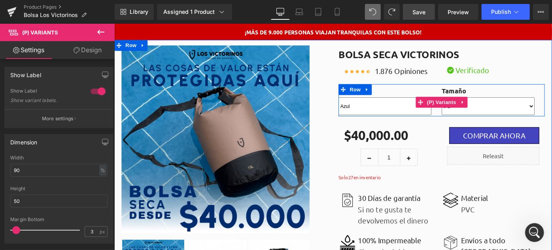
click at [430, 114] on select "Azul Marrón Negro Gris" at bounding box center [410, 114] width 102 height 20
click at [467, 111] on span "(P) Variants" at bounding box center [472, 109] width 36 height 12
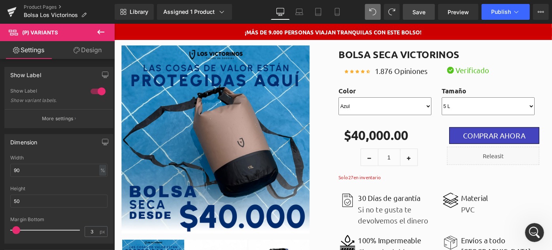
click at [82, 49] on link "Design" at bounding box center [87, 50] width 57 height 18
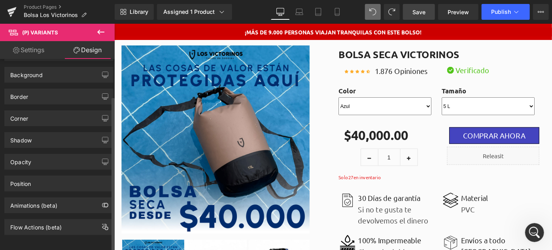
scroll to position [47, 0]
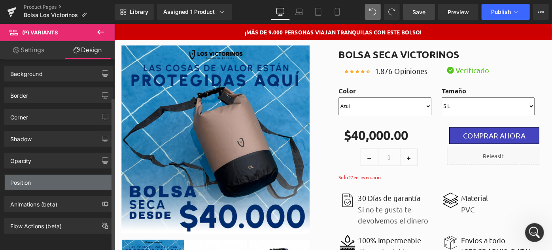
click at [56, 175] on div "Position" at bounding box center [59, 182] width 108 height 15
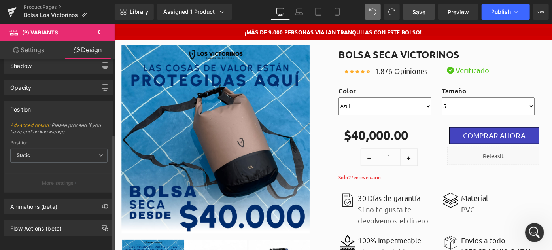
scroll to position [123, 0]
click at [58, 146] on span "Static" at bounding box center [58, 153] width 97 height 14
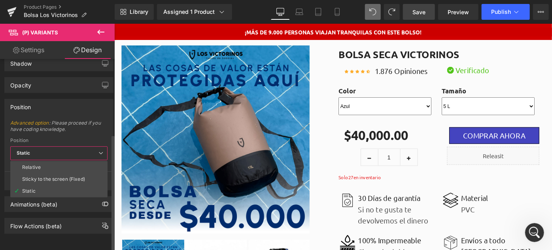
click at [58, 146] on span "Static" at bounding box center [58, 153] width 97 height 14
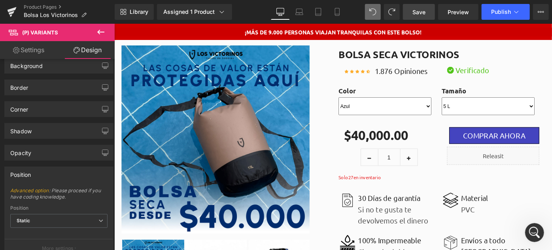
scroll to position [51, 0]
click at [32, 49] on link "Settings" at bounding box center [28, 50] width 57 height 18
type input "100"
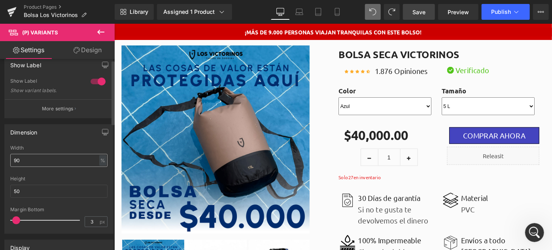
scroll to position [0, 0]
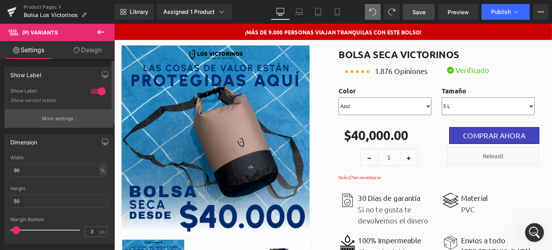
click at [53, 119] on p "More settings" at bounding box center [58, 118] width 32 height 7
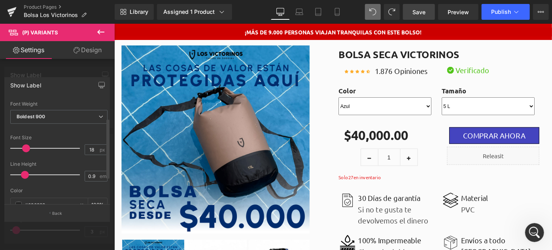
scroll to position [36, 0]
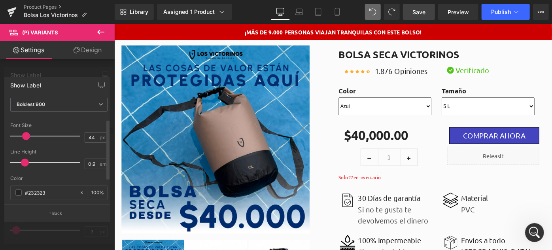
click at [42, 134] on div at bounding box center [47, 136] width 66 height 16
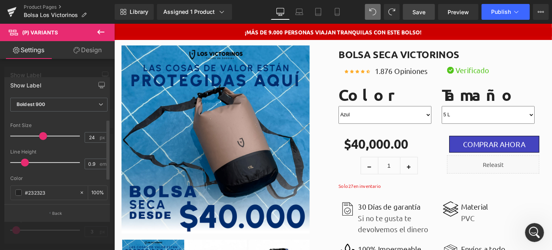
click at [29, 134] on div at bounding box center [47, 136] width 66 height 16
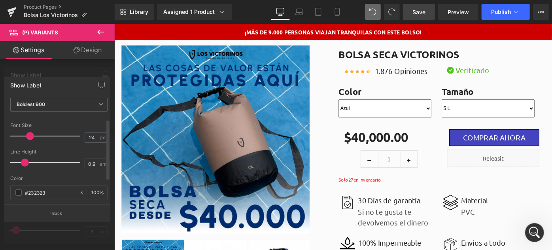
type input "17"
click at [25, 134] on div at bounding box center [47, 136] width 66 height 16
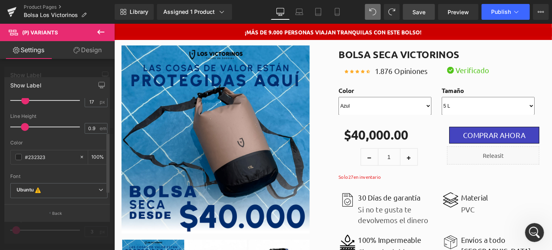
scroll to position [75, 0]
click at [63, 210] on button "Back" at bounding box center [57, 213] width 106 height 18
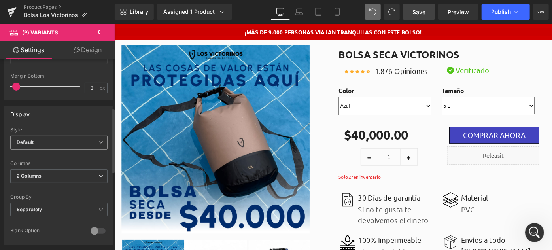
scroll to position [180, 0]
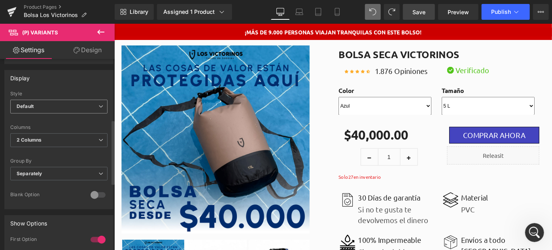
click at [67, 104] on span "Default" at bounding box center [58, 107] width 97 height 14
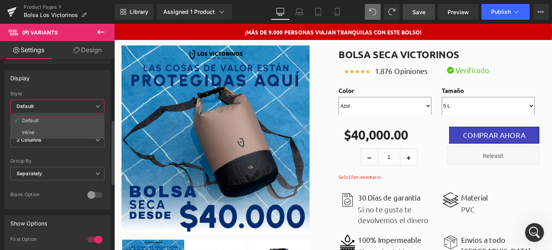
click at [67, 104] on span "Default" at bounding box center [57, 107] width 94 height 14
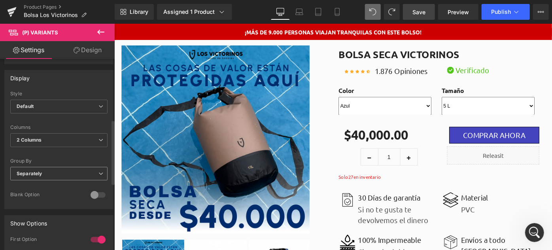
click at [53, 170] on span "Separately" at bounding box center [58, 174] width 97 height 14
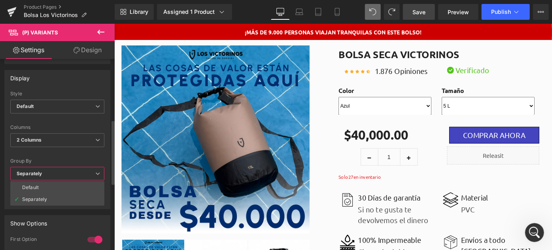
click at [53, 170] on span "Separately" at bounding box center [57, 174] width 94 height 14
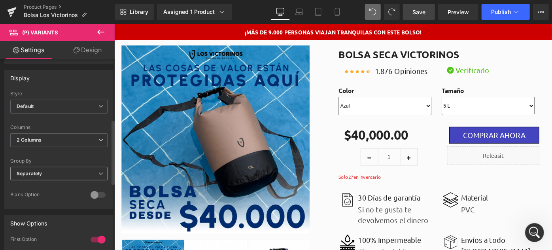
click at [53, 170] on span "Separately" at bounding box center [58, 174] width 97 height 14
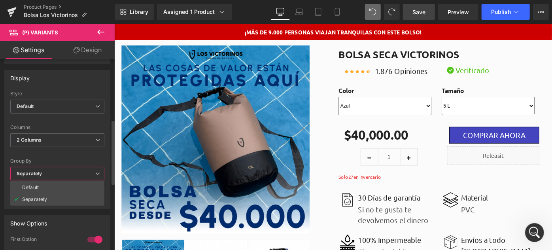
click at [53, 170] on span "Separately" at bounding box center [57, 174] width 94 height 14
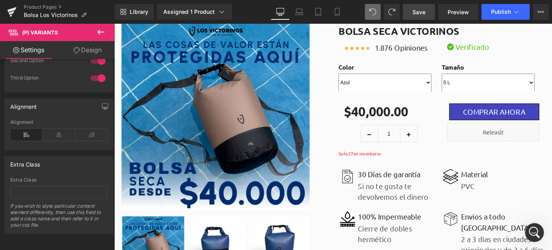
scroll to position [0, 0]
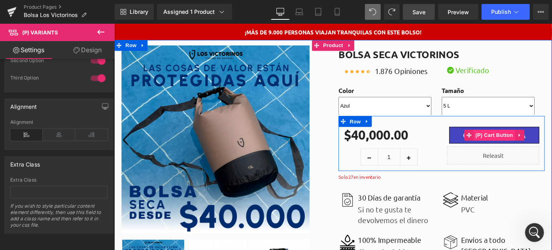
click at [528, 146] on span "(P) Cart Button" at bounding box center [529, 145] width 45 height 12
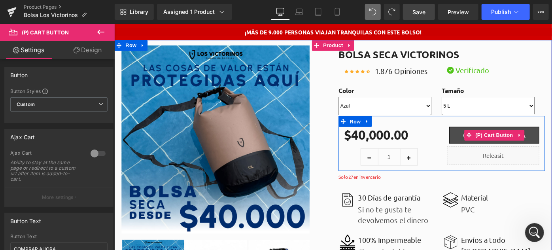
click at [483, 147] on button "COMPRAR AHORA" at bounding box center [529, 145] width 99 height 18
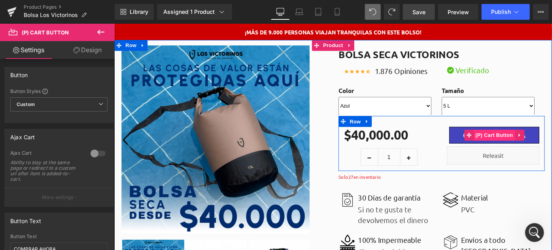
click at [523, 147] on span "(P) Cart Button" at bounding box center [529, 145] width 45 height 12
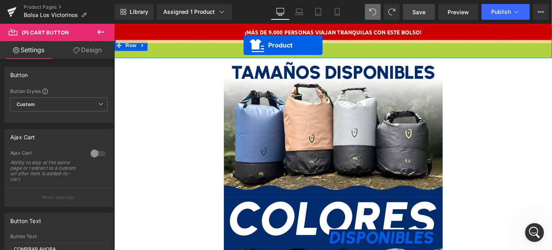
drag, startPoint x: 331, startPoint y: 47, endPoint x: 255, endPoint y: 47, distance: 76.0
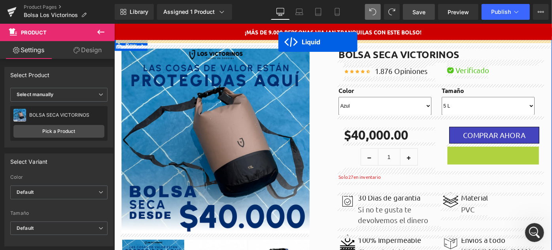
drag, startPoint x: 508, startPoint y: 167, endPoint x: 293, endPoint y: 43, distance: 247.9
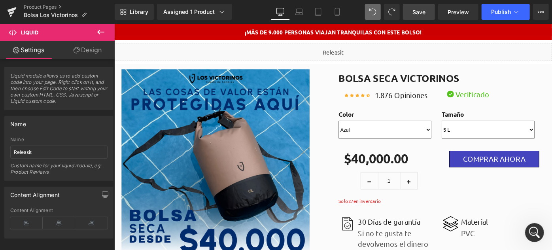
click at [418, 9] on span "Save" at bounding box center [419, 12] width 13 height 8
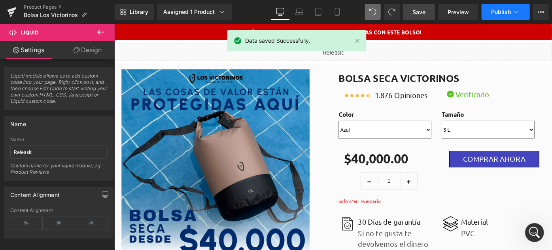
click at [499, 13] on span "Publish" at bounding box center [501, 12] width 20 height 6
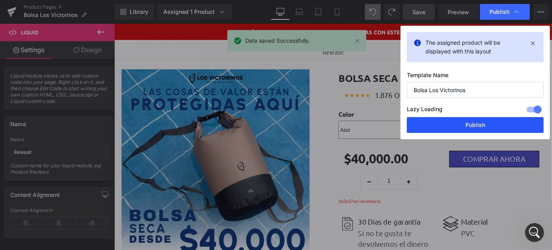
drag, startPoint x: 472, startPoint y: 125, endPoint x: 284, endPoint y: 32, distance: 210.2
click at [472, 125] on button "Publish" at bounding box center [475, 125] width 137 height 16
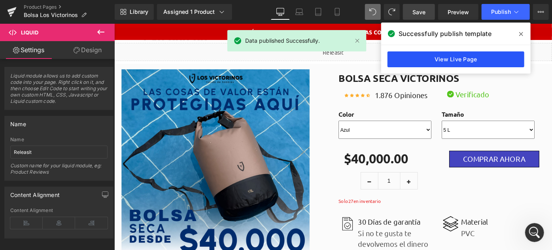
click at [412, 59] on link "View Live Page" at bounding box center [456, 59] width 137 height 16
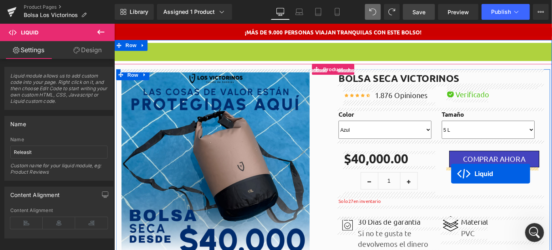
drag, startPoint x: 327, startPoint y: 50, endPoint x: 482, endPoint y: 187, distance: 207.4
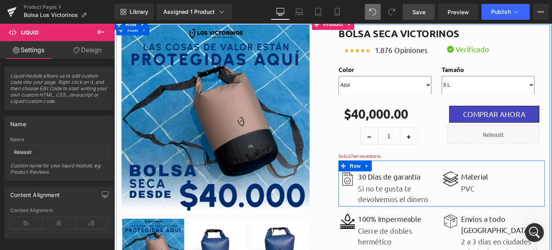
scroll to position [36, 0]
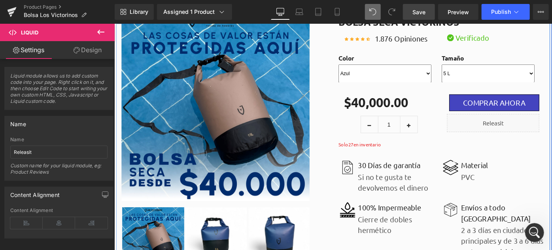
click at [495, 133] on div "Liquid" at bounding box center [528, 132] width 101 height 20
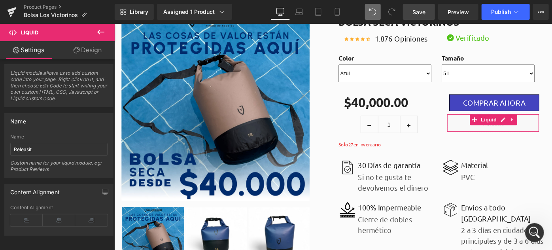
scroll to position [0, 0]
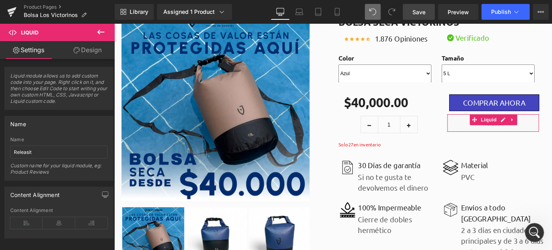
click at [74, 49] on icon at bounding box center [77, 50] width 6 height 6
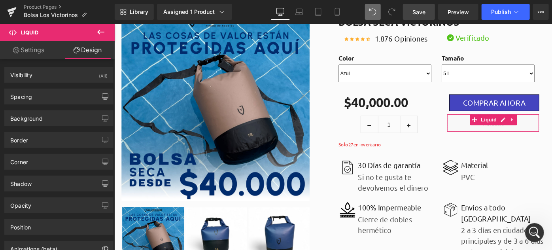
click at [35, 51] on link "Settings" at bounding box center [28, 50] width 57 height 18
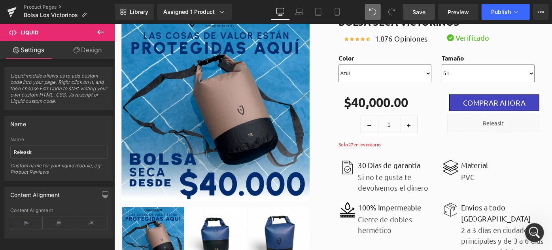
click at [98, 33] on icon at bounding box center [100, 31] width 9 height 9
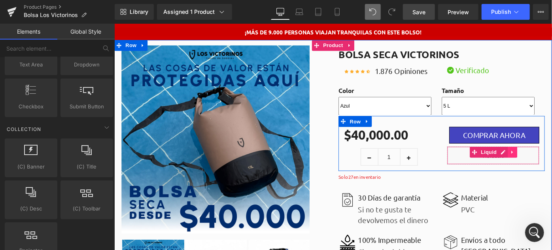
click at [547, 165] on icon at bounding box center [550, 164] width 6 height 6
click at [552, 163] on icon at bounding box center [555, 164] width 6 height 6
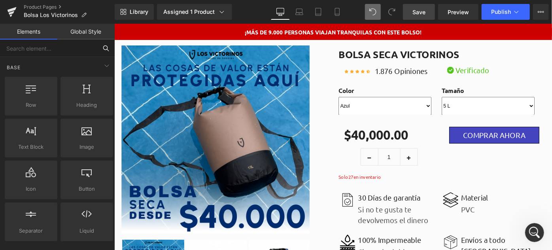
click at [32, 49] on input "text" at bounding box center [48, 48] width 97 height 17
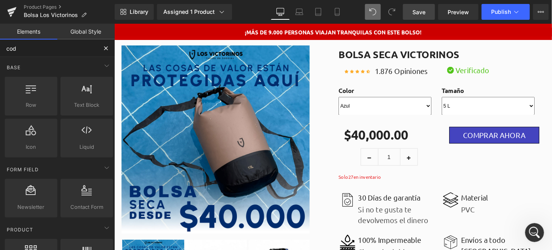
type input "code"
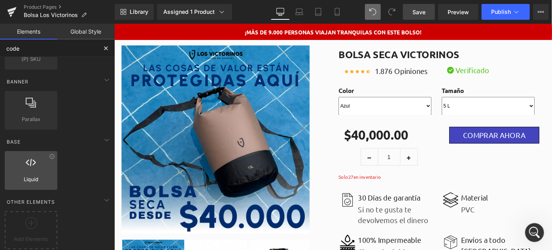
scroll to position [50, 0]
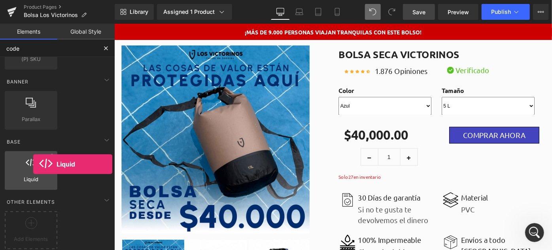
click at [33, 164] on div at bounding box center [31, 166] width 48 height 18
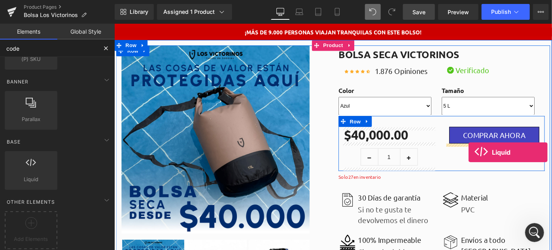
drag, startPoint x: 147, startPoint y: 188, endPoint x: 501, endPoint y: 164, distance: 354.8
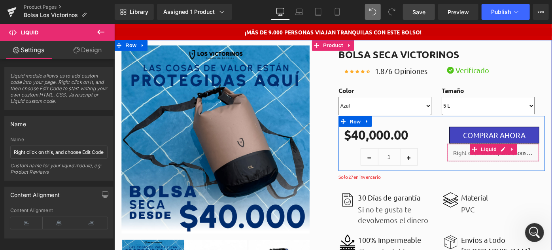
click at [493, 168] on div "Liquid" at bounding box center [528, 164] width 101 height 20
click at [536, 160] on icon at bounding box center [539, 161] width 6 height 6
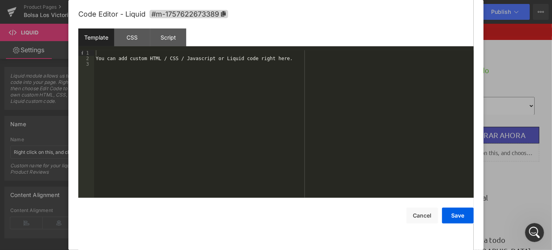
click at [108, 40] on div "Template" at bounding box center [96, 37] width 36 height 18
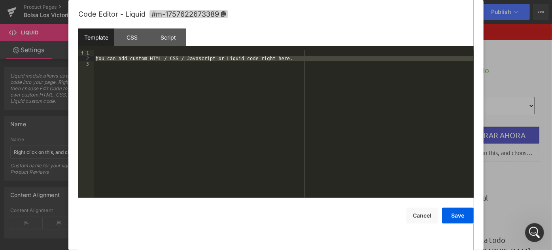
drag, startPoint x: 115, startPoint y: 66, endPoint x: 95, endPoint y: 56, distance: 21.9
click at [95, 56] on div "You can add custom HTML / CSS / Javascript or Liquid code right here." at bounding box center [284, 129] width 380 height 159
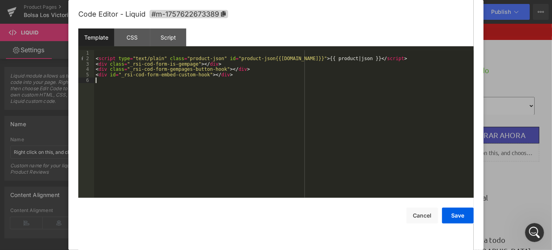
click at [108, 51] on div "< script type = "text/plain" class = "product-json" id = "product-json{{product…" at bounding box center [284, 129] width 380 height 159
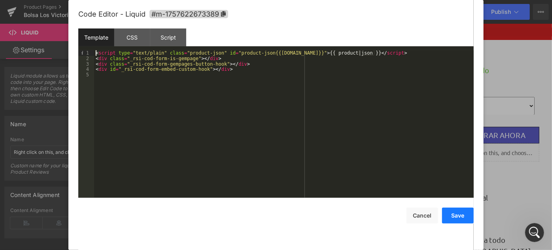
click at [455, 216] on button "Save" at bounding box center [458, 216] width 32 height 16
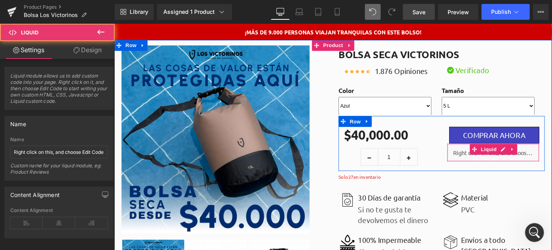
click at [508, 168] on div "Liquid" at bounding box center [528, 164] width 101 height 20
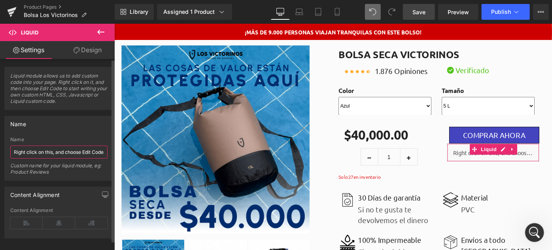
click at [31, 152] on input "Right click on this, and choose Edit Code." at bounding box center [58, 152] width 97 height 13
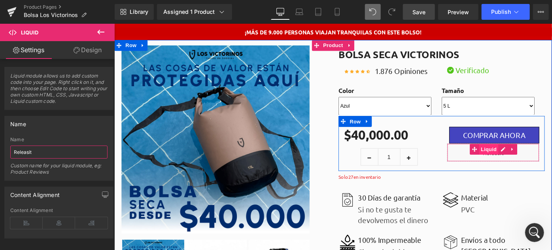
click at [521, 163] on span "Liquid" at bounding box center [523, 161] width 21 height 12
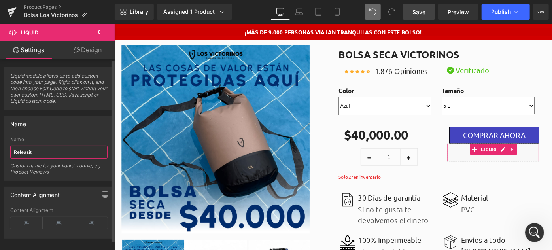
type input "Releasit"
click at [52, 114] on div "Name Right click on this, and choose Edit Code. Name Releasit Custom name for y…" at bounding box center [59, 145] width 118 height 71
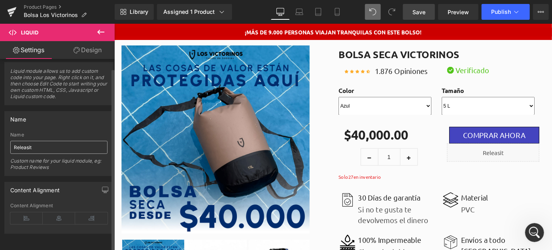
scroll to position [9, 0]
click at [424, 14] on span "Save" at bounding box center [419, 12] width 13 height 8
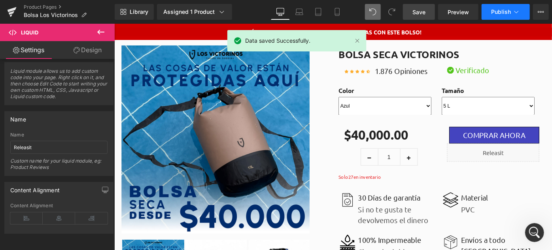
click at [497, 11] on span "Publish" at bounding box center [501, 12] width 20 height 6
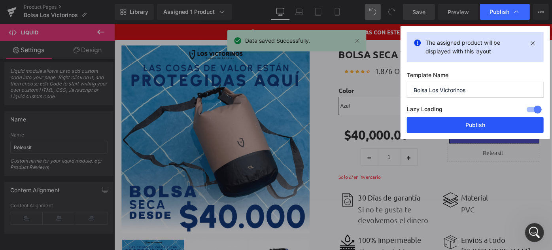
click at [458, 126] on button "Publish" at bounding box center [475, 125] width 137 height 16
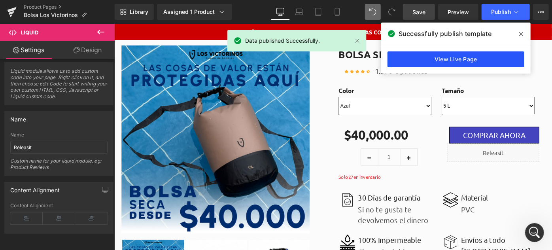
click at [456, 55] on link "View Live Page" at bounding box center [456, 59] width 137 height 16
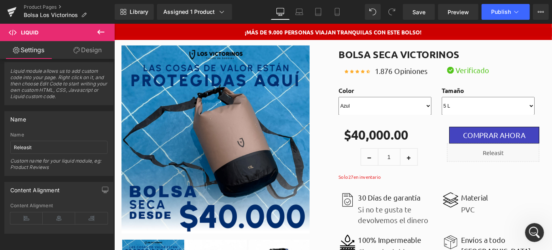
scroll to position [142, 0]
click at [526, 226] on div "Abrir Intercom Messenger" at bounding box center [534, 231] width 26 height 26
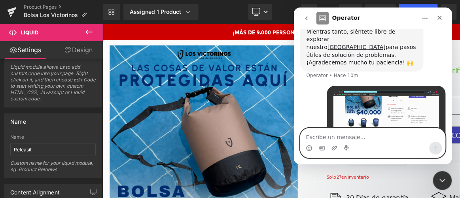
scroll to position [194, 0]
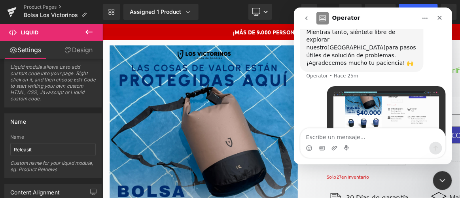
click at [307, 89] on div "Los • Hace 24m" at bounding box center [373, 120] width 146 height 68
